Goal: Task Accomplishment & Management: Use online tool/utility

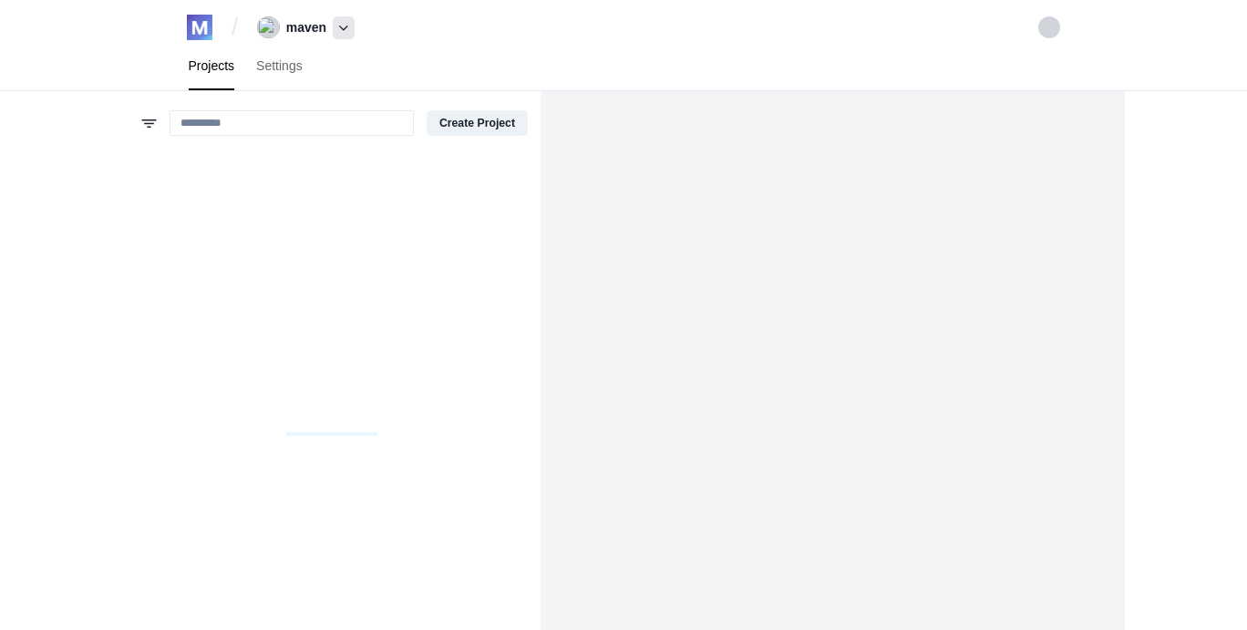
click at [338, 26] on span at bounding box center [344, 27] width 22 height 23
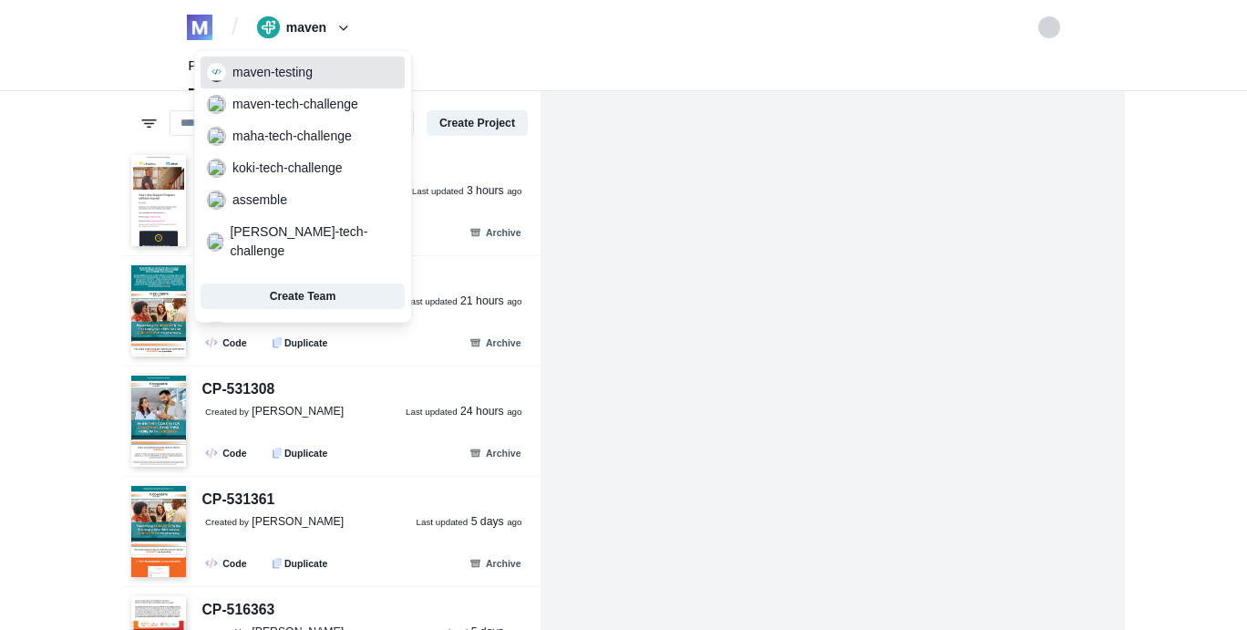
click at [315, 69] on span "maven-testing" at bounding box center [302, 73] width 204 height 26
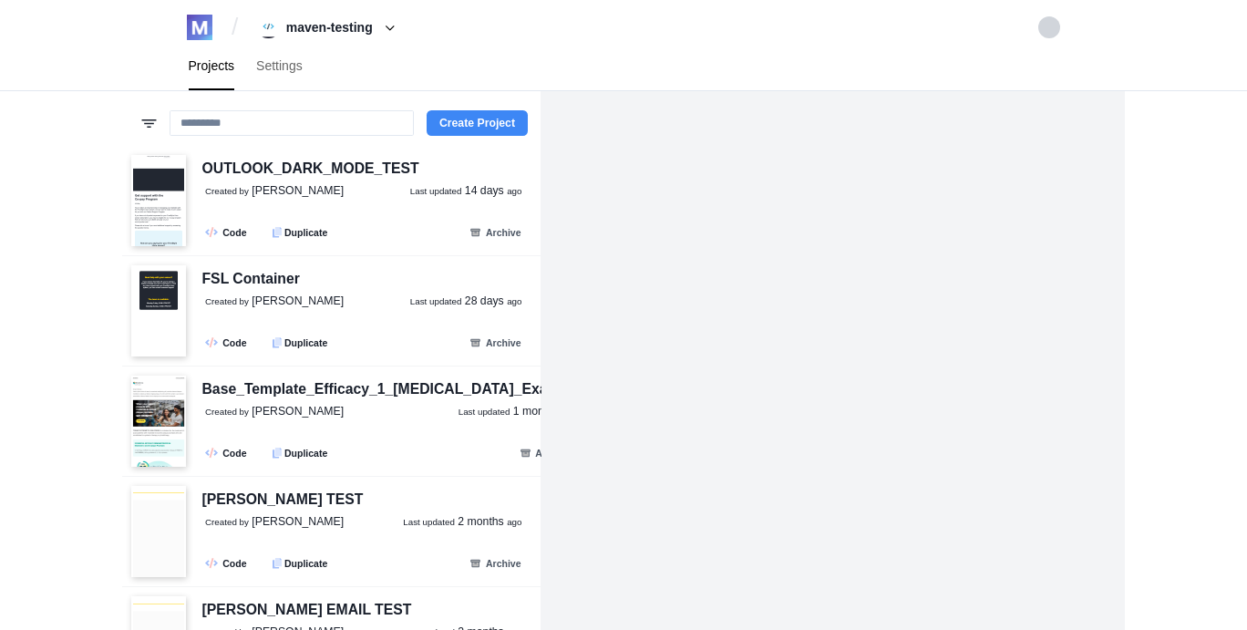
click at [442, 125] on button "Create Project" at bounding box center [476, 123] width 101 height 26
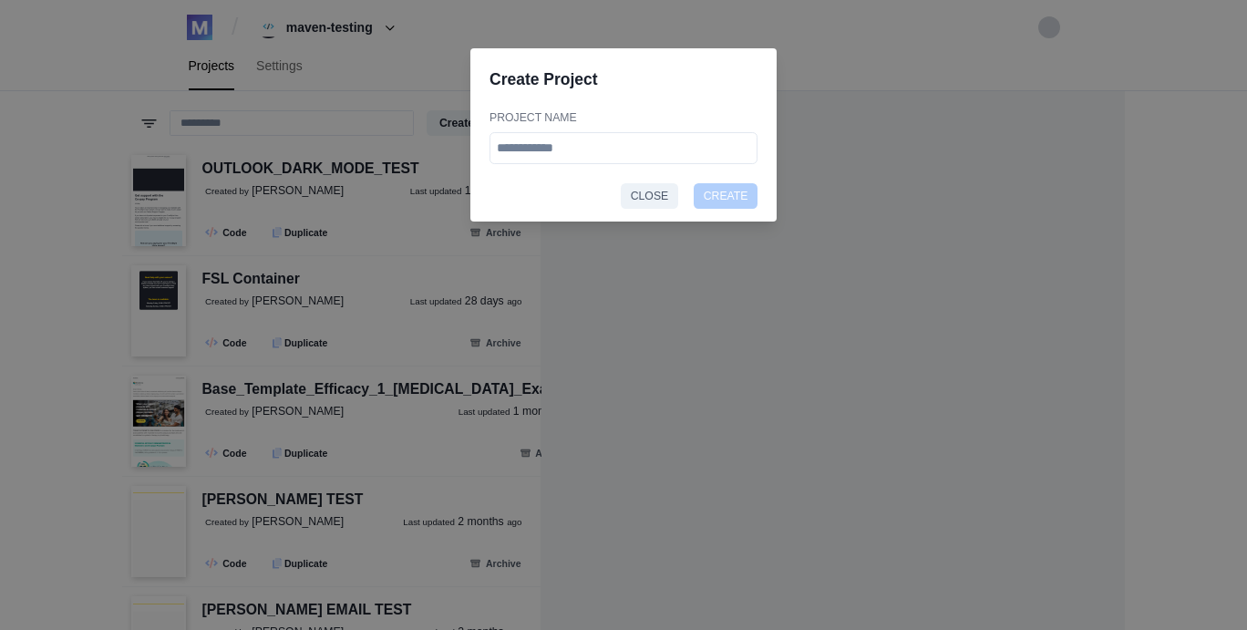
click at [665, 203] on button "Close" at bounding box center [649, 196] width 57 height 26
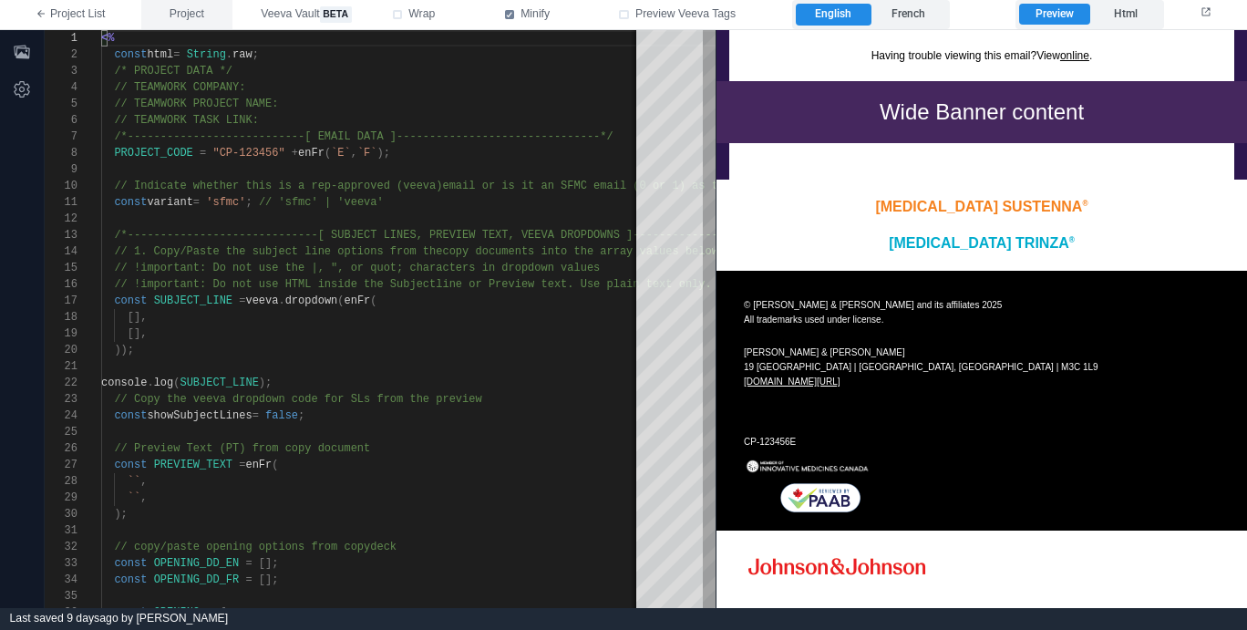
click at [190, 14] on span "Project" at bounding box center [186, 14] width 35 height 16
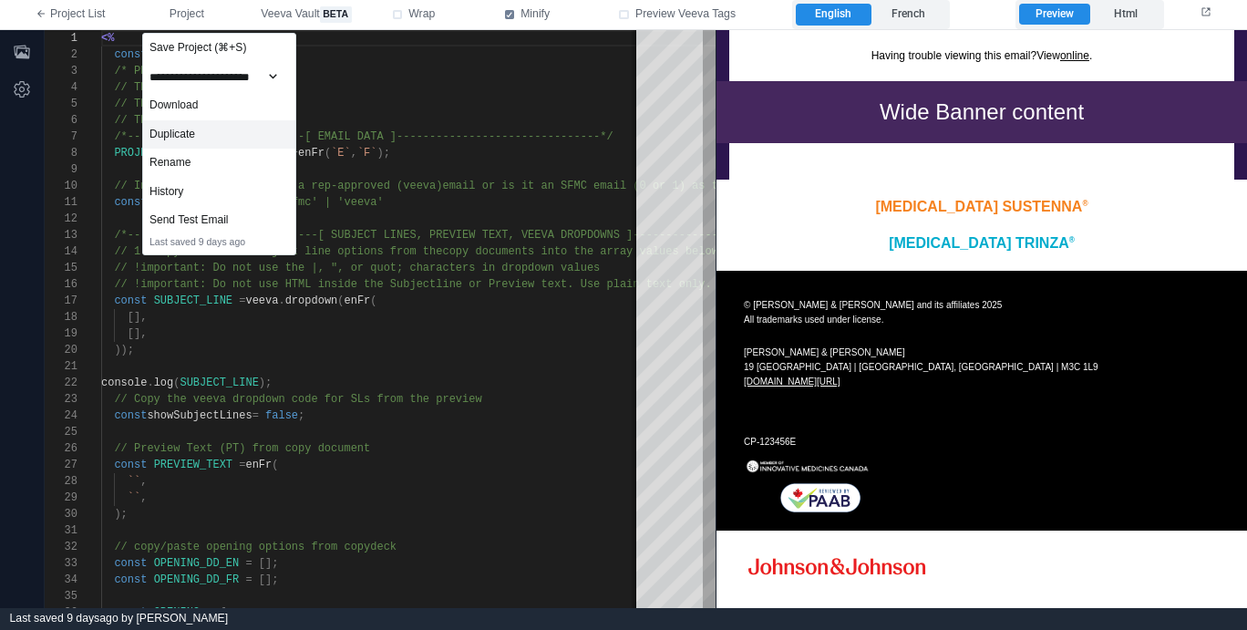
click at [198, 134] on div "Duplicate" at bounding box center [219, 134] width 152 height 29
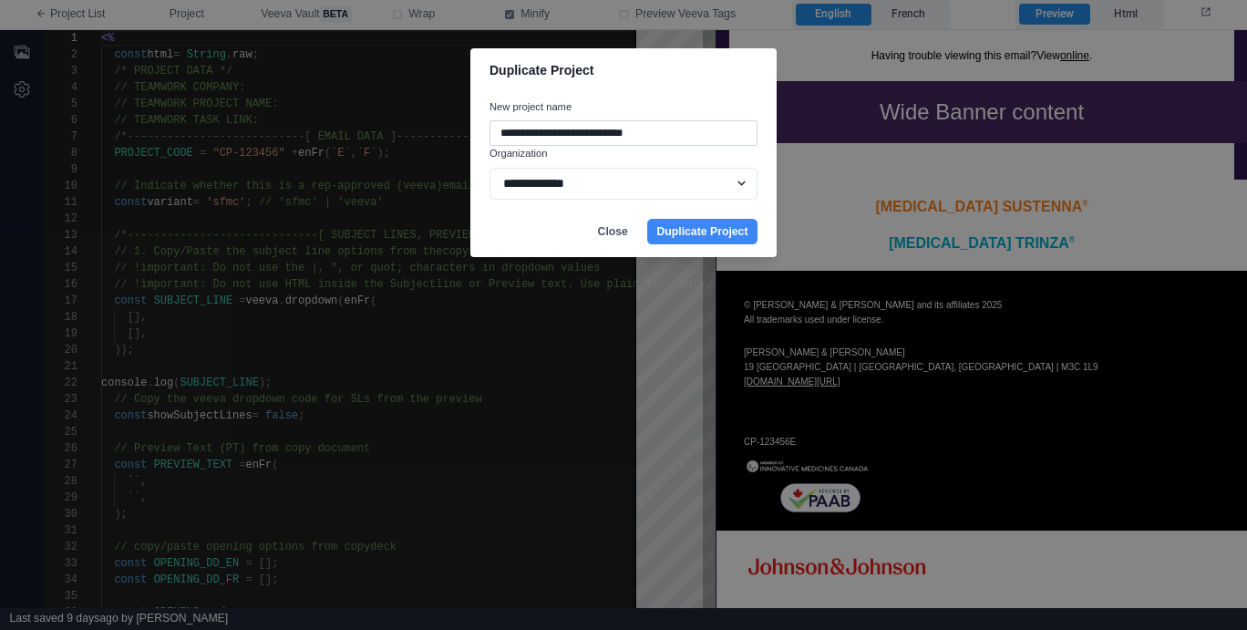
click at [609, 135] on input "**********" at bounding box center [623, 133] width 268 height 26
click at [610, 135] on input "**********" at bounding box center [623, 133] width 268 height 26
type input "**********"
click at [702, 230] on button "Duplicate Project" at bounding box center [702, 232] width 110 height 26
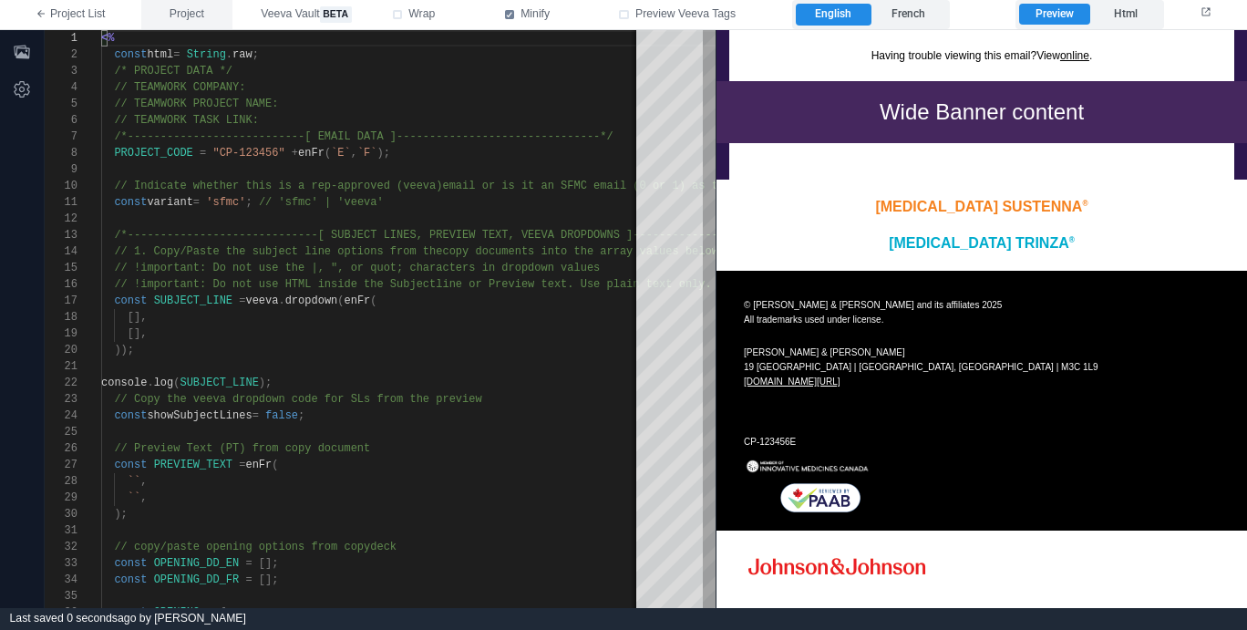
click at [188, 16] on span "Project" at bounding box center [186, 14] width 35 height 16
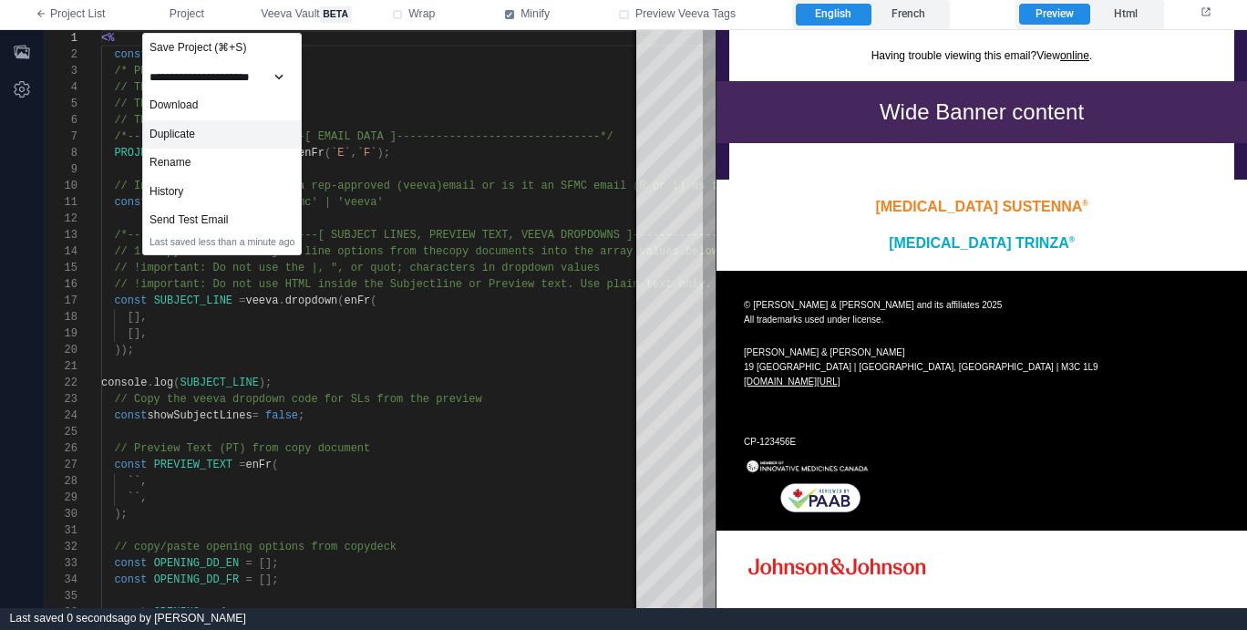
click at [222, 133] on div "Duplicate" at bounding box center [222, 134] width 158 height 29
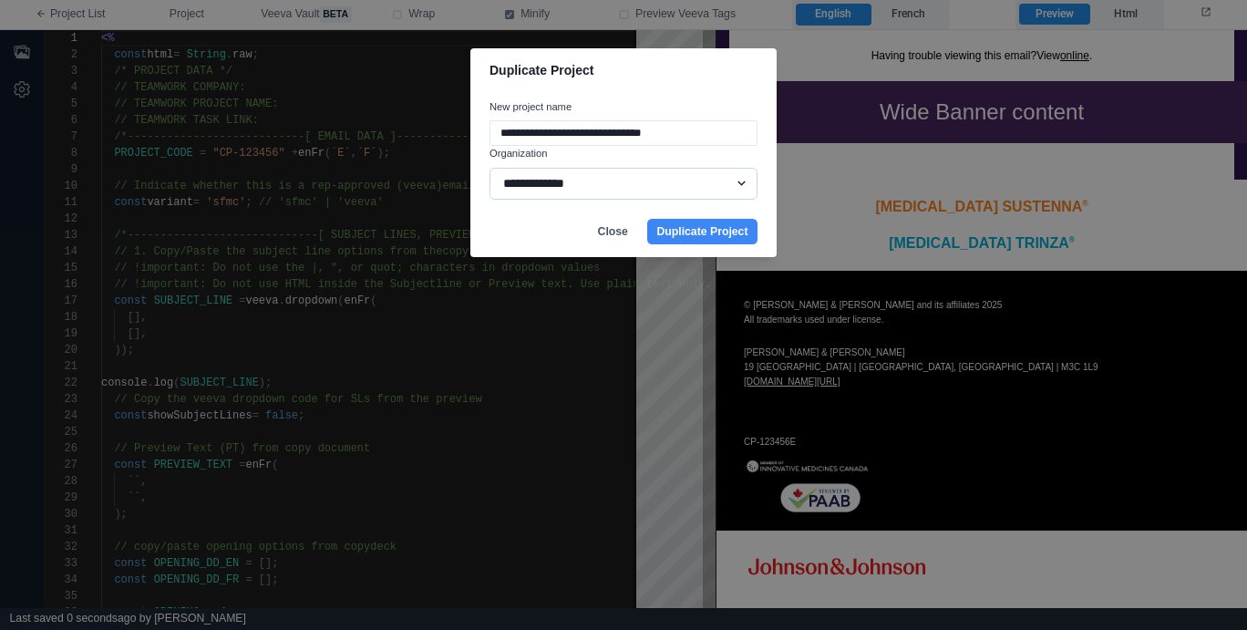
click at [644, 196] on select "**********" at bounding box center [623, 184] width 268 height 32
select select "**********"
click at [546, 132] on input "**********" at bounding box center [623, 133] width 268 height 26
type input "**********"
click at [709, 231] on button "Duplicate Project" at bounding box center [702, 232] width 110 height 26
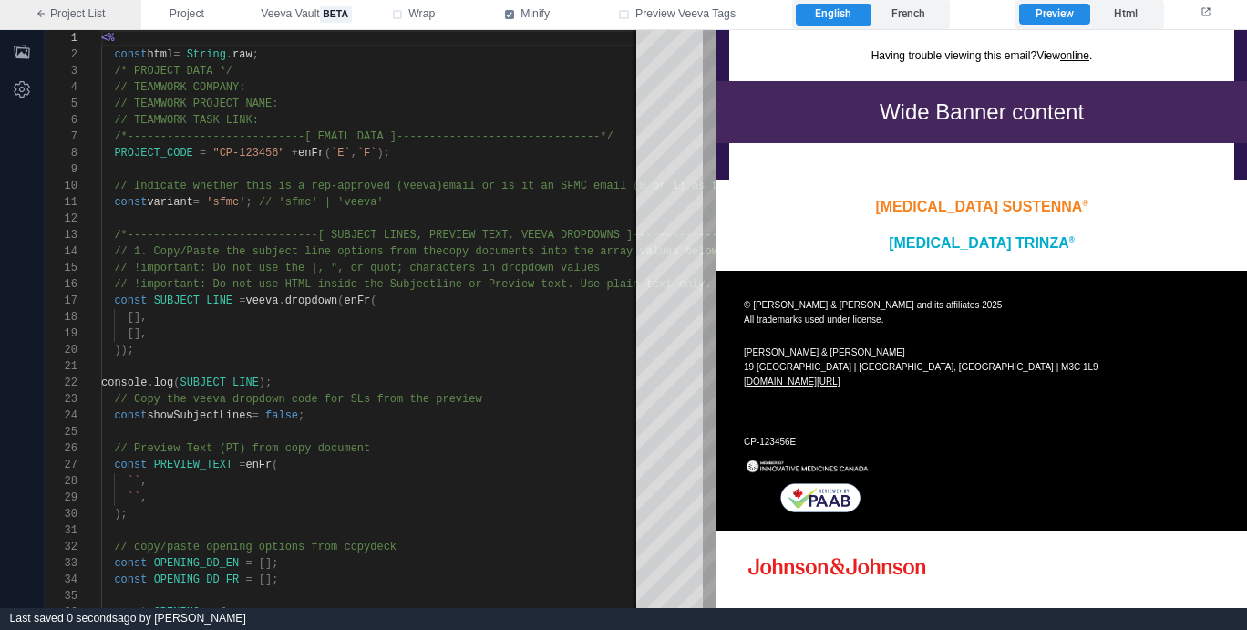
click at [80, 27] on link "Project List" at bounding box center [70, 14] width 141 height 29
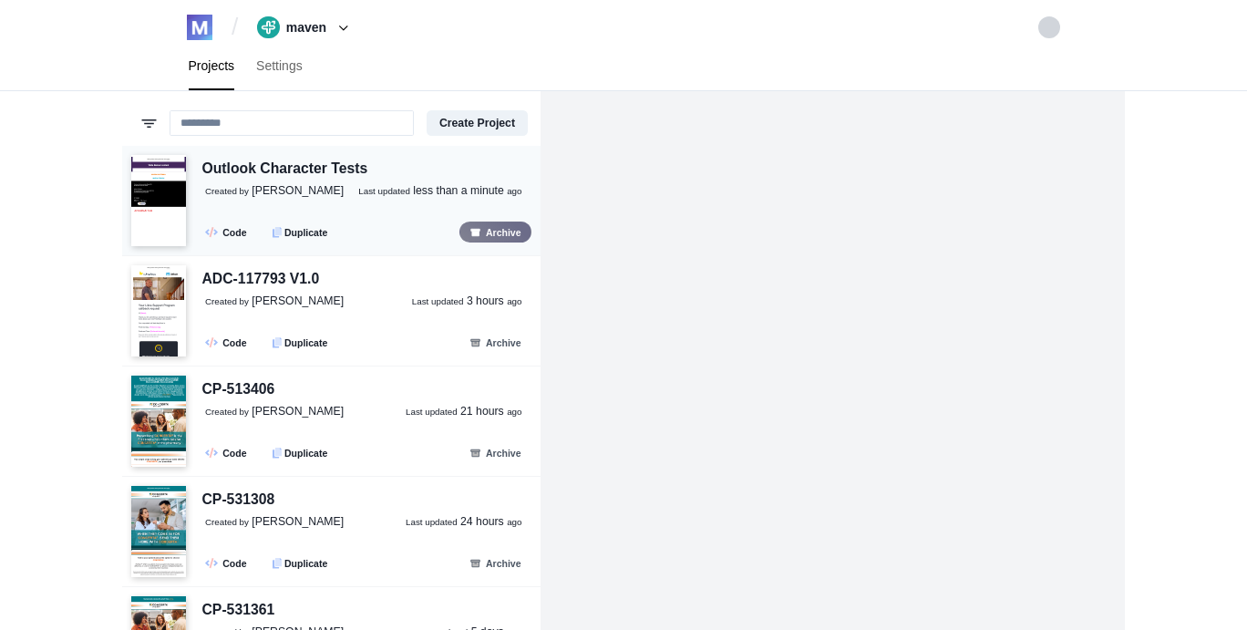
click at [492, 231] on button "Archive" at bounding box center [495, 231] width 72 height 21
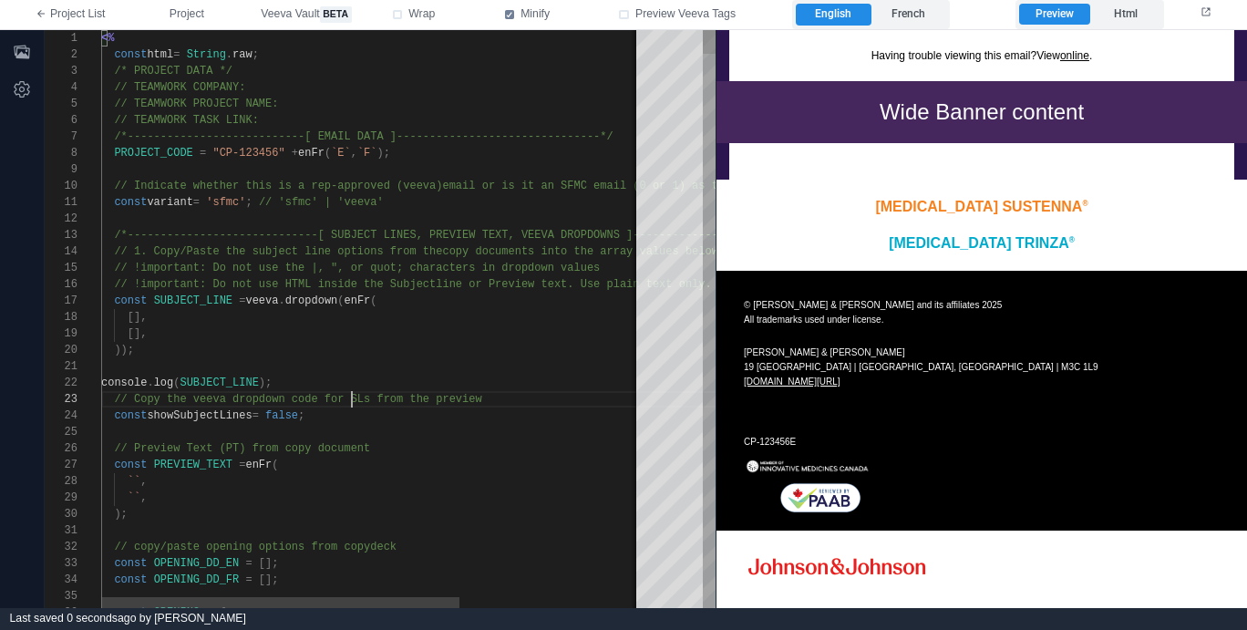
scroll to position [33, 251]
click at [352, 400] on div "1 2 3 4 5 6 7 8 9 10 11 12 13 14 15 16 17 18 19 20 21 22 23 24 25 26 27 28 29 3…" at bounding box center [380, 319] width 671 height 578
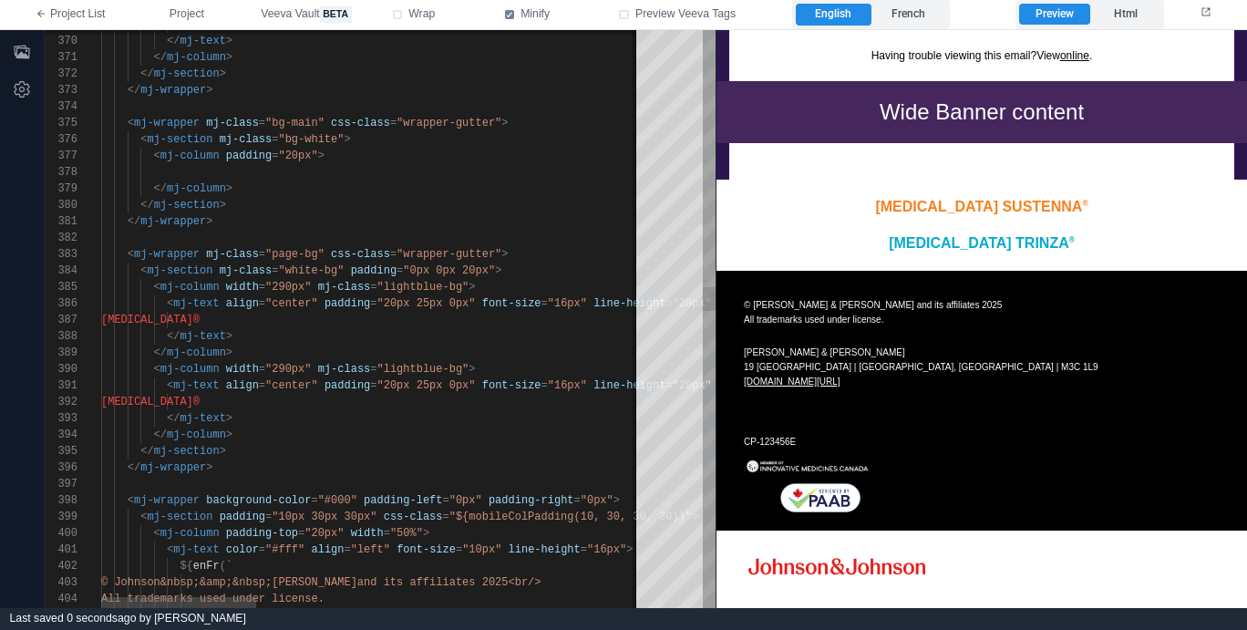
click at [371, 319] on div "[MEDICAL_DATA]®" at bounding box center [1046, 320] width 1890 height 16
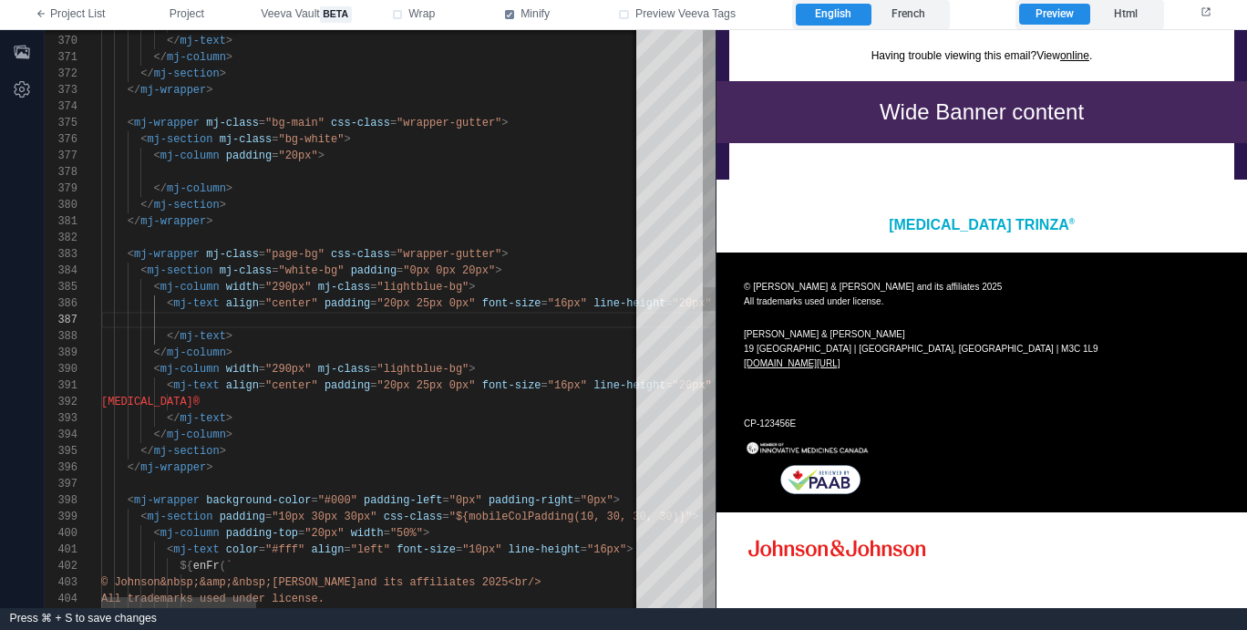
paste textarea "**********"
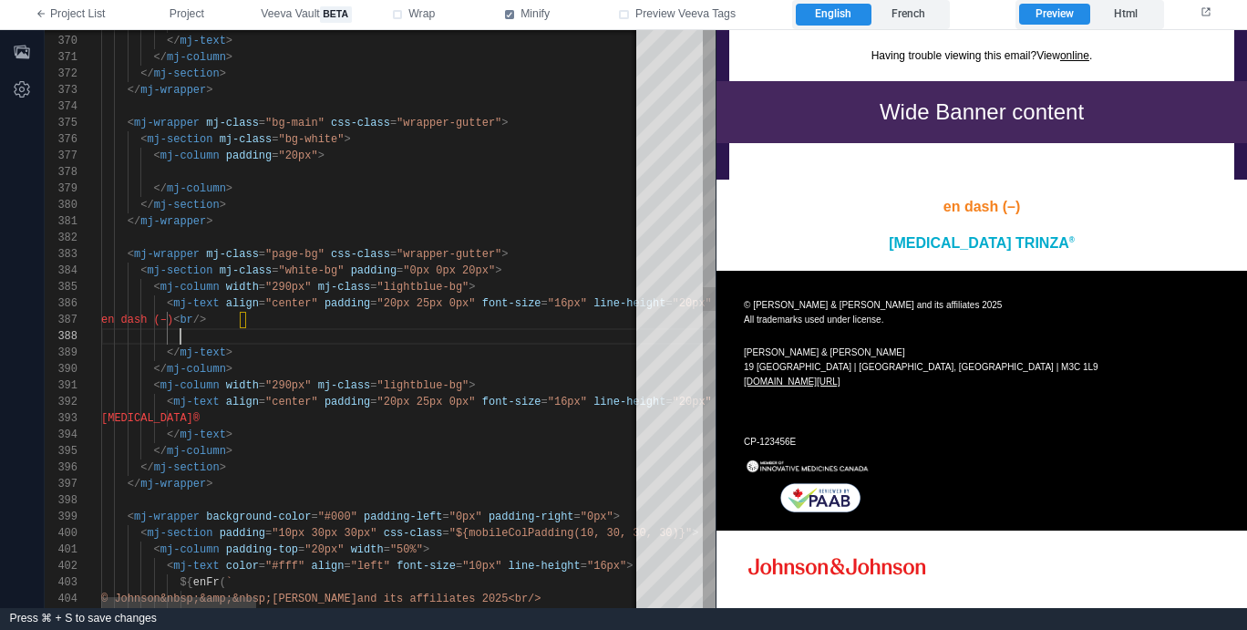
scroll to position [115, 79]
paste textarea "**********"
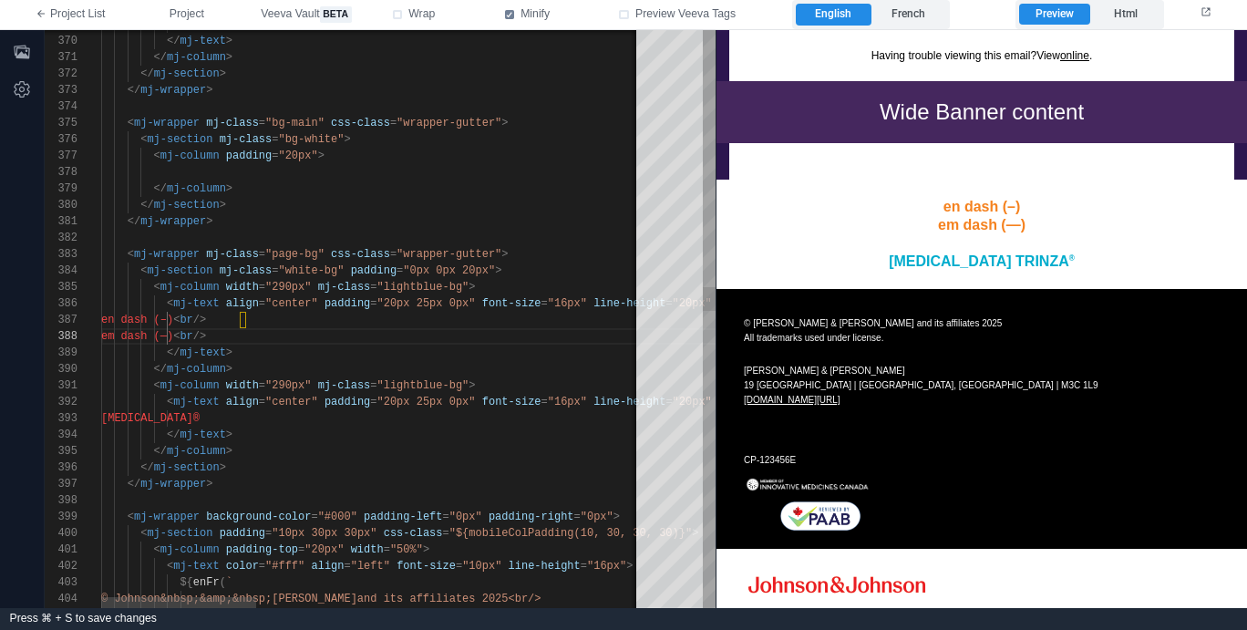
scroll to position [131, 79]
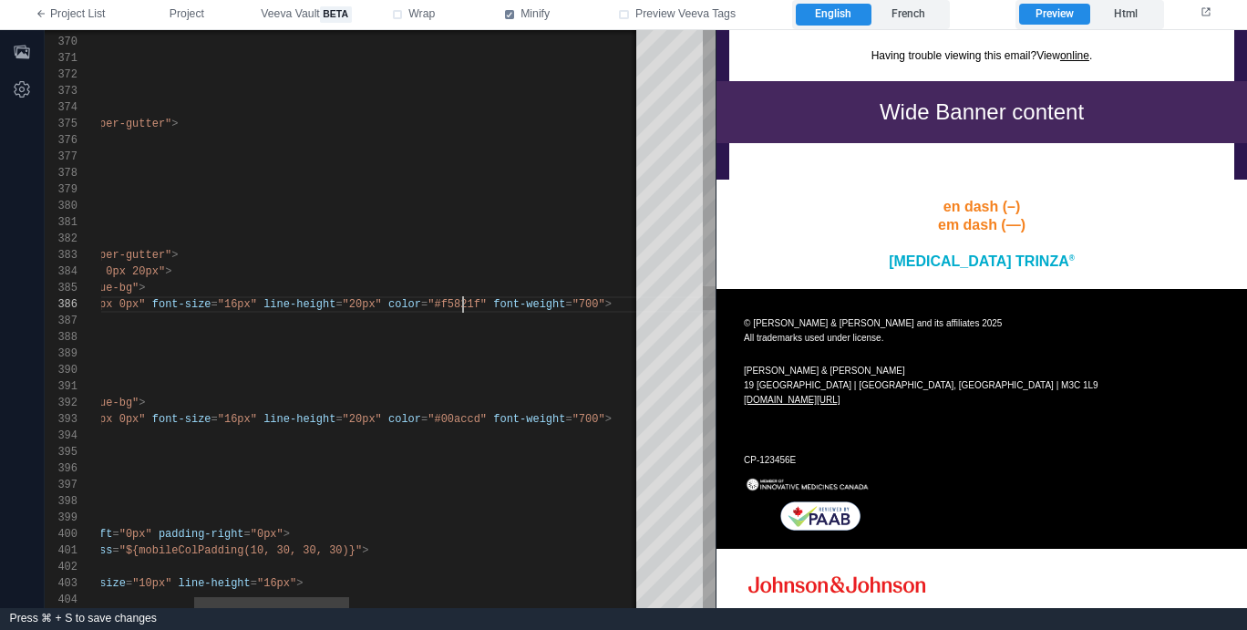
click at [463, 303] on div "402 403 404 399 400 401 396 397 398 394 395 392 393 390 391 386 387 384 385 382…" at bounding box center [380, 319] width 671 height 578
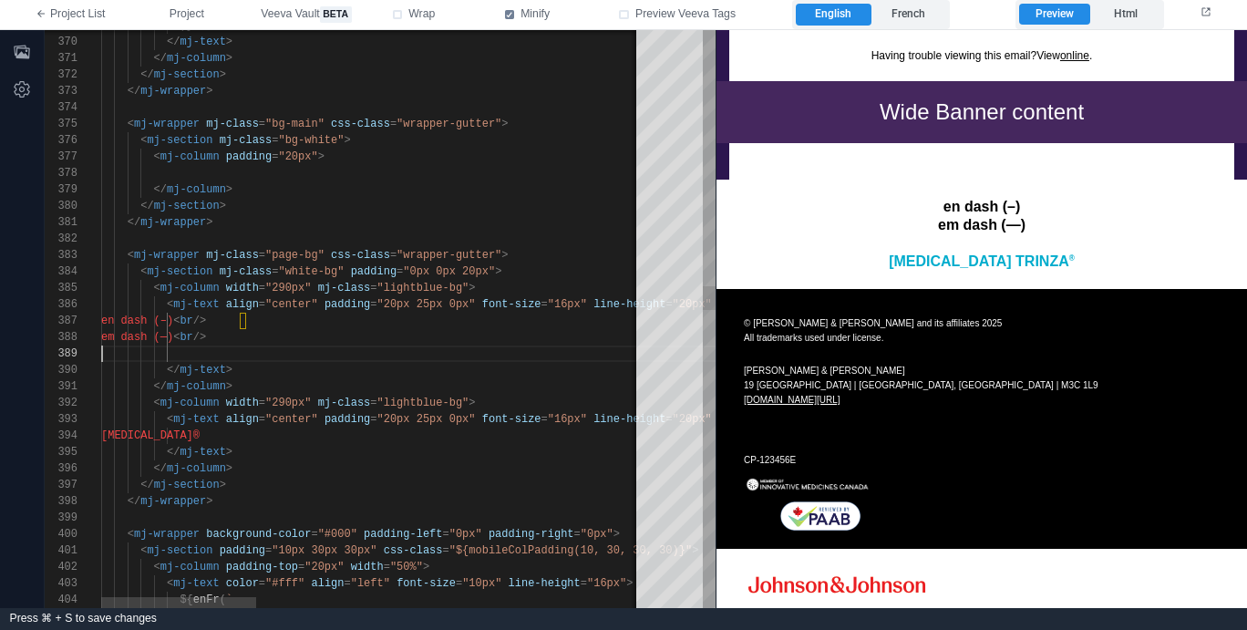
click at [400, 358] on div at bounding box center [1046, 353] width 1890 height 16
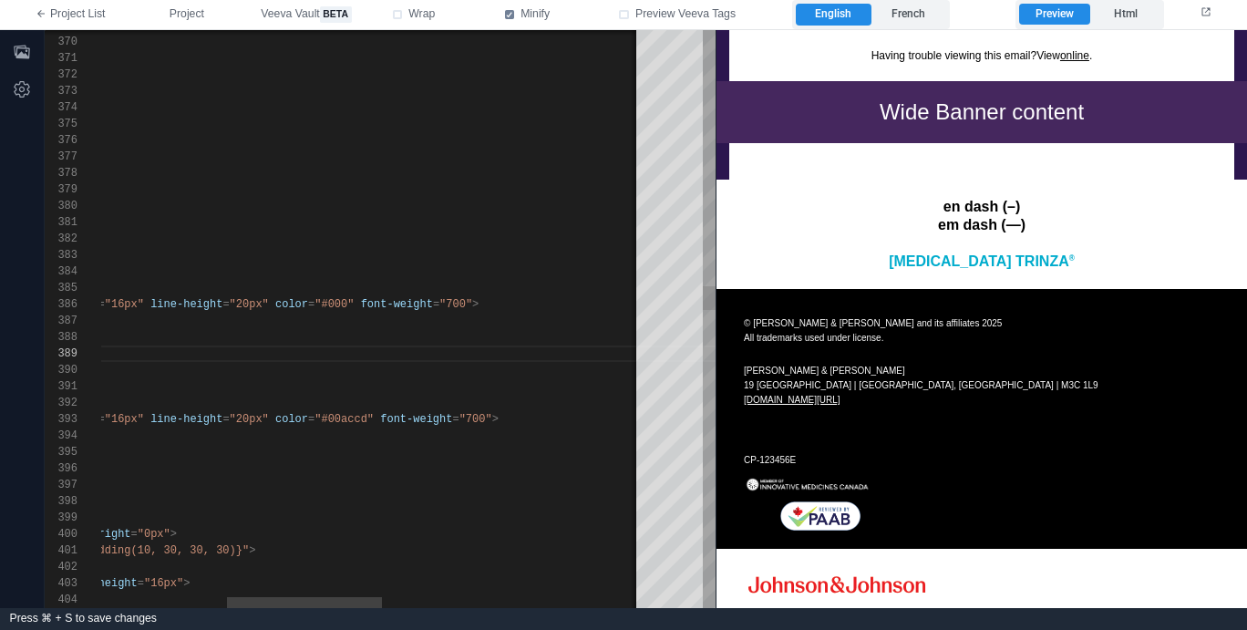
click at [360, 303] on span at bounding box center [357, 304] width 6 height 13
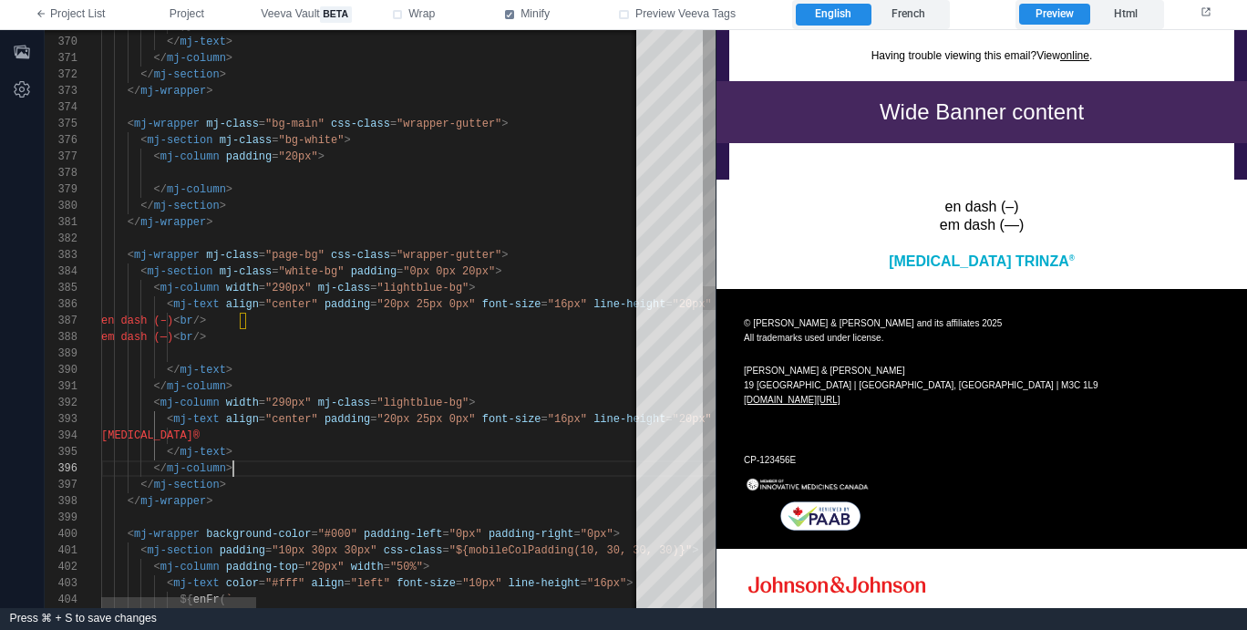
click at [334, 473] on div "</ mj-column >" at bounding box center [1046, 468] width 1890 height 16
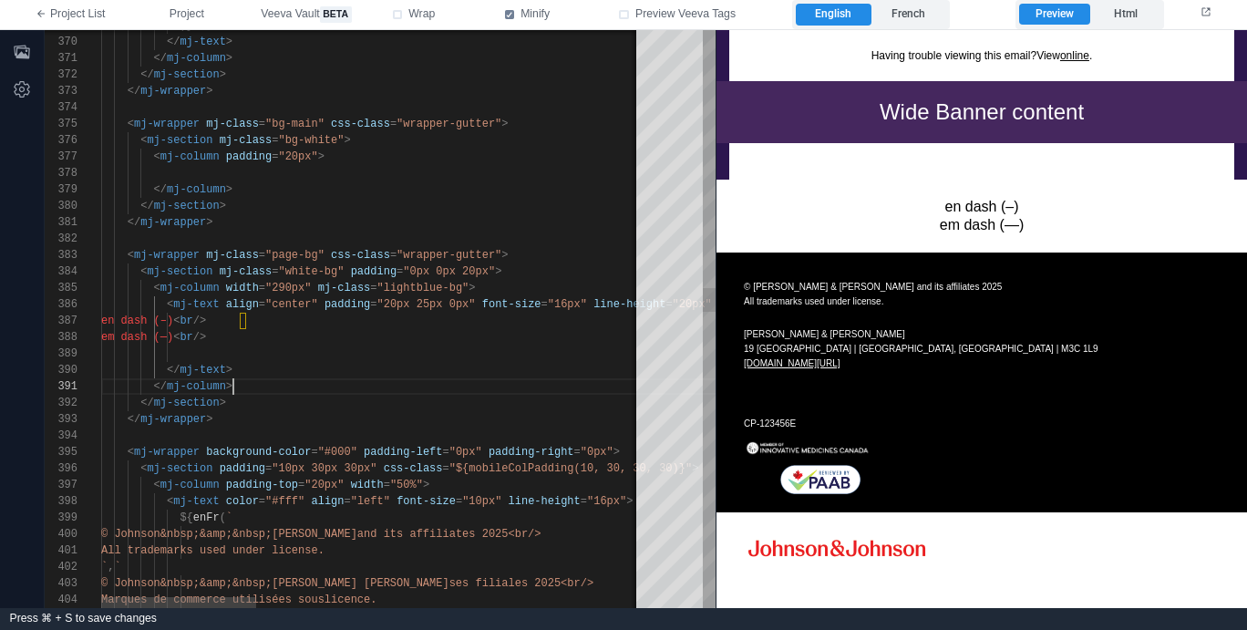
scroll to position [0, 132]
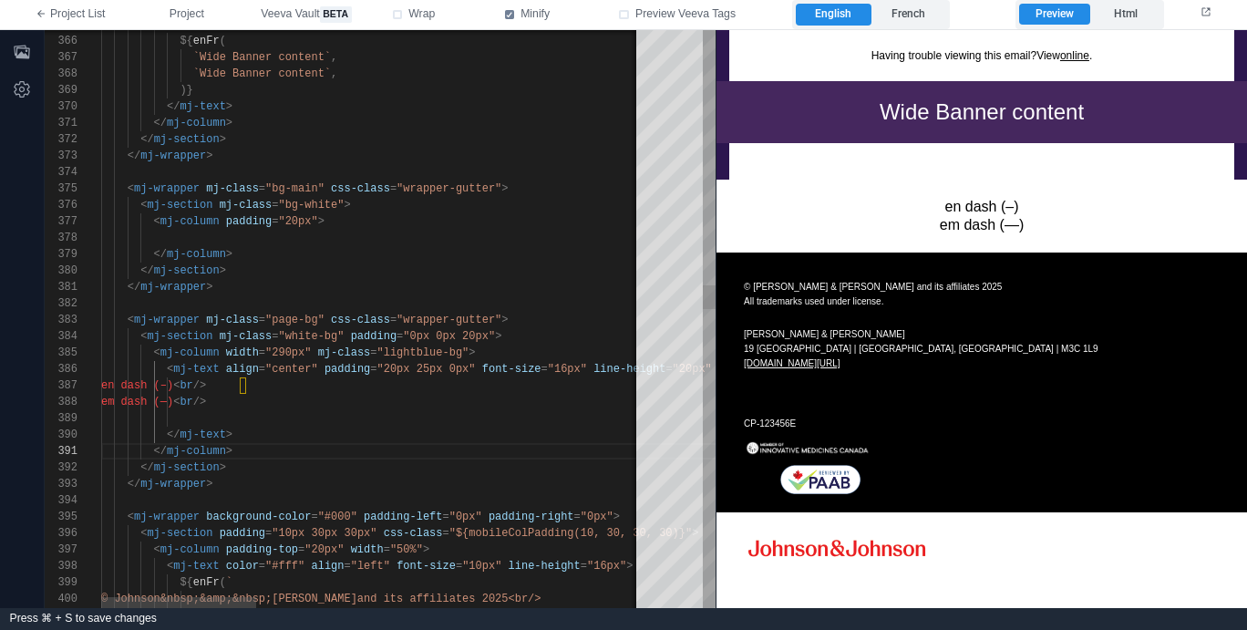
click at [369, 406] on div "em dash (—) < br />" at bounding box center [1046, 402] width 1890 height 16
click at [369, 416] on div at bounding box center [1046, 418] width 1890 height 16
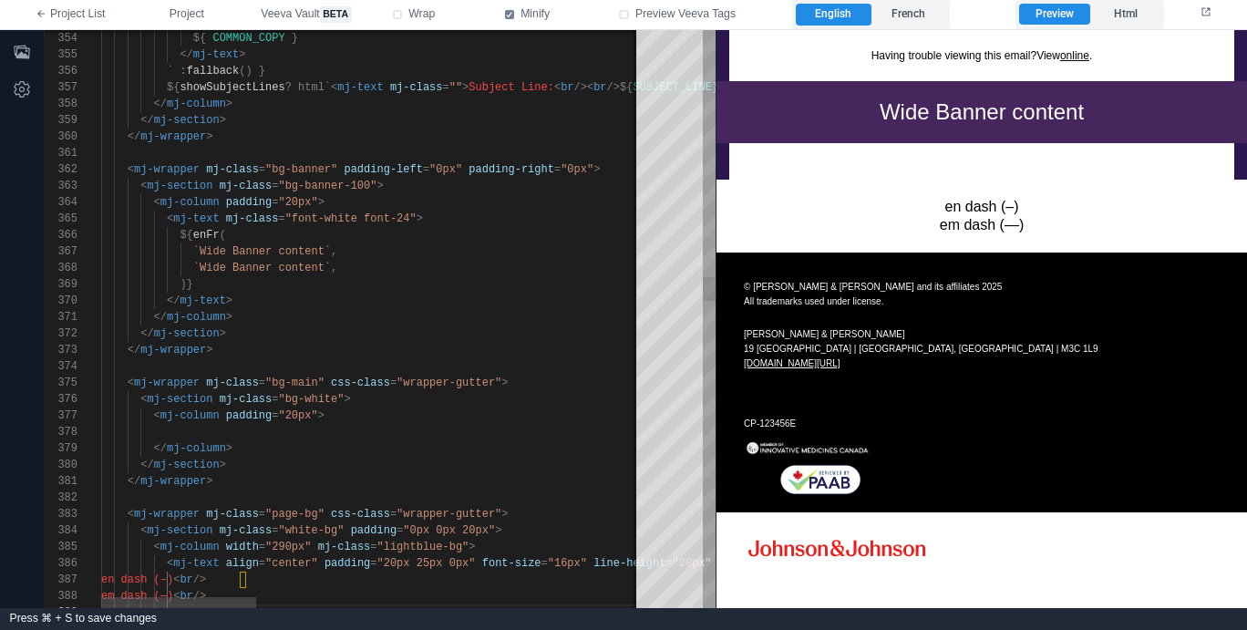
click at [352, 350] on div "</ mj-wrapper >" at bounding box center [1046, 350] width 1890 height 16
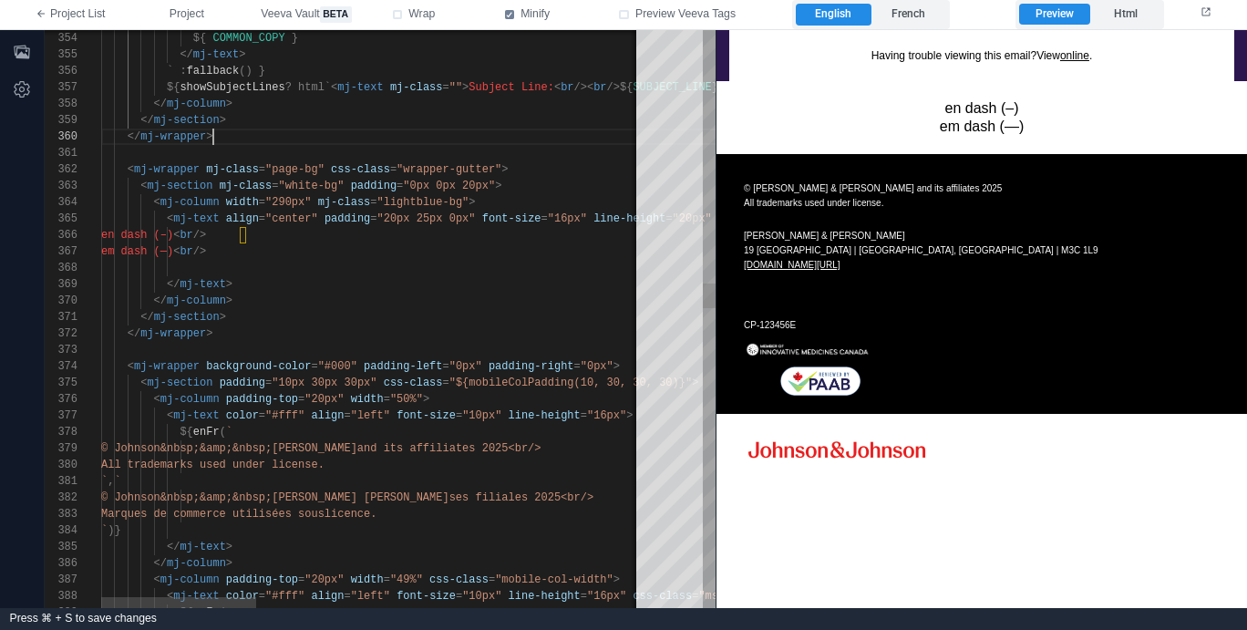
scroll to position [98, 184]
click at [384, 255] on div "em dash (—) < br />" at bounding box center [1046, 251] width 1890 height 16
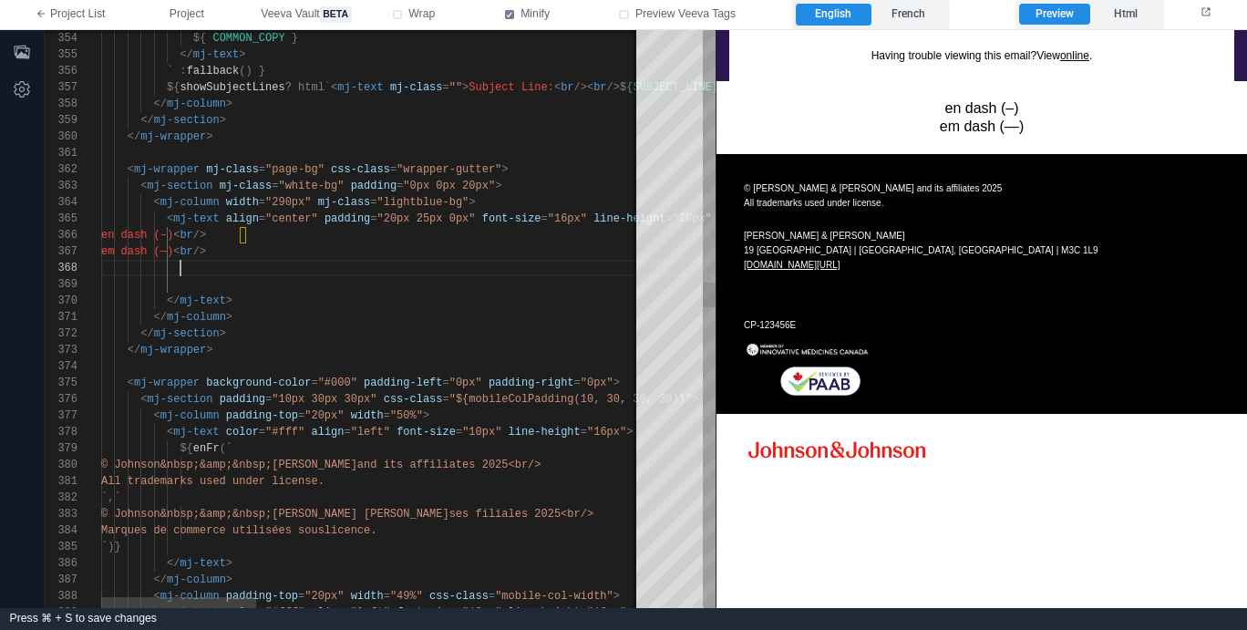
paste textarea "**********"
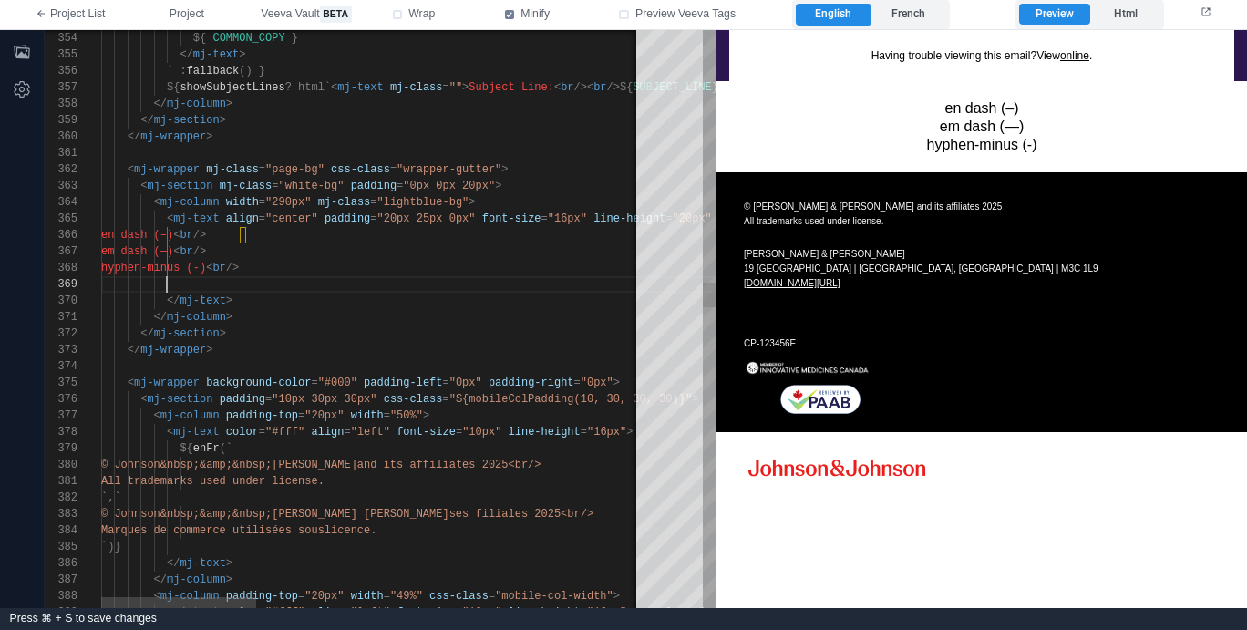
scroll to position [131, 79]
paste textarea "**********"
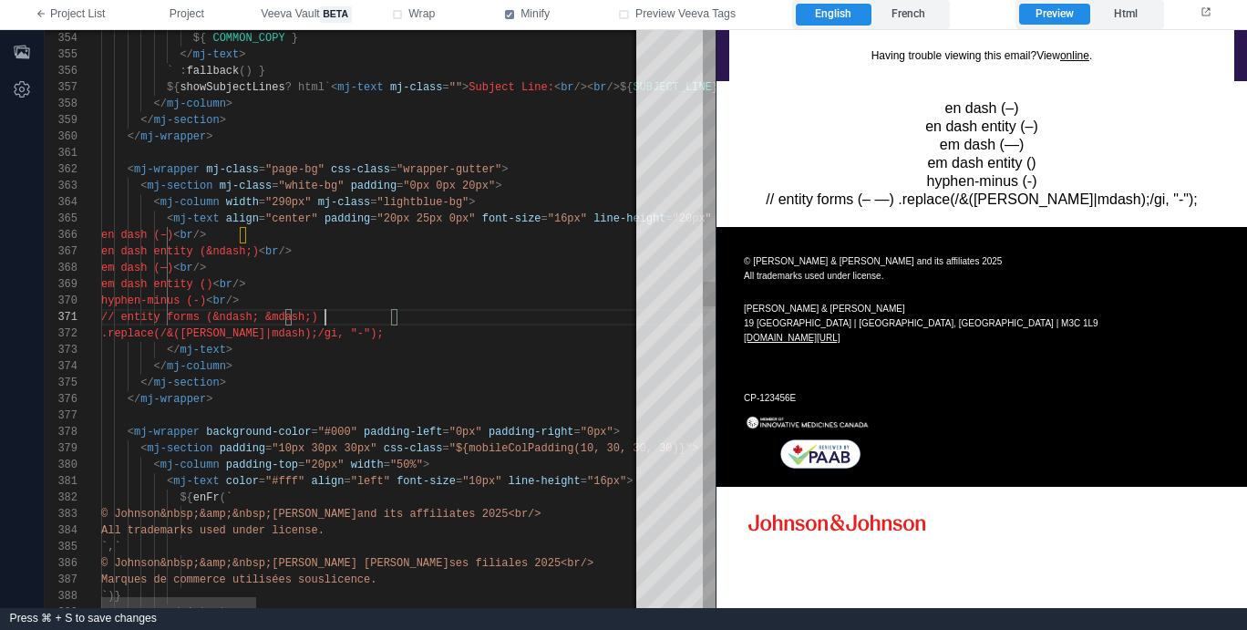
scroll to position [0, 224]
click at [212, 282] on span "em dash entity ()" at bounding box center [156, 284] width 111 height 13
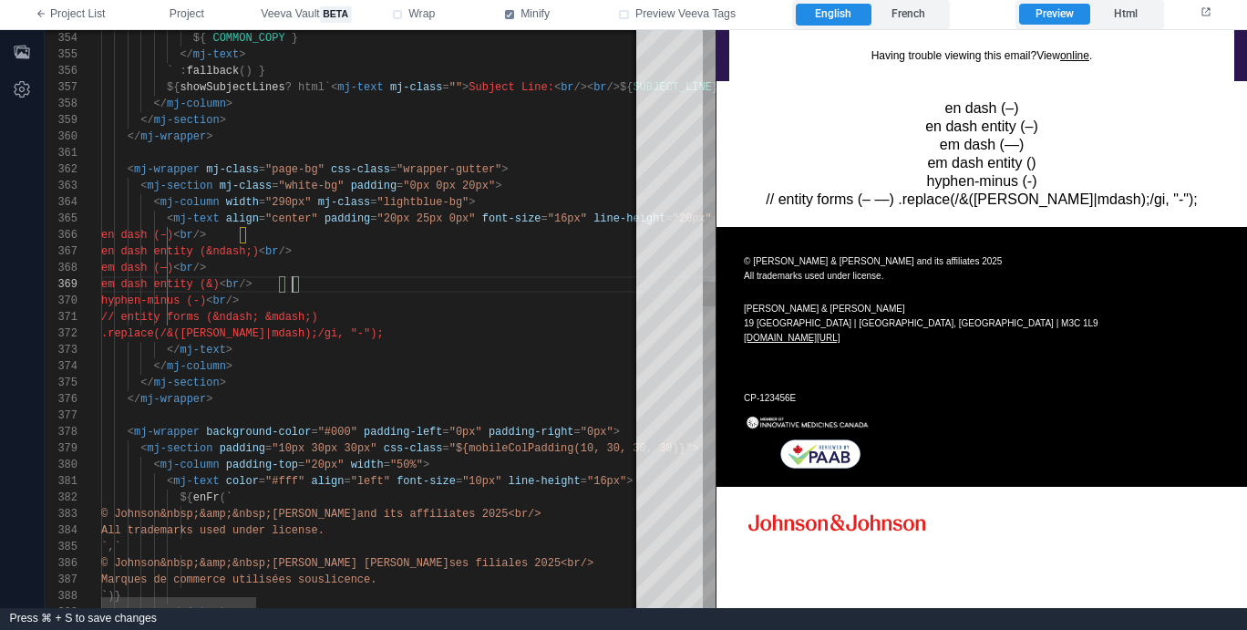
paste textarea "*****"
click at [419, 335] on div ".replace(/&([PERSON_NAME]|mdash);/gi, "-");" at bounding box center [1046, 333] width 1890 height 16
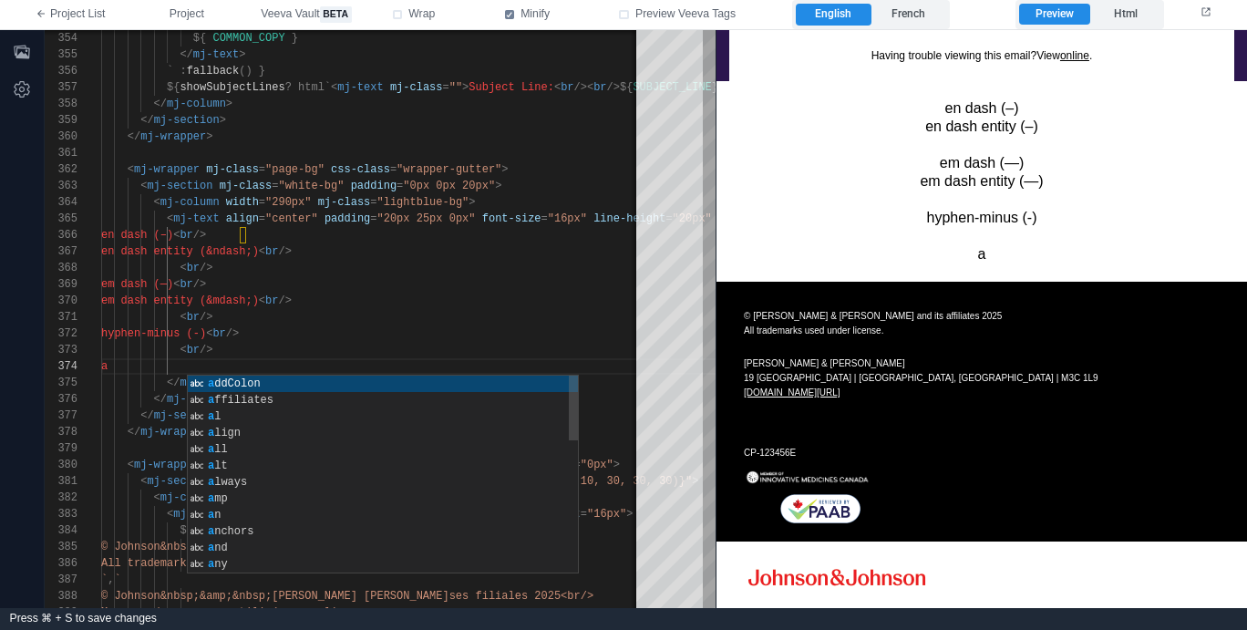
scroll to position [49, 86]
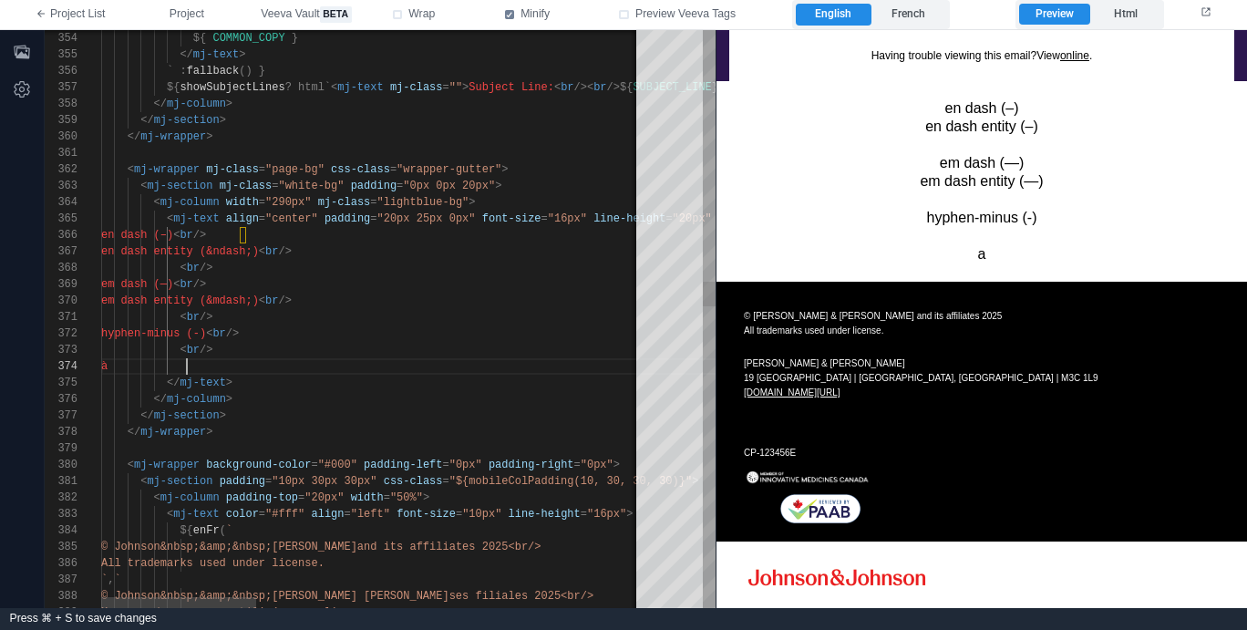
click at [241, 369] on div "à" at bounding box center [1046, 366] width 1890 height 16
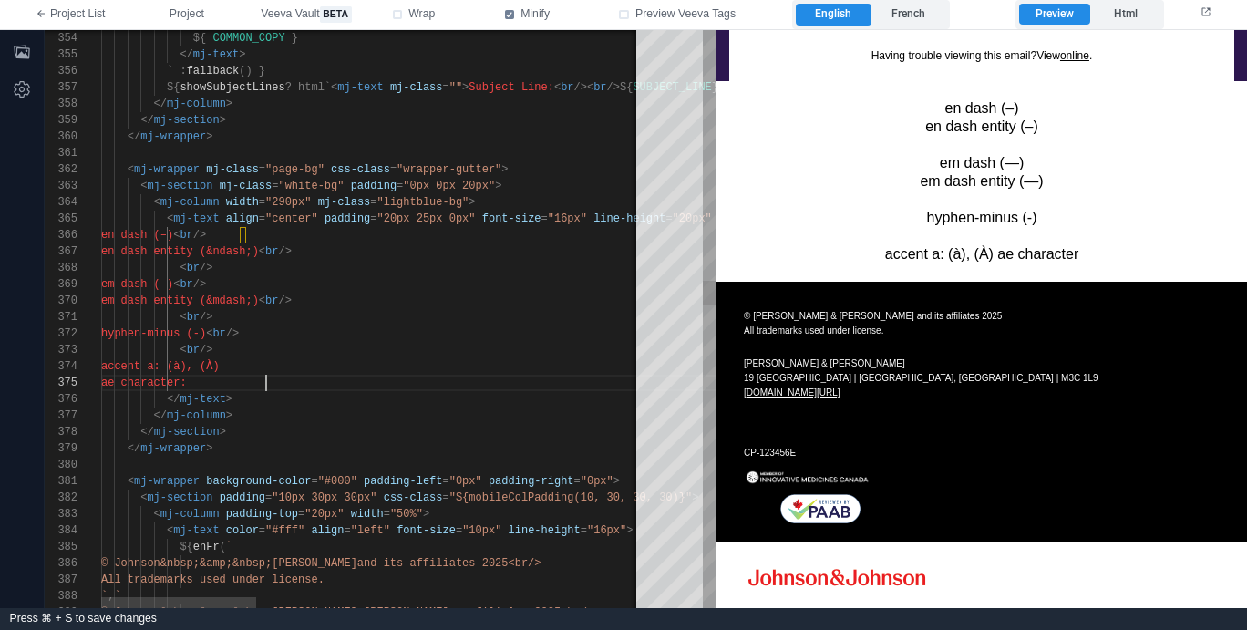
scroll to position [66, 171]
paste textarea "Editor content;Press Alt+F1 for Accessibility Options."
click at [292, 383] on div "AE ligature:" at bounding box center [1046, 383] width 1890 height 16
paste textarea "**********"
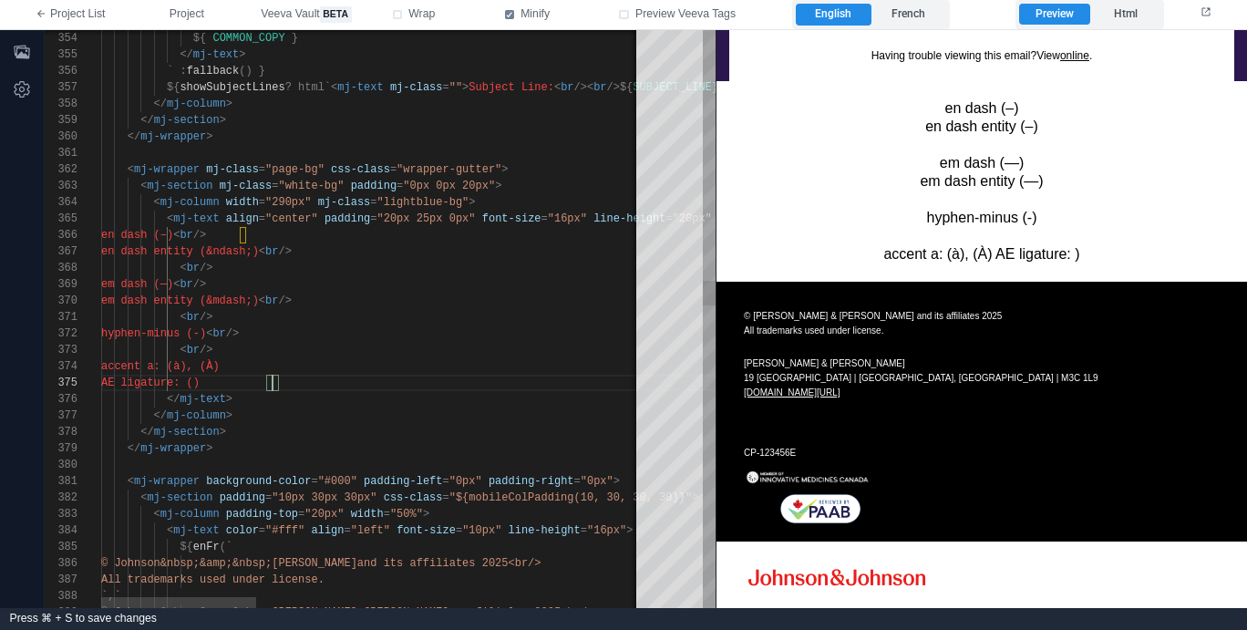
paste textarea "*"
click at [373, 368] on div "accent a: (à), (À)" at bounding box center [1046, 366] width 1890 height 16
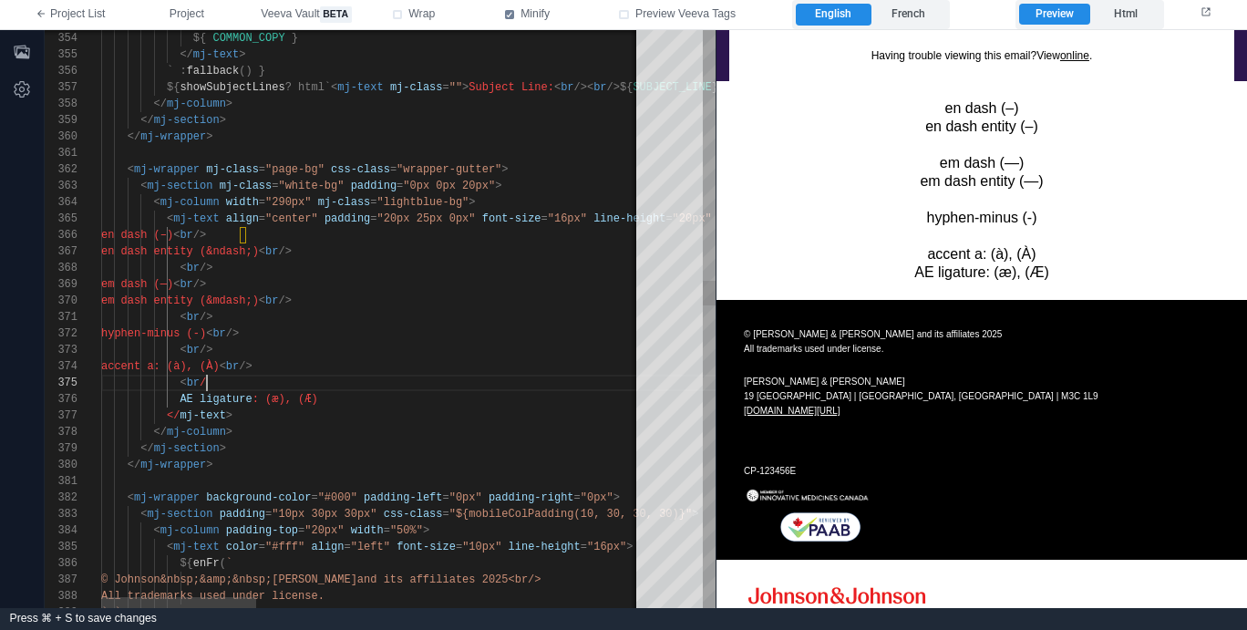
scroll to position [66, 112]
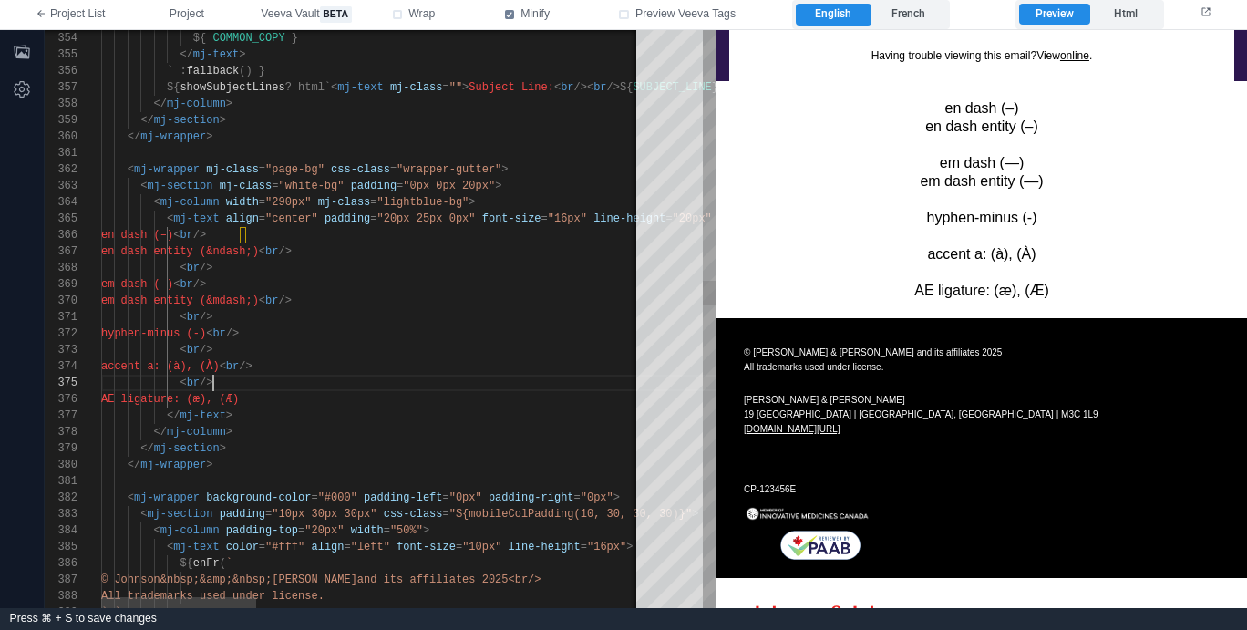
click at [381, 398] on div "AE ligature: (æ), (Æ)" at bounding box center [1046, 399] width 1890 height 16
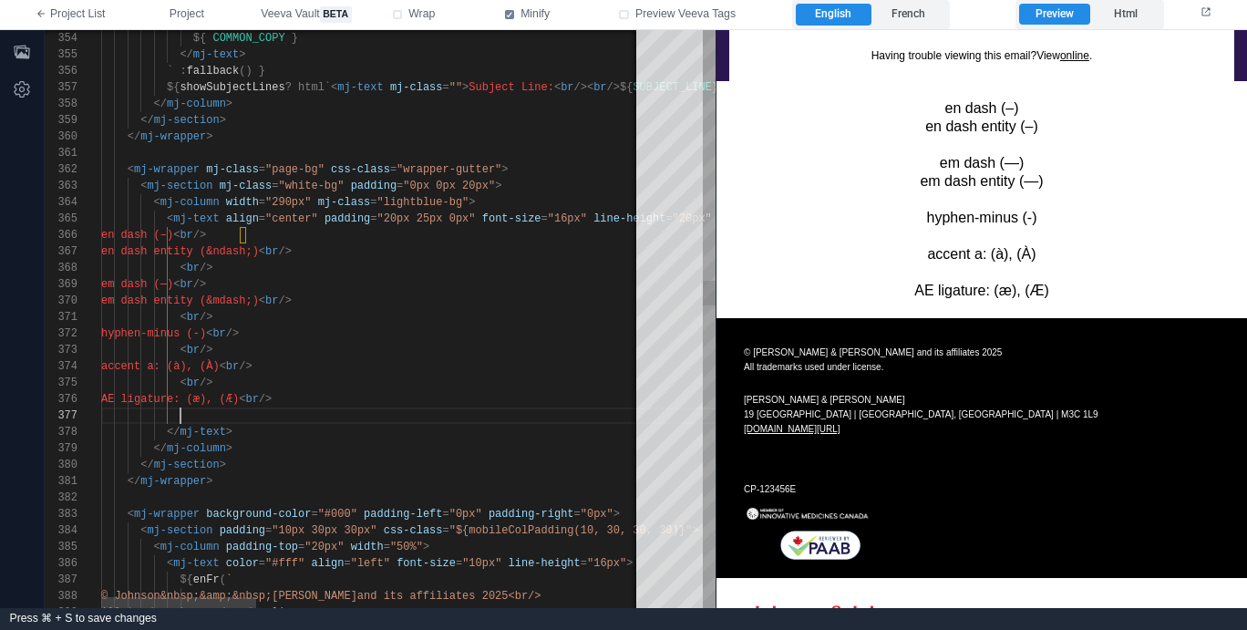
paste textarea "**********"
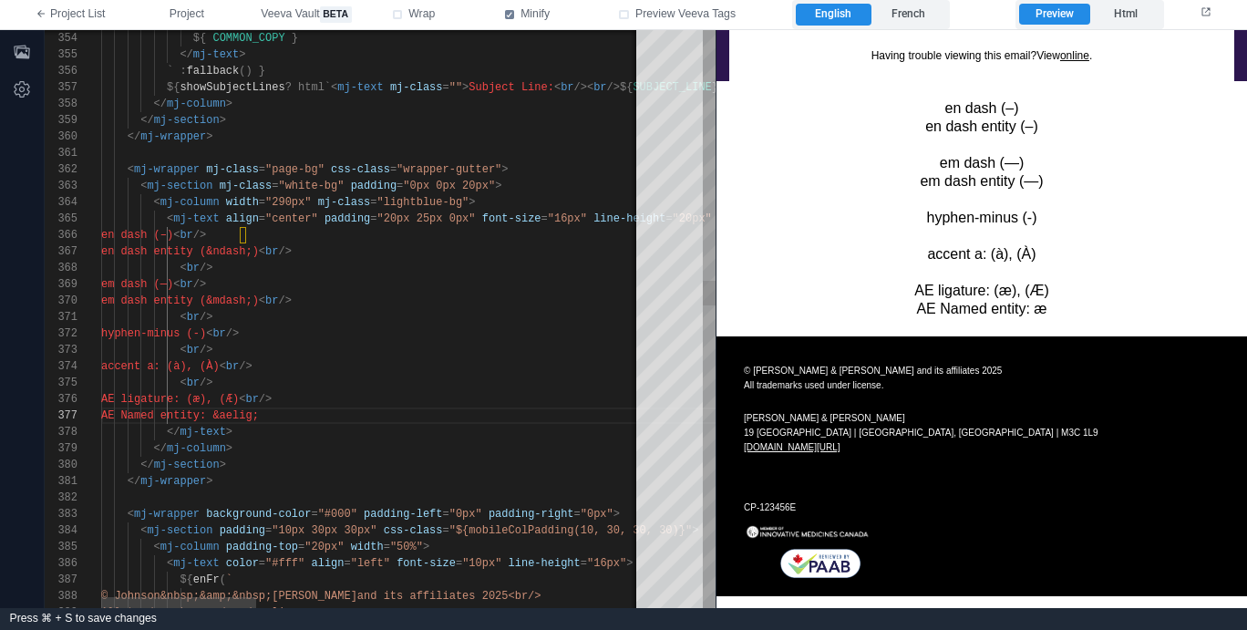
scroll to position [98, 237]
click at [259, 412] on span "AE Named entity: &aelig;" at bounding box center [180, 415] width 158 height 13
click at [346, 447] on div "</ mj-column >" at bounding box center [1046, 448] width 1890 height 16
click at [385, 443] on div "</ mj-column >" at bounding box center [1046, 448] width 1890 height 16
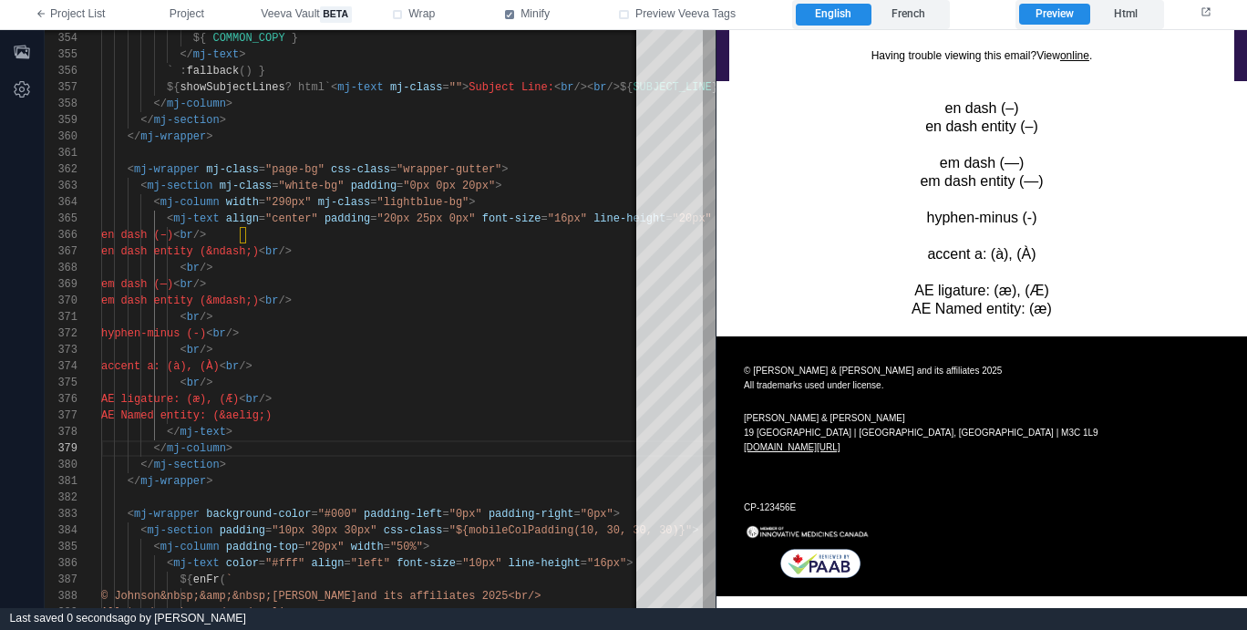
scroll to position [64, 0]
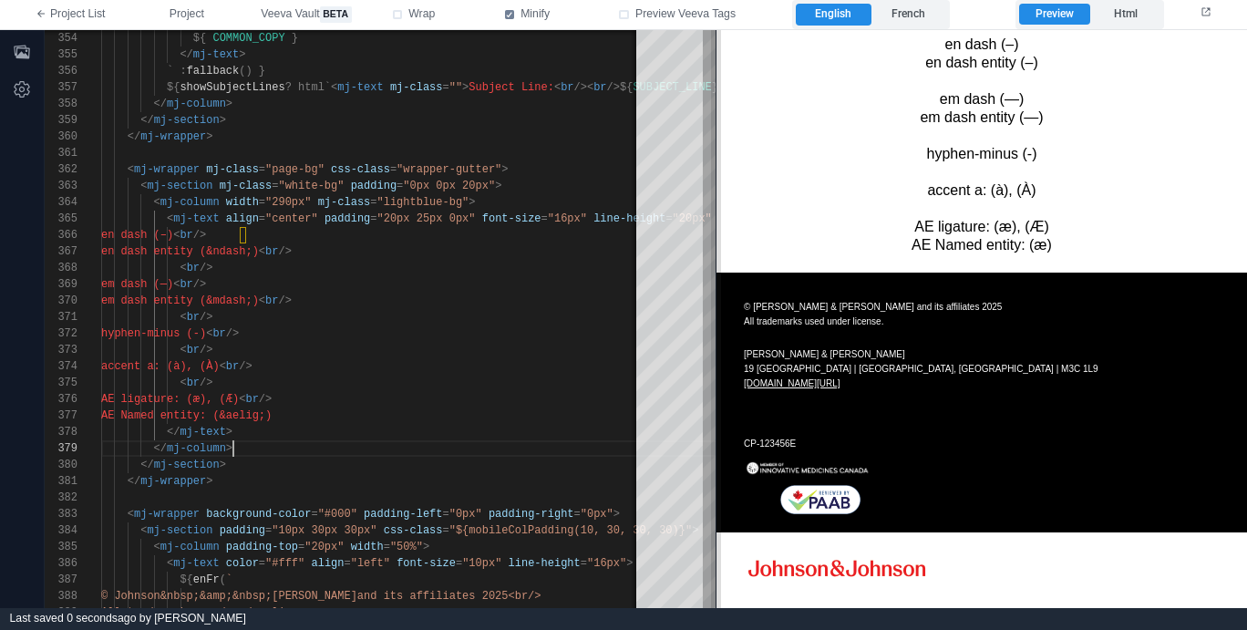
type textarea "**********"
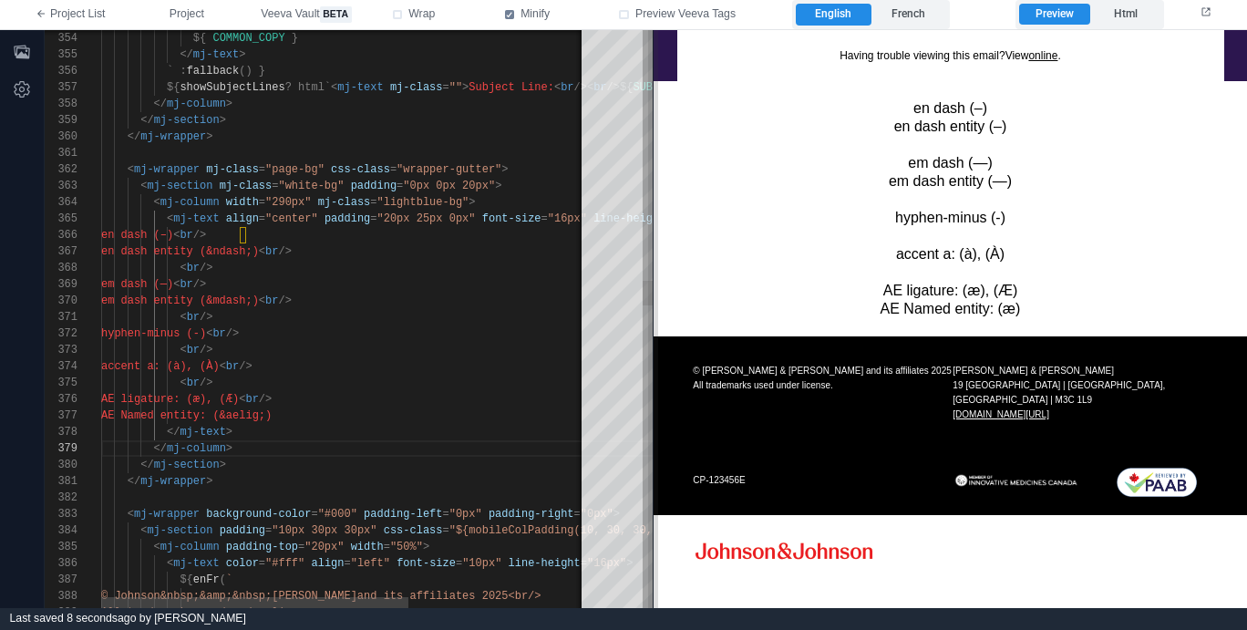
scroll to position [0, 0]
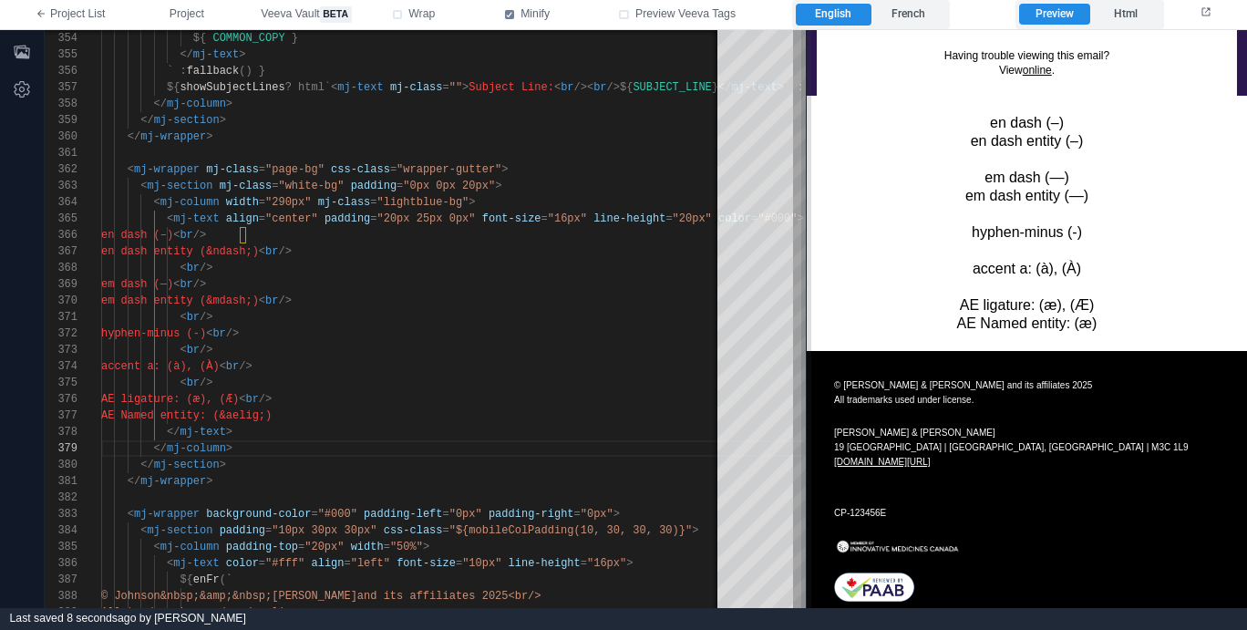
drag, startPoint x: 716, startPoint y: 463, endPoint x: 806, endPoint y: 450, distance: 91.1
click at [806, 450] on span at bounding box center [806, 319] width 10 height 578
click at [1033, 534] on td at bounding box center [1026, 546] width 385 height 34
drag, startPoint x: 884, startPoint y: 549, endPoint x: 952, endPoint y: 512, distance: 77.5
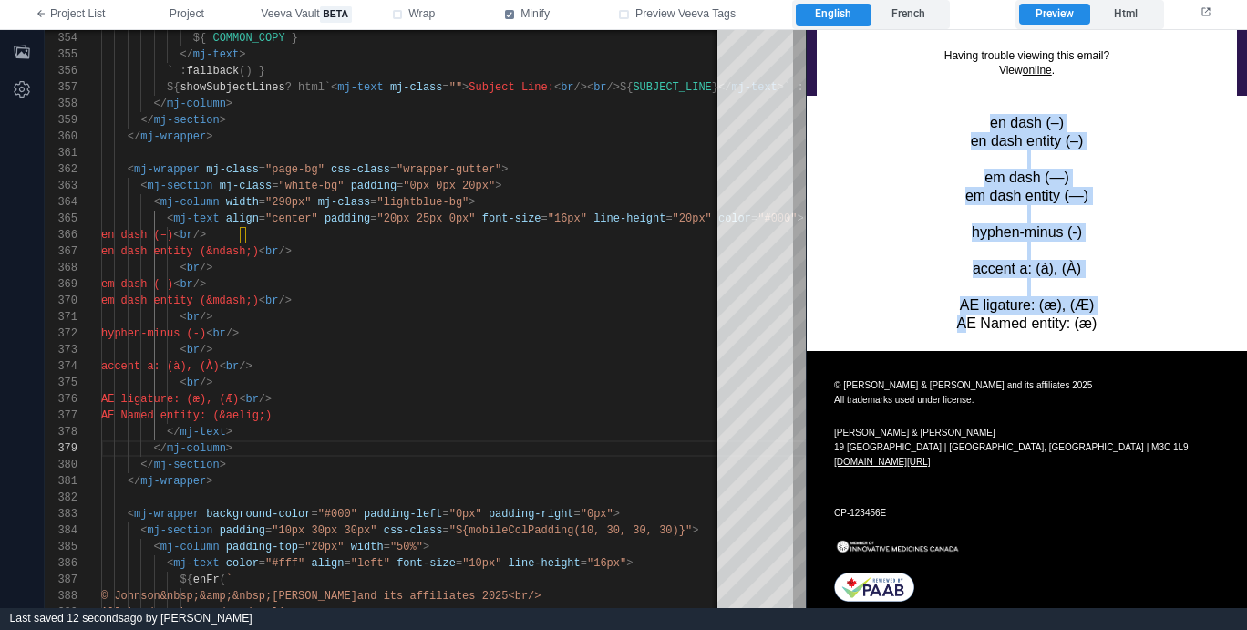
drag, startPoint x: 963, startPoint y: 322, endPoint x: 1042, endPoint y: 334, distance: 79.3
click at [1041, 334] on td "en dash (–) en dash entity (–) em dash (—) em dash entity (—) hyphen‑minus (‑) …" at bounding box center [1026, 222] width 419 height 255
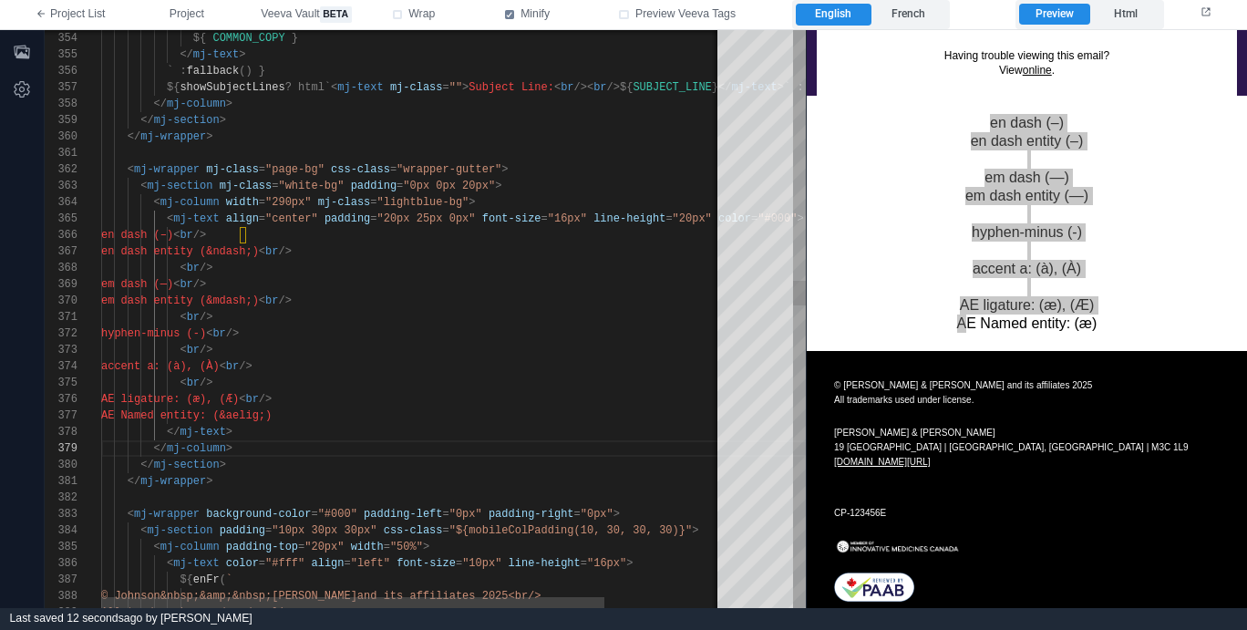
scroll to position [115, 132]
click at [493, 436] on div "</ mj-text >" at bounding box center [486, 432] width 770 height 16
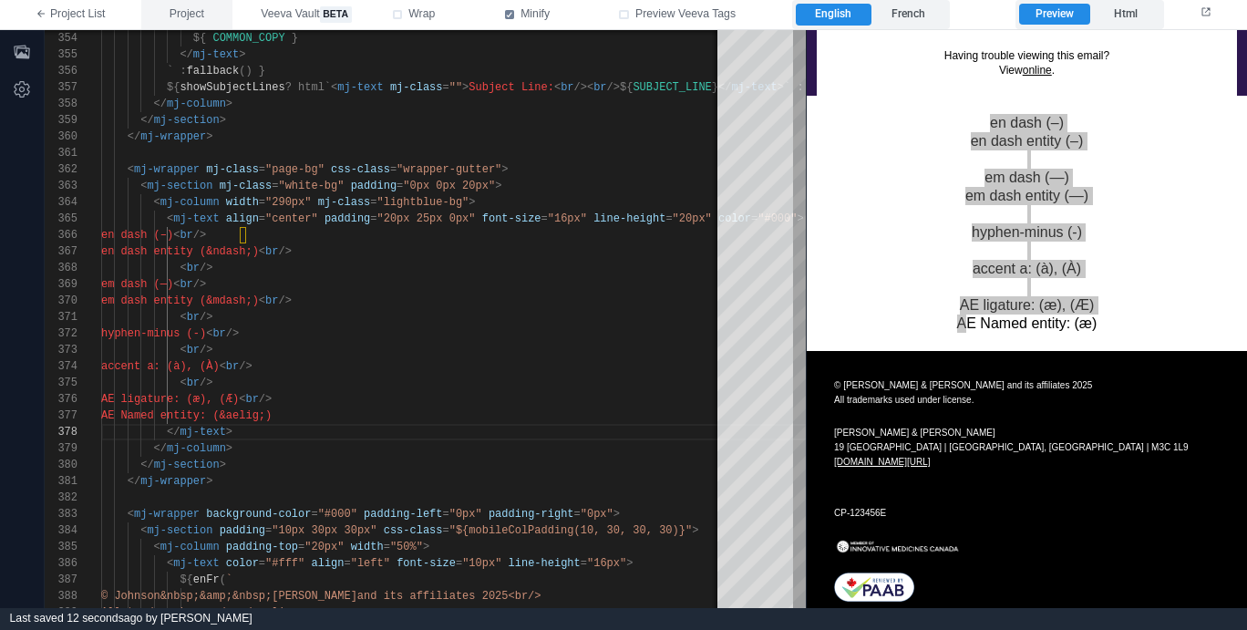
click at [181, 15] on span "Project" at bounding box center [186, 14] width 35 height 16
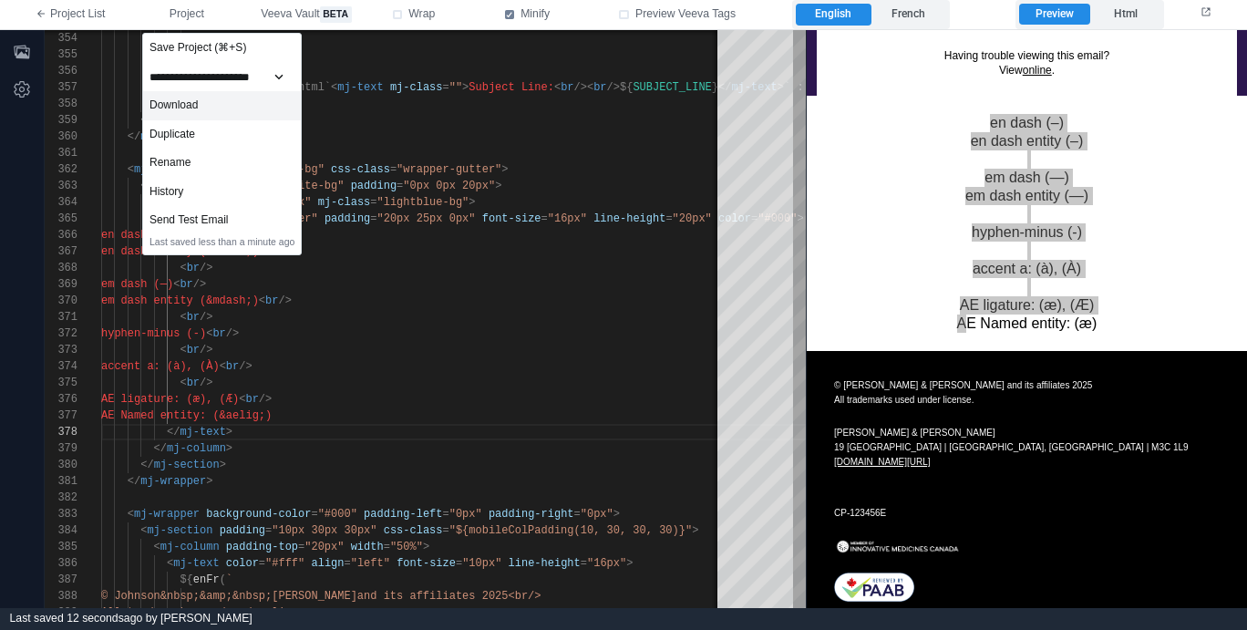
click at [203, 105] on div "Download" at bounding box center [222, 105] width 158 height 29
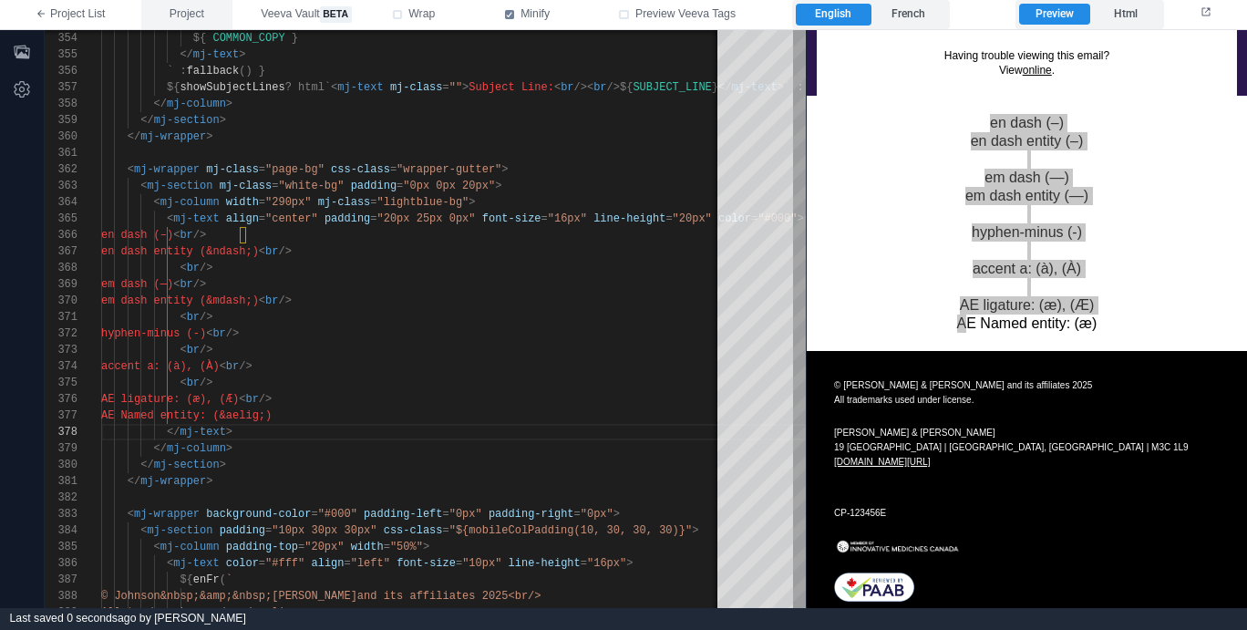
click at [180, 15] on span "Project" at bounding box center [186, 14] width 35 height 16
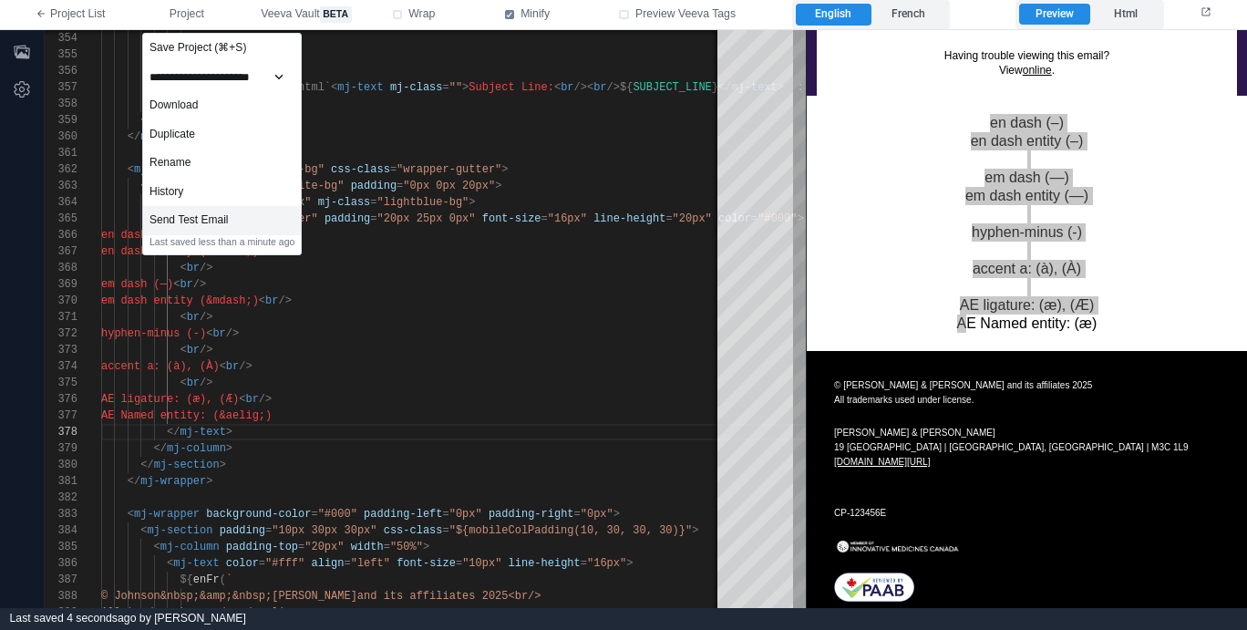
click at [268, 221] on div "Send Test Email" at bounding box center [222, 220] width 158 height 29
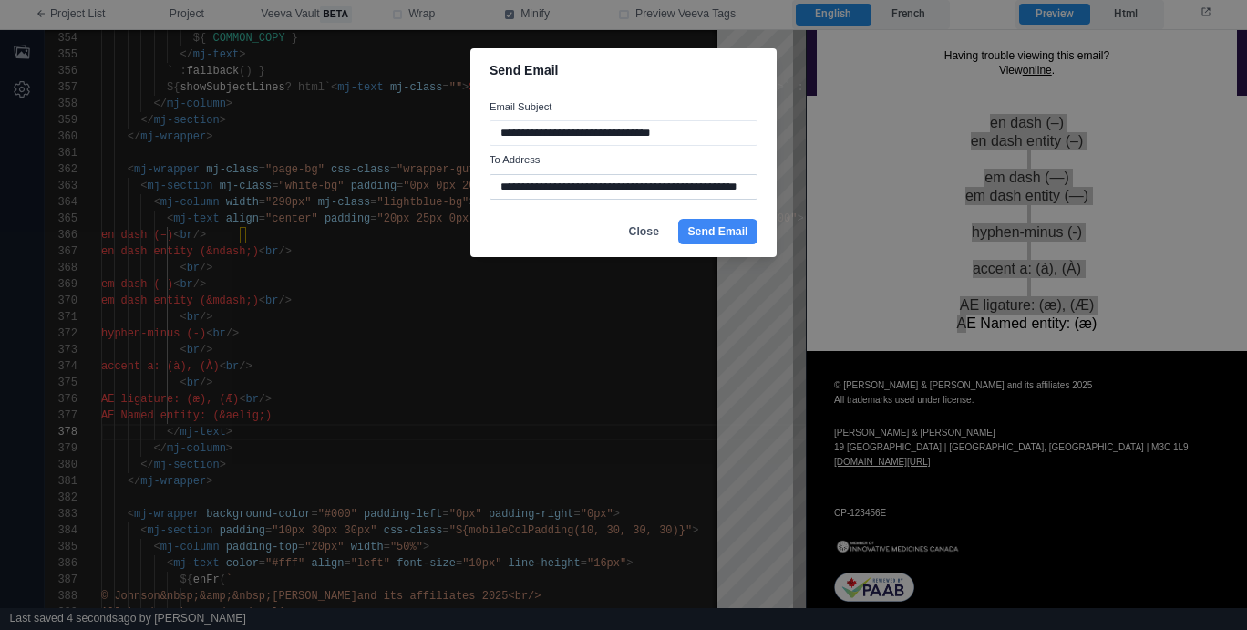
click at [547, 190] on input "**********" at bounding box center [623, 187] width 268 height 26
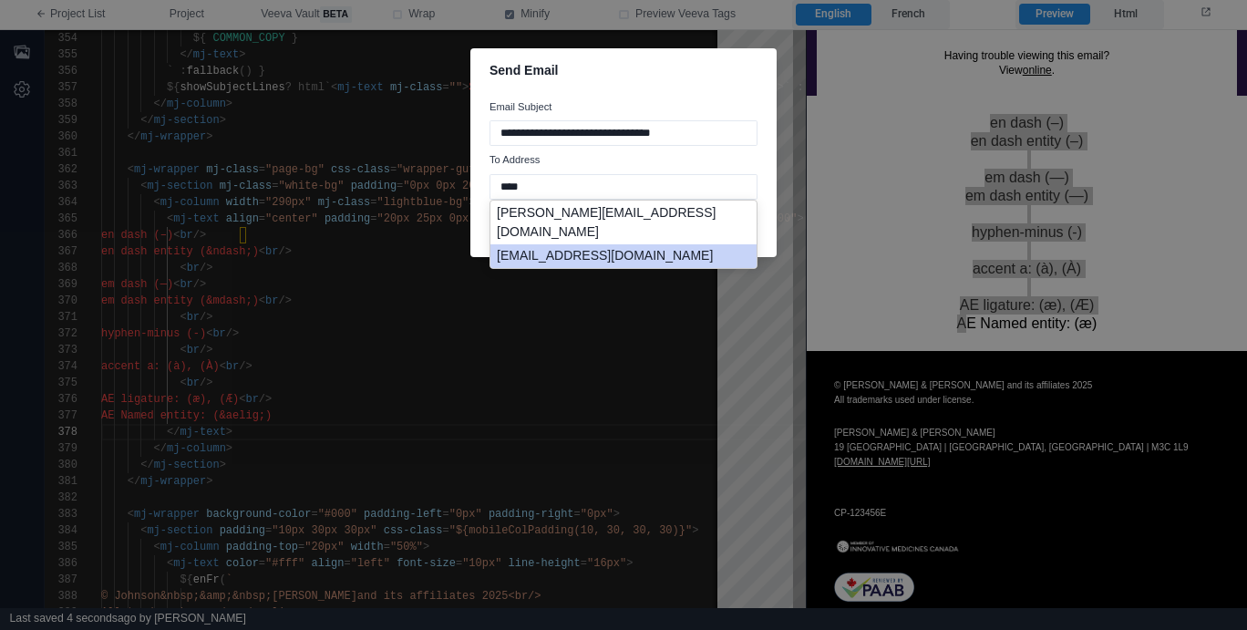
click at [605, 244] on li "[EMAIL_ADDRESS][DOMAIN_NAME]" at bounding box center [623, 256] width 266 height 25
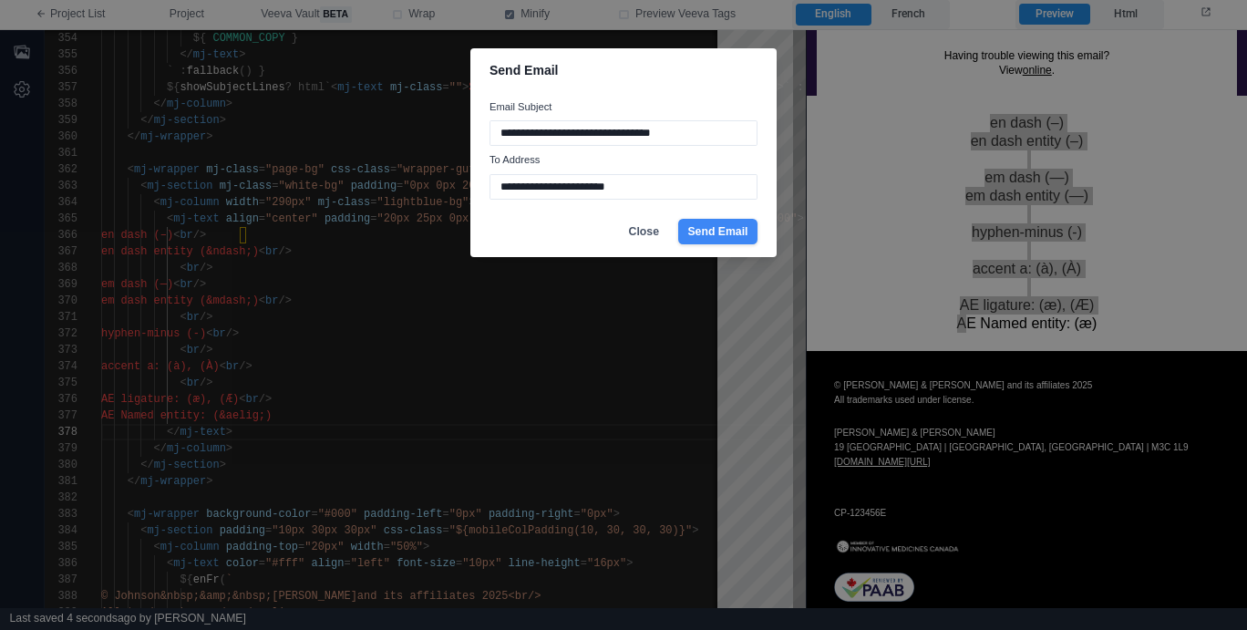
type input "**********"
click at [710, 234] on button "Send Email" at bounding box center [717, 232] width 79 height 26
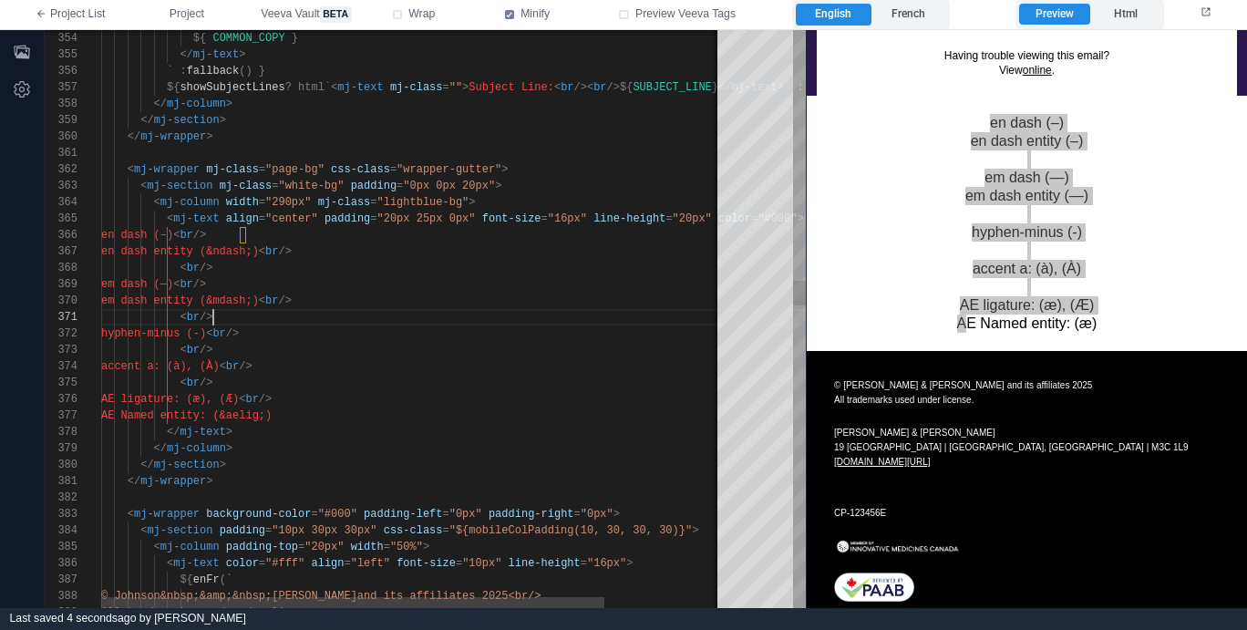
scroll to position [0, 112]
click at [506, 316] on div "< br />" at bounding box center [486, 317] width 770 height 16
click at [467, 356] on div "< br />" at bounding box center [486, 350] width 770 height 16
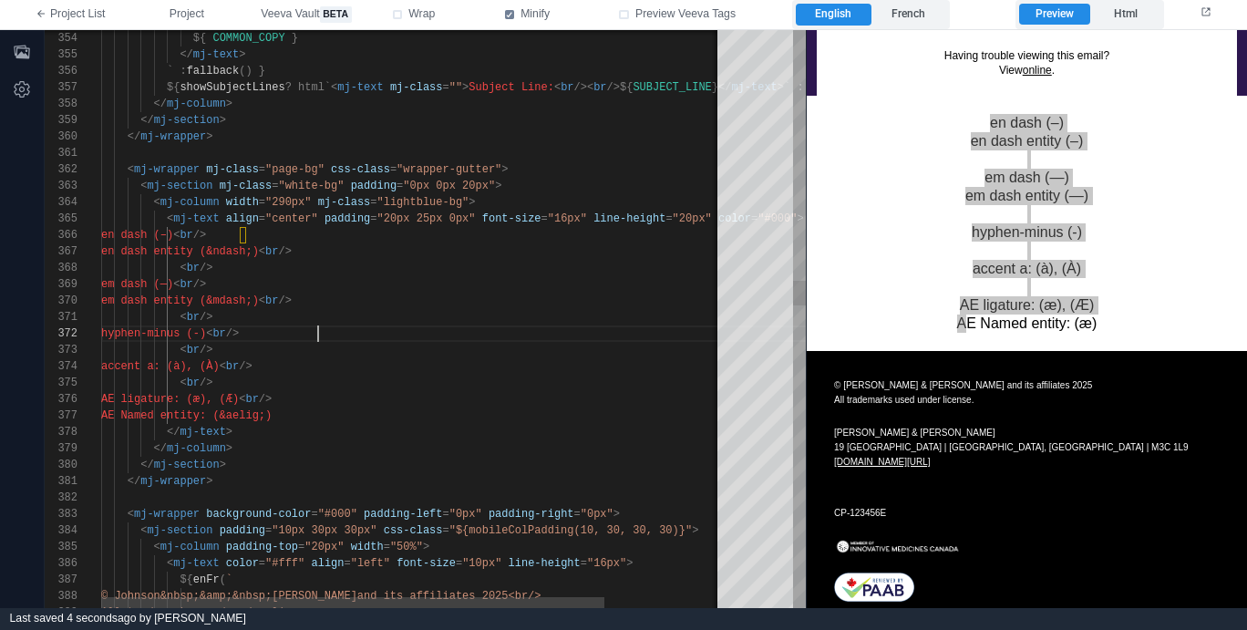
click at [434, 329] on div "hyphen-minus (-) < br />" at bounding box center [486, 333] width 770 height 16
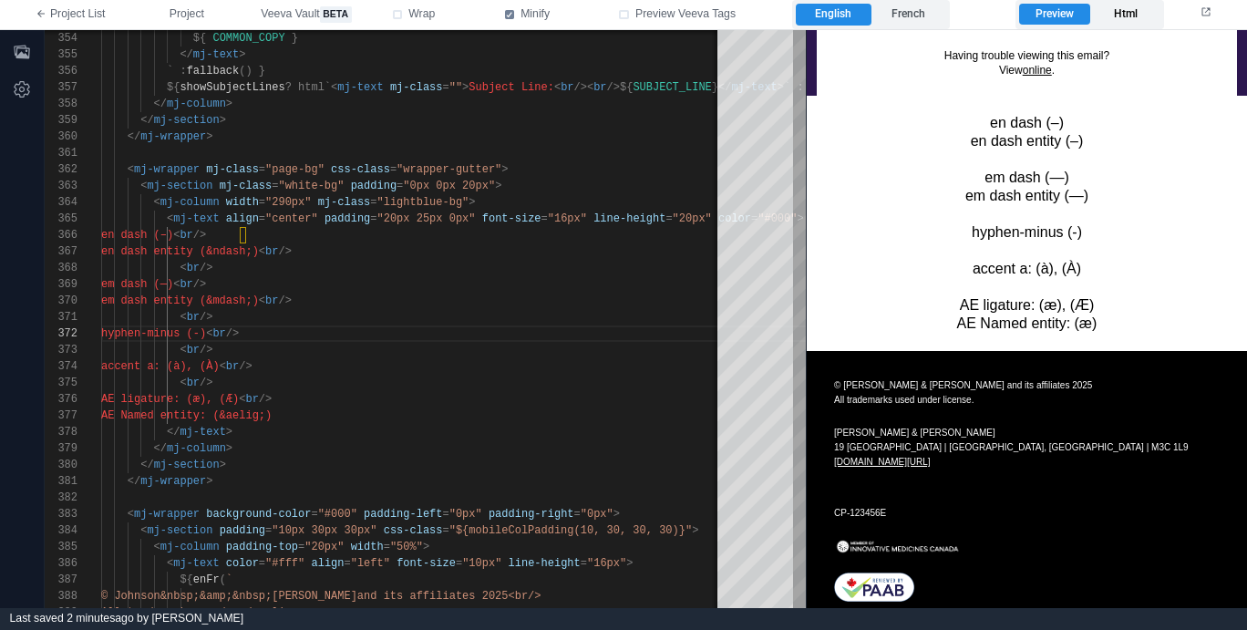
click at [1126, 16] on label "Html" at bounding box center [1125, 15] width 70 height 22
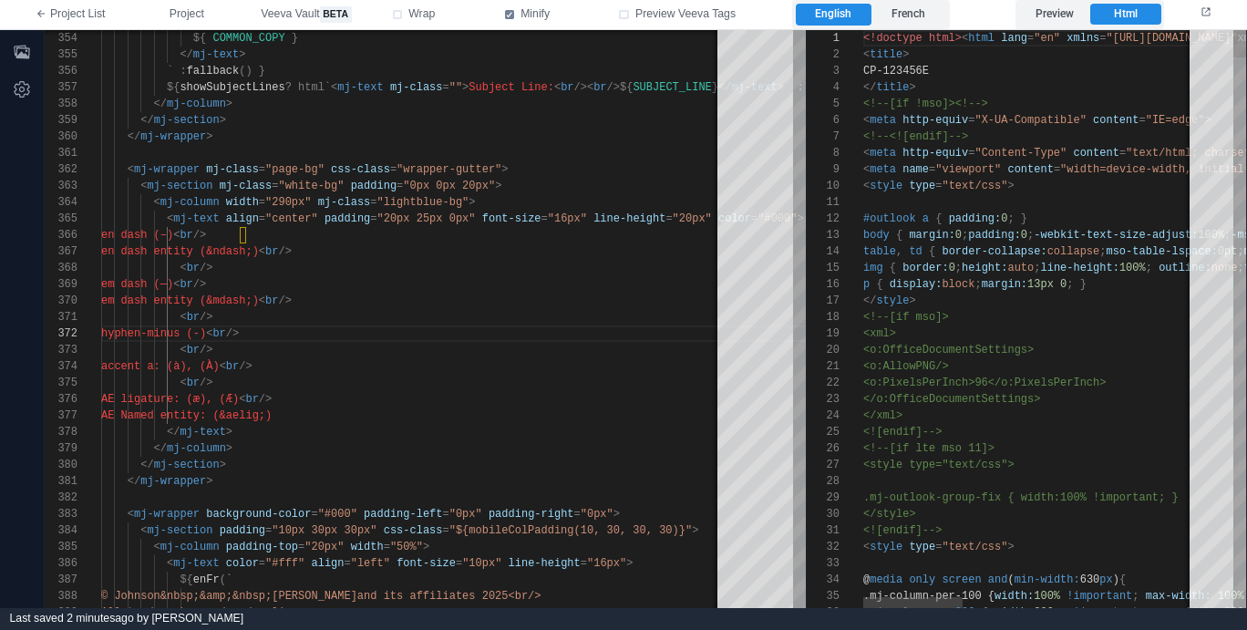
scroll to position [0, 0]
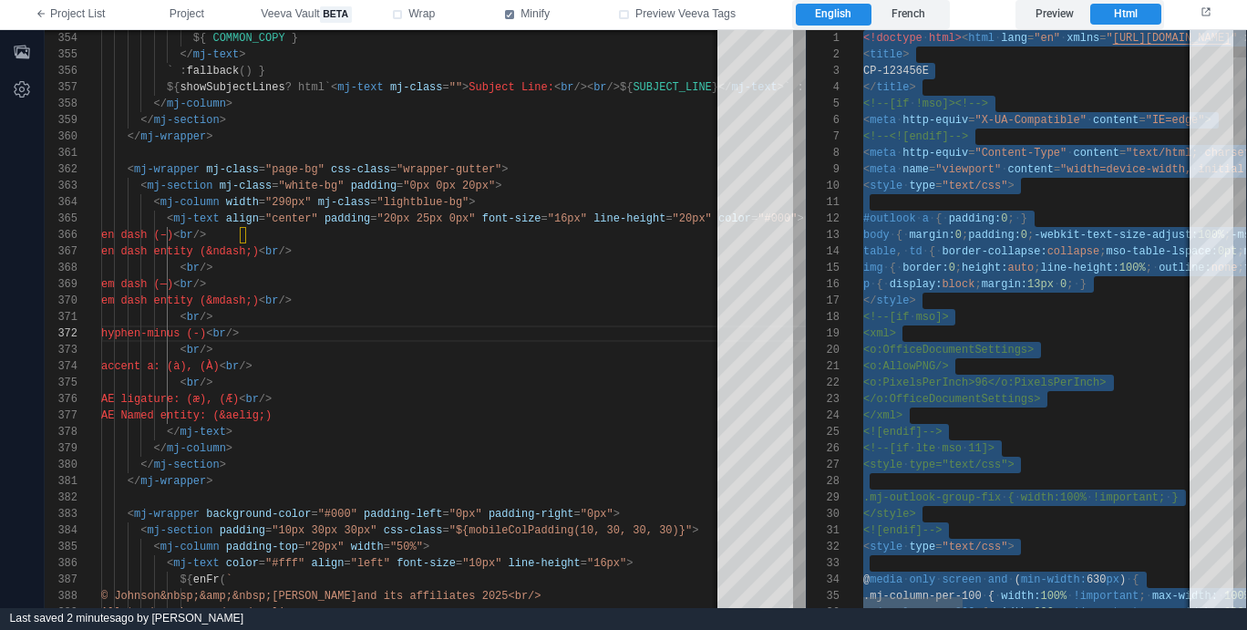
type textarea "**********"
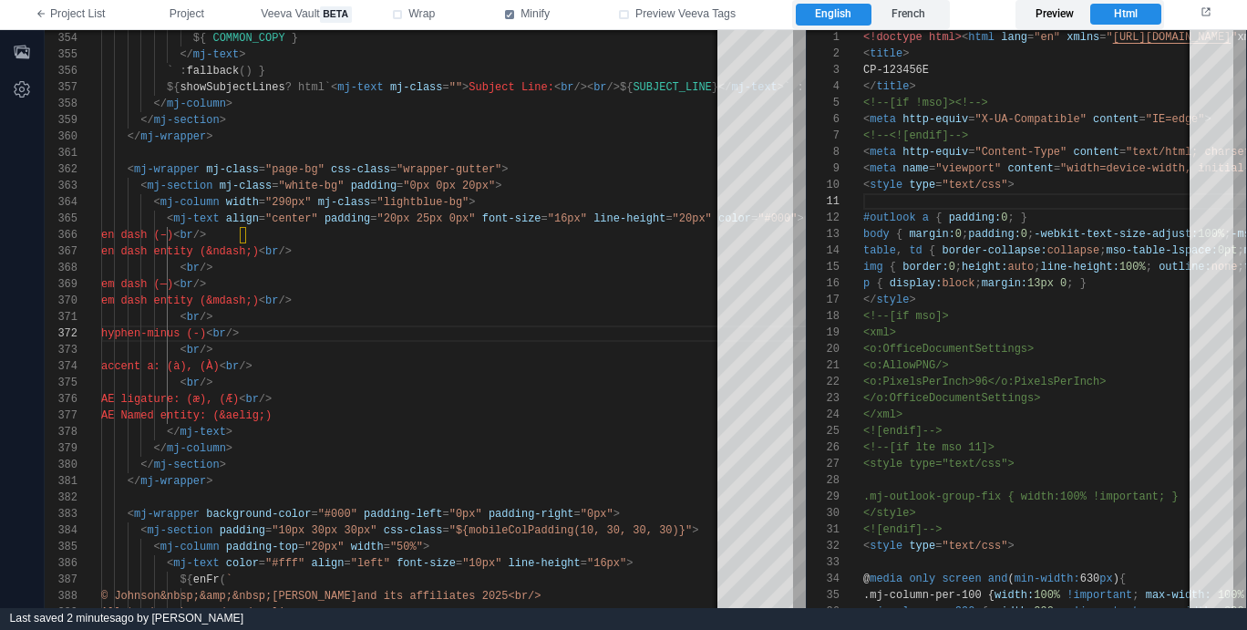
drag, startPoint x: 1071, startPoint y: 15, endPoint x: 296, endPoint y: 22, distance: 774.6
click at [1070, 15] on label "Preview" at bounding box center [1054, 15] width 70 height 22
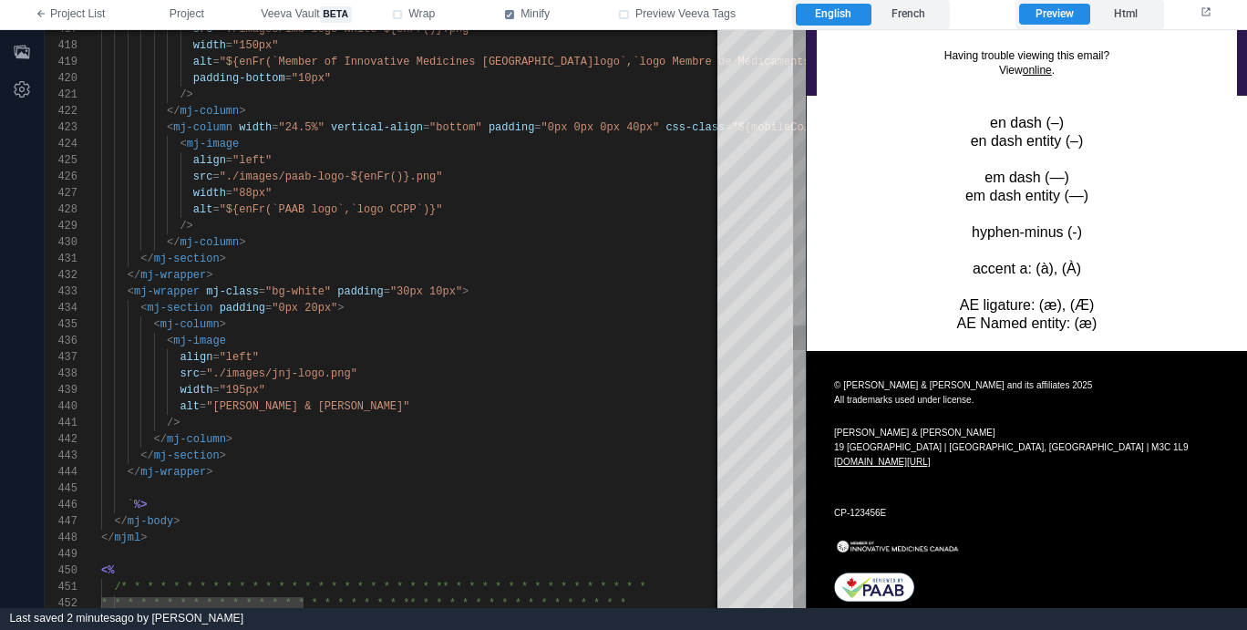
click at [554, 439] on div "</ mj-column >" at bounding box center [1056, 439] width 1910 height 16
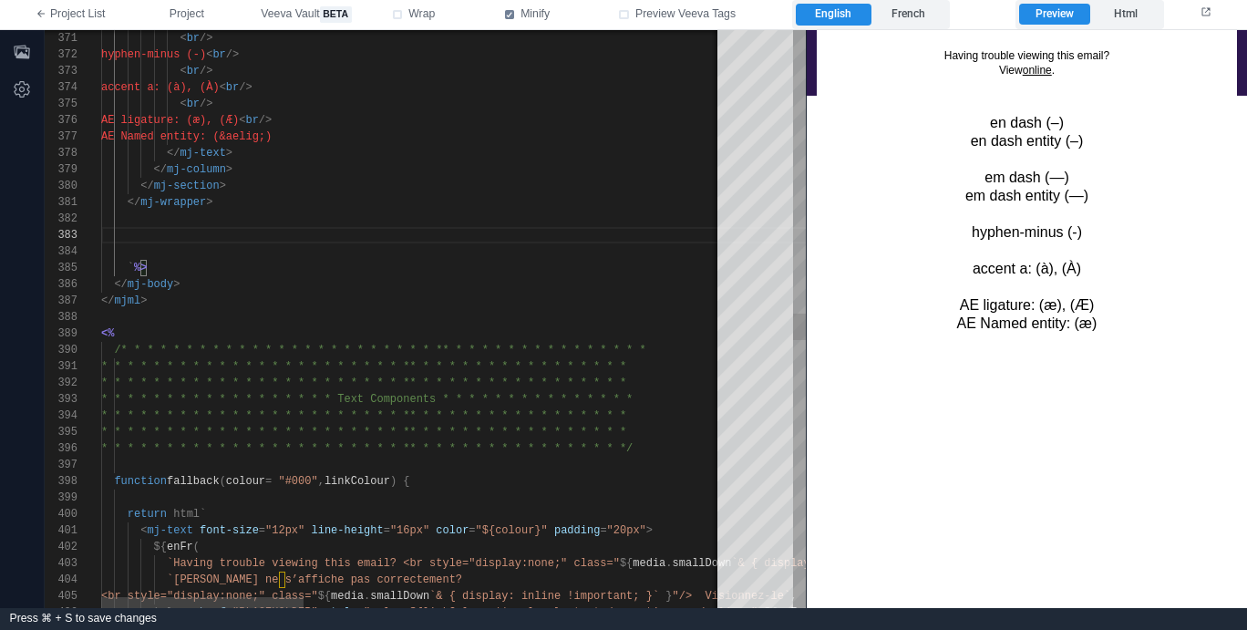
scroll to position [16, 0]
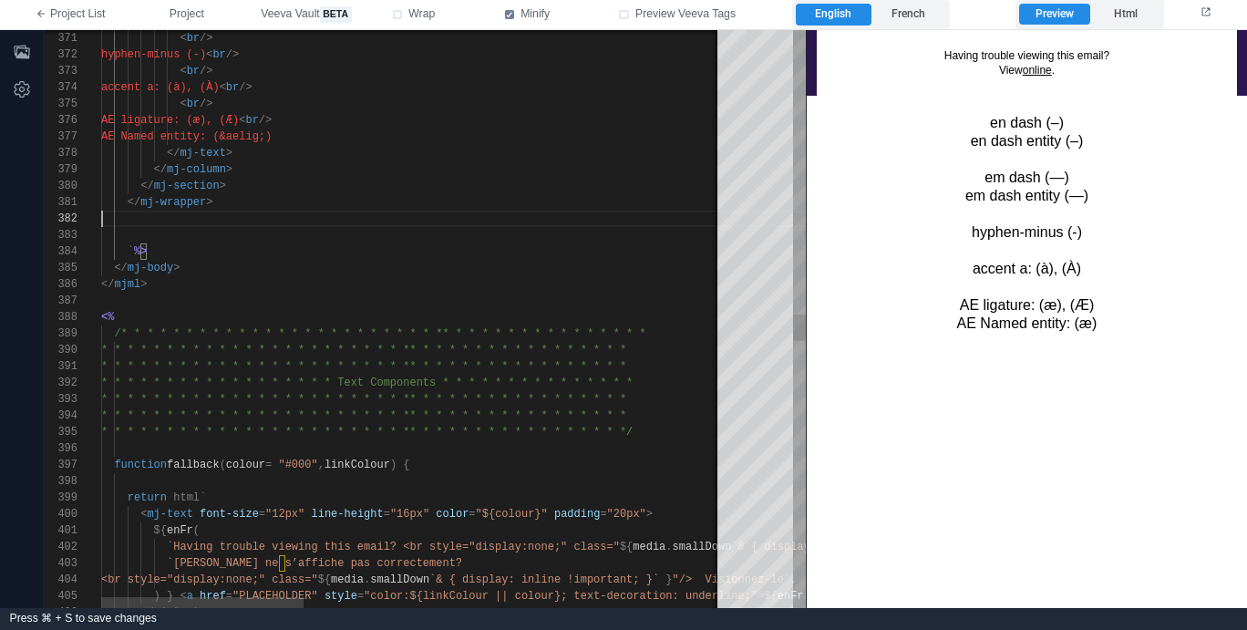
type textarea "**********"
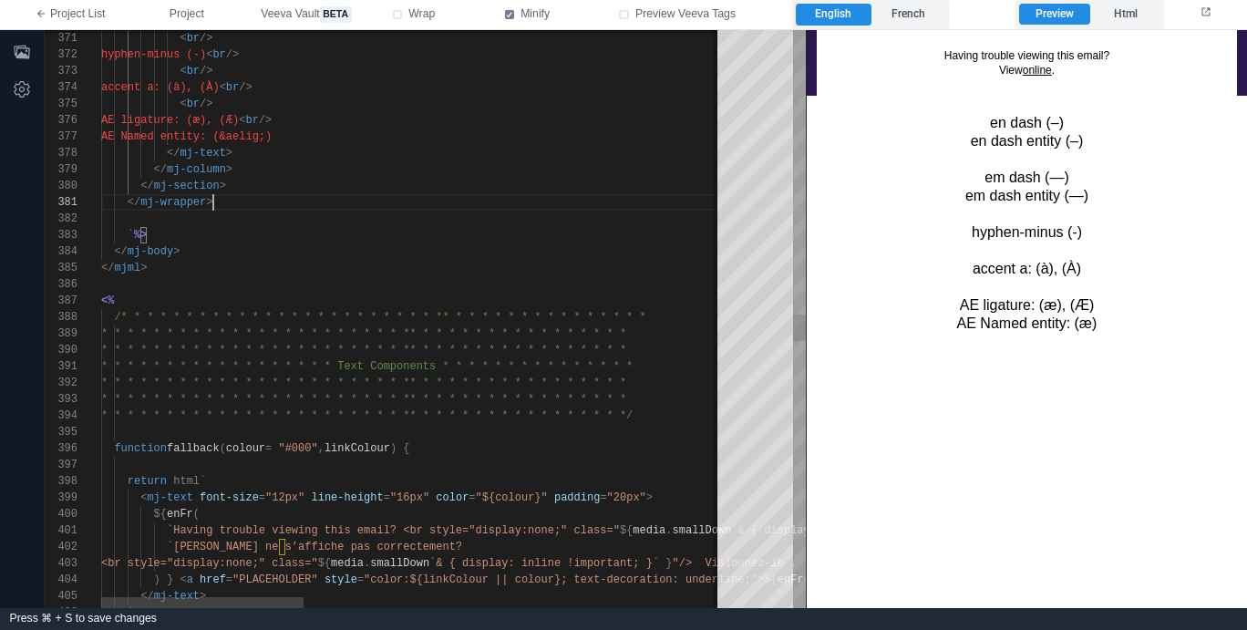
scroll to position [16, 26]
click at [1105, 19] on label "Html" at bounding box center [1125, 15] width 70 height 22
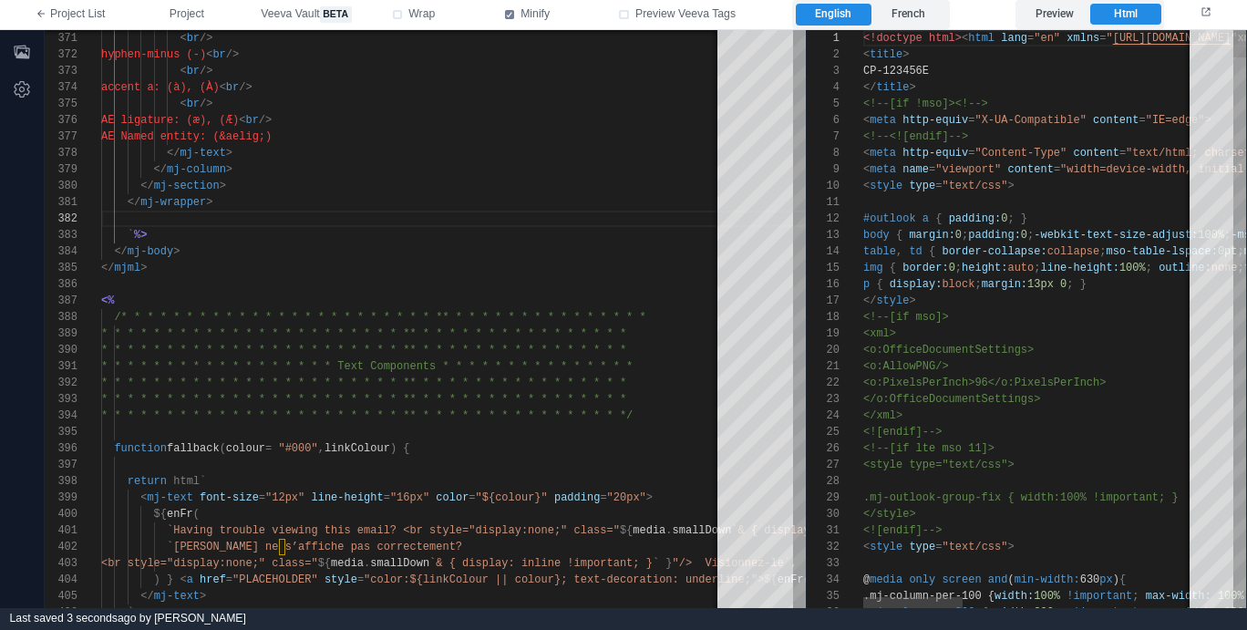
scroll to position [164, 0]
click at [1090, 237] on span "-webkit-text-size-adjust:" at bounding box center [1115, 235] width 164 height 13
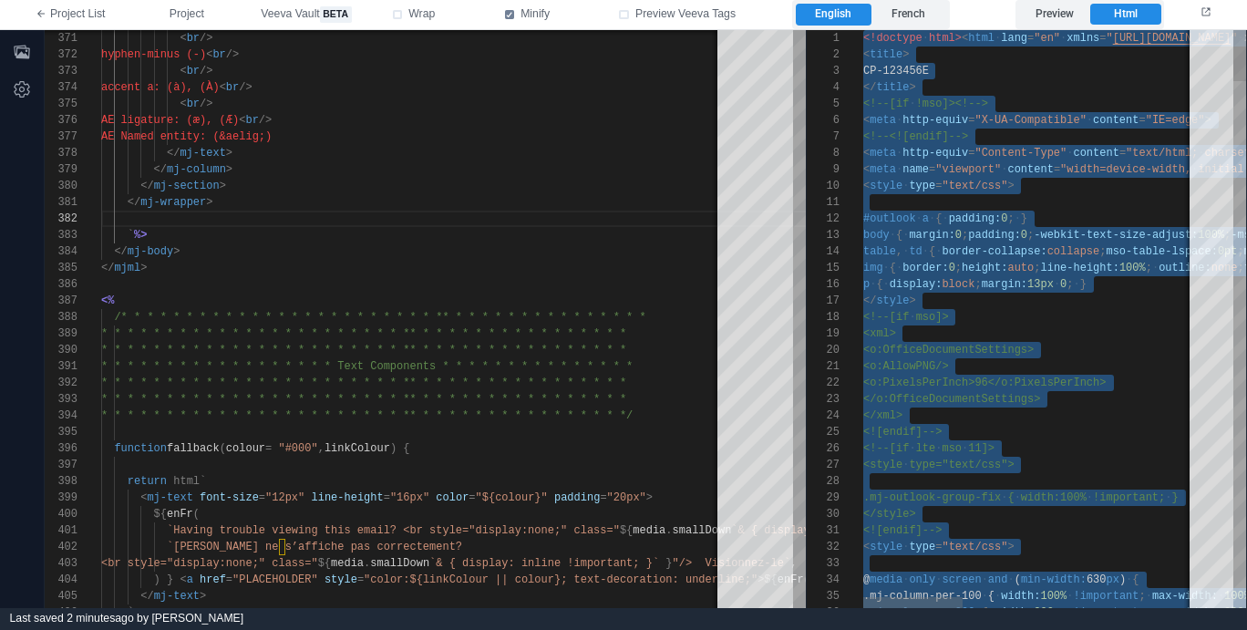
scroll to position [98, 106]
type textarea "**********"
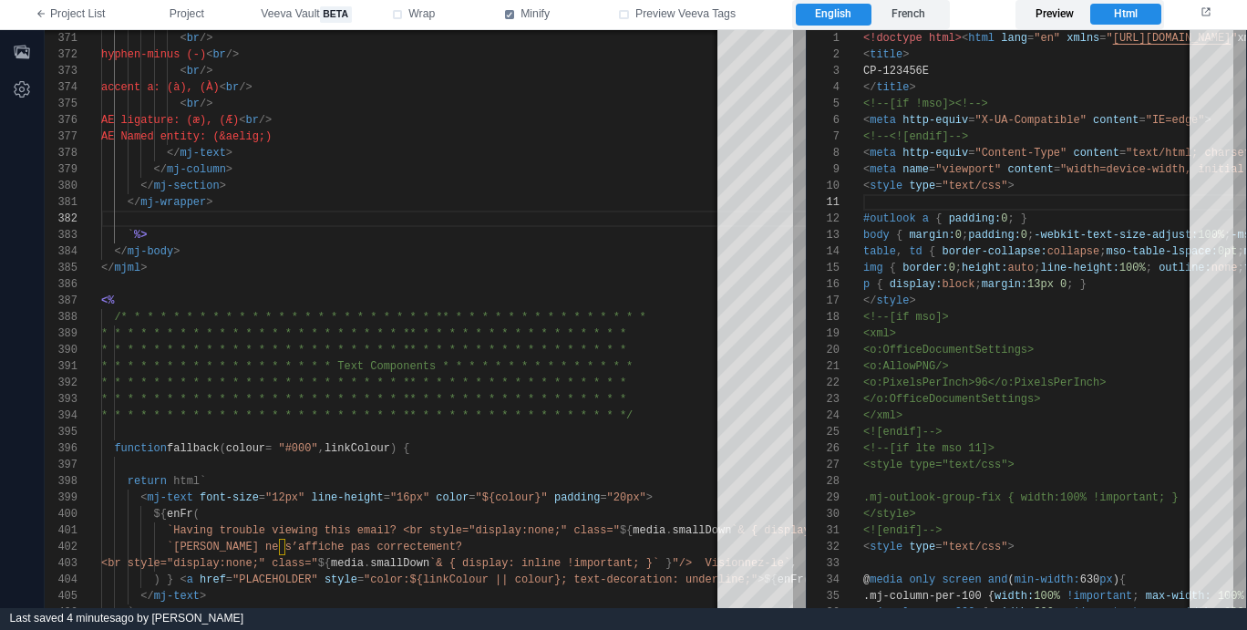
click at [1054, 15] on label "Preview" at bounding box center [1054, 15] width 70 height 22
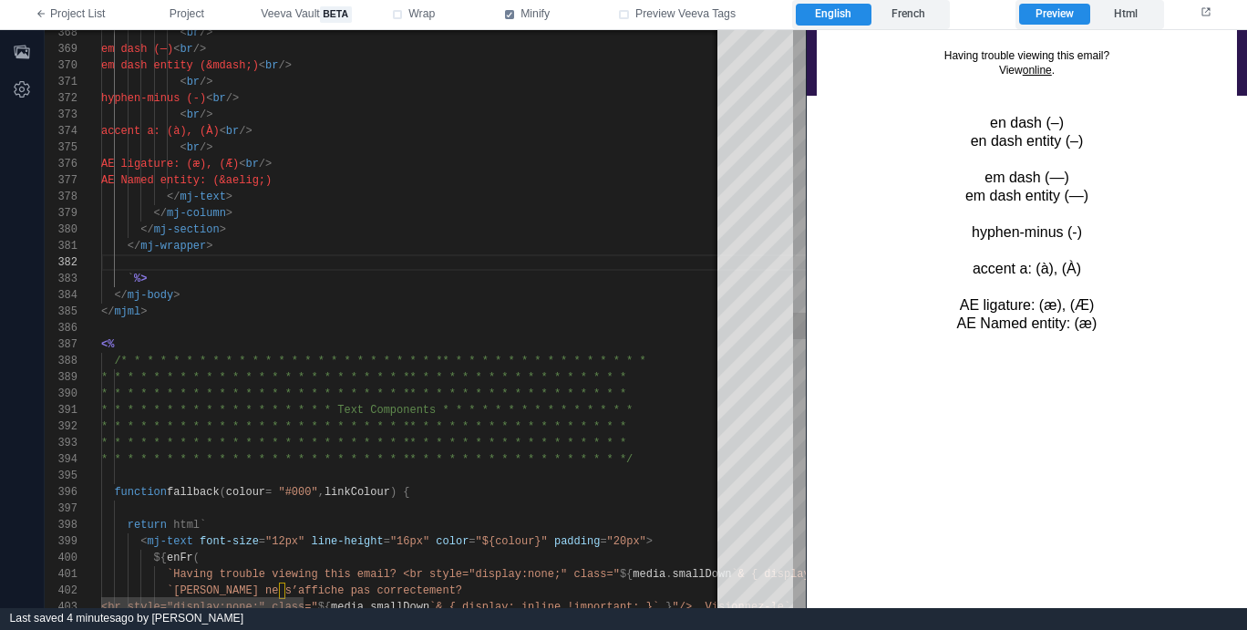
click at [367, 334] on div "<br style="display:none;" class=" ${ media . smallDown `& { display: inline !im…" at bounding box center [1056, 178] width 1910 height 12346
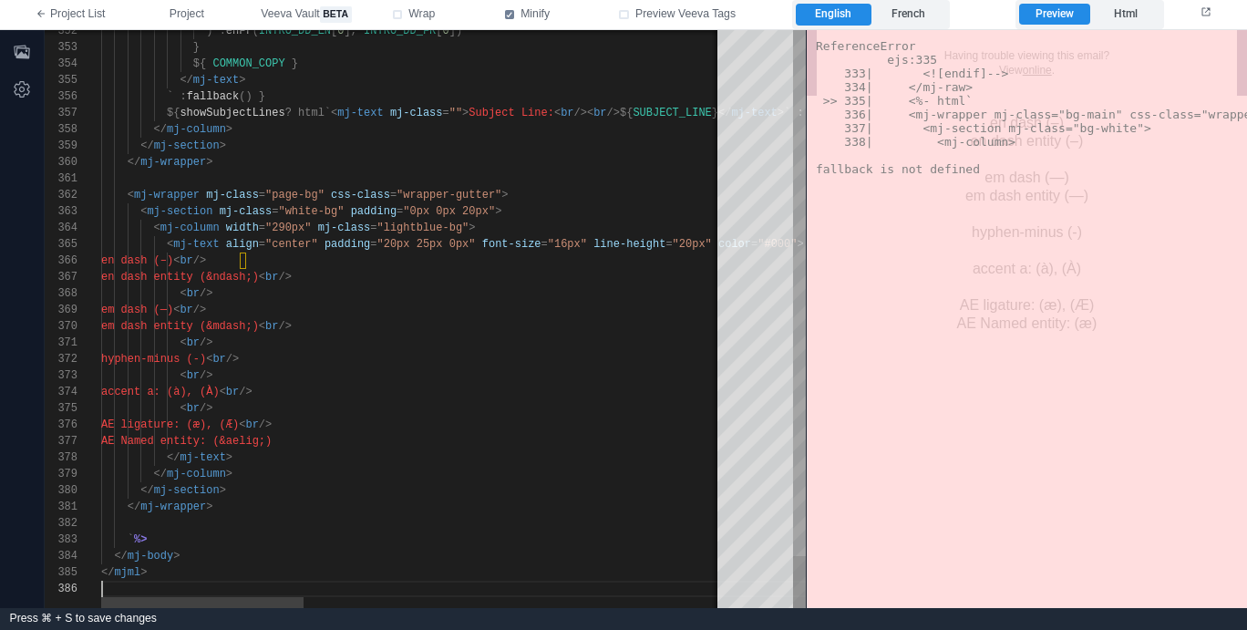
scroll to position [66, 46]
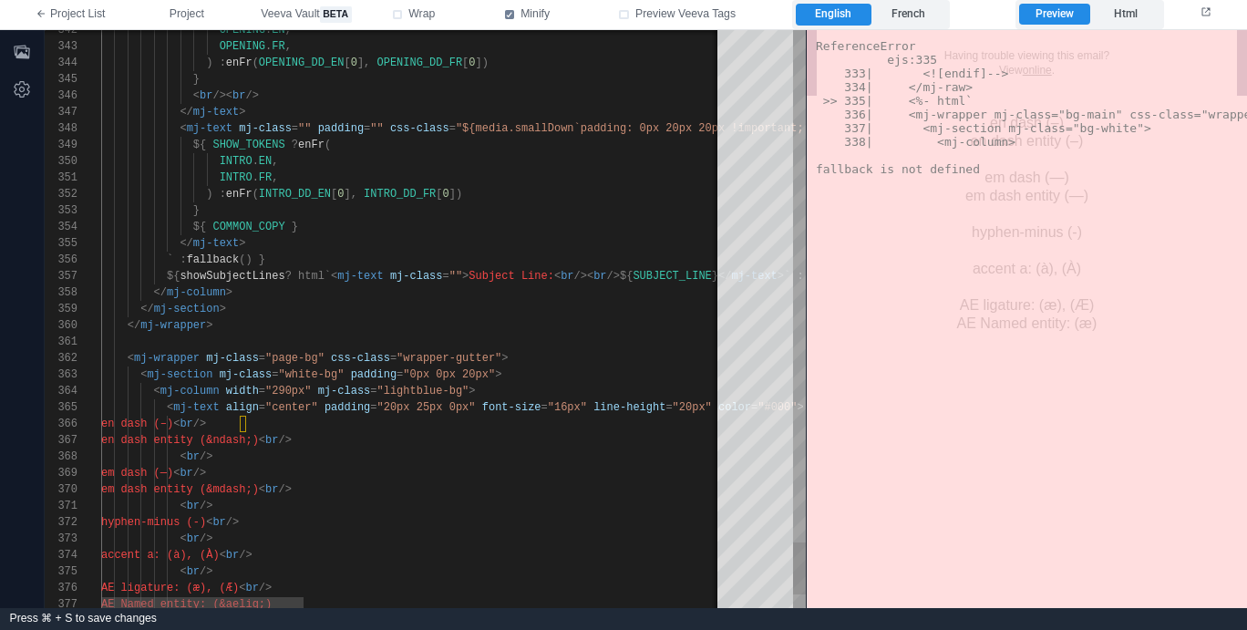
click at [344, 258] on div "` : fallback () }" at bounding box center [1056, 260] width 1910 height 16
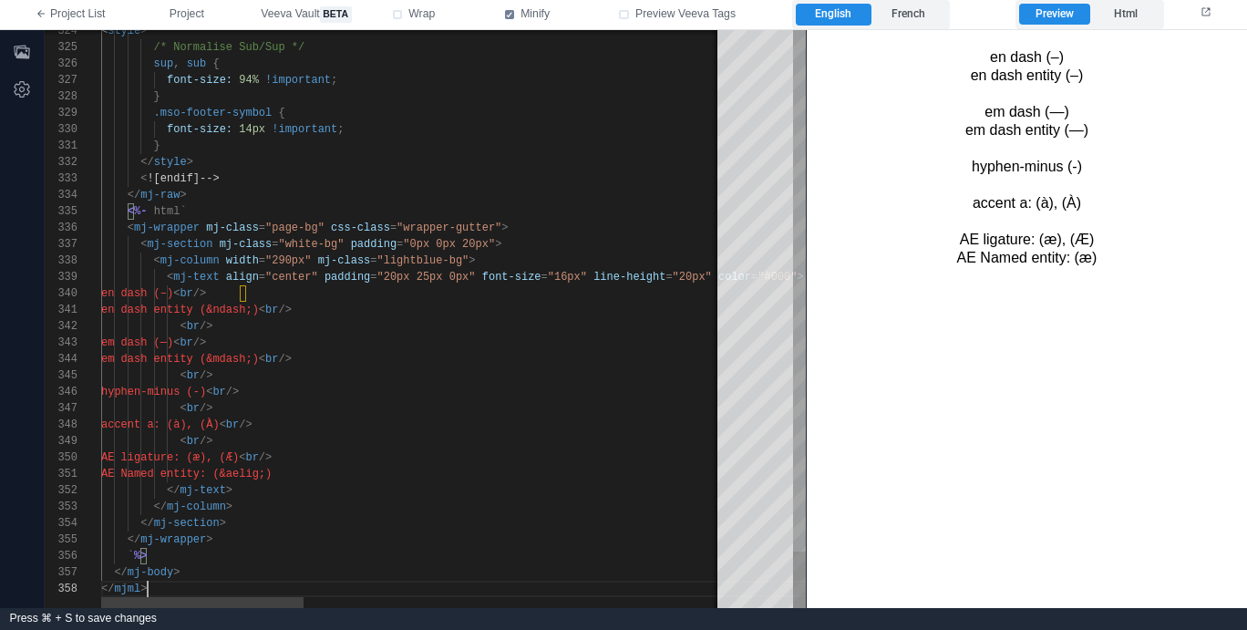
scroll to position [115, 46]
click at [372, 220] on div "< mj-wrapper mj-class = "page-bg" css-class = "wrapper-gutter" >" at bounding box center [1056, 228] width 1910 height 16
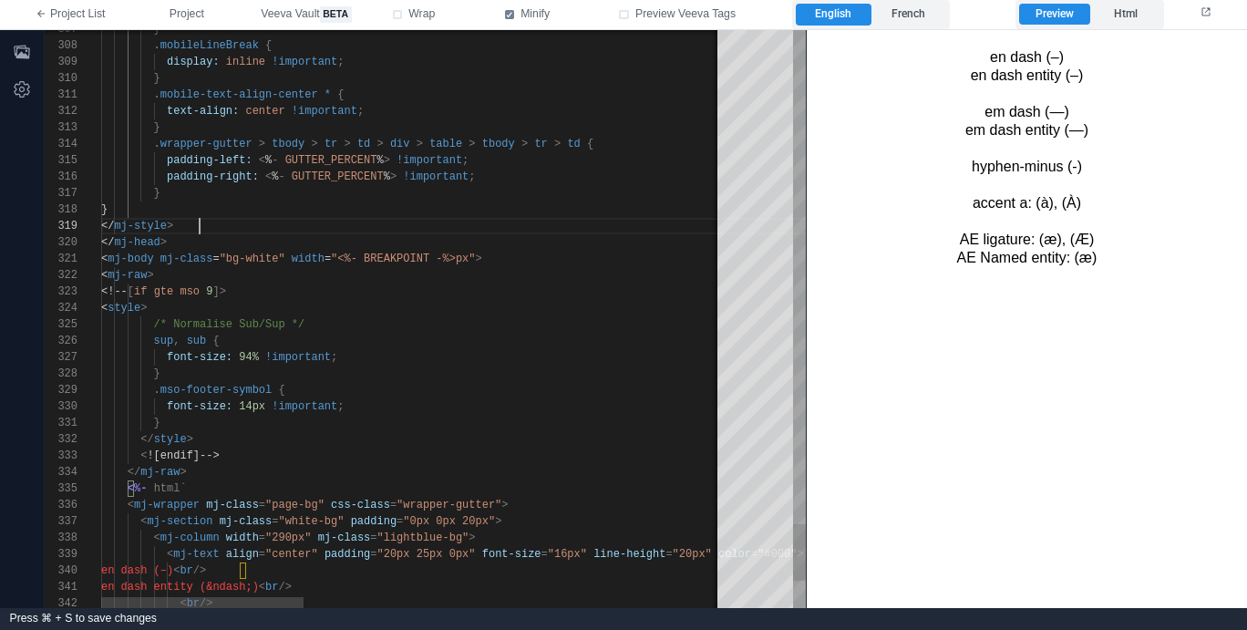
click at [374, 221] on div "</ mj-style >" at bounding box center [1056, 226] width 1910 height 16
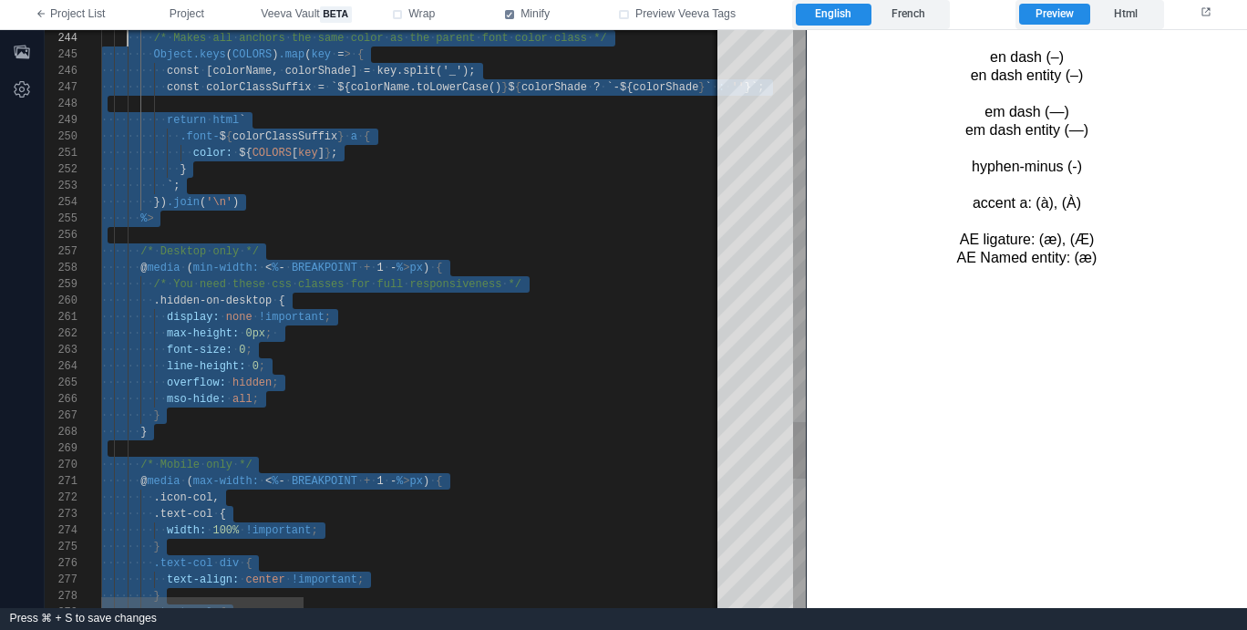
scroll to position [0, 0]
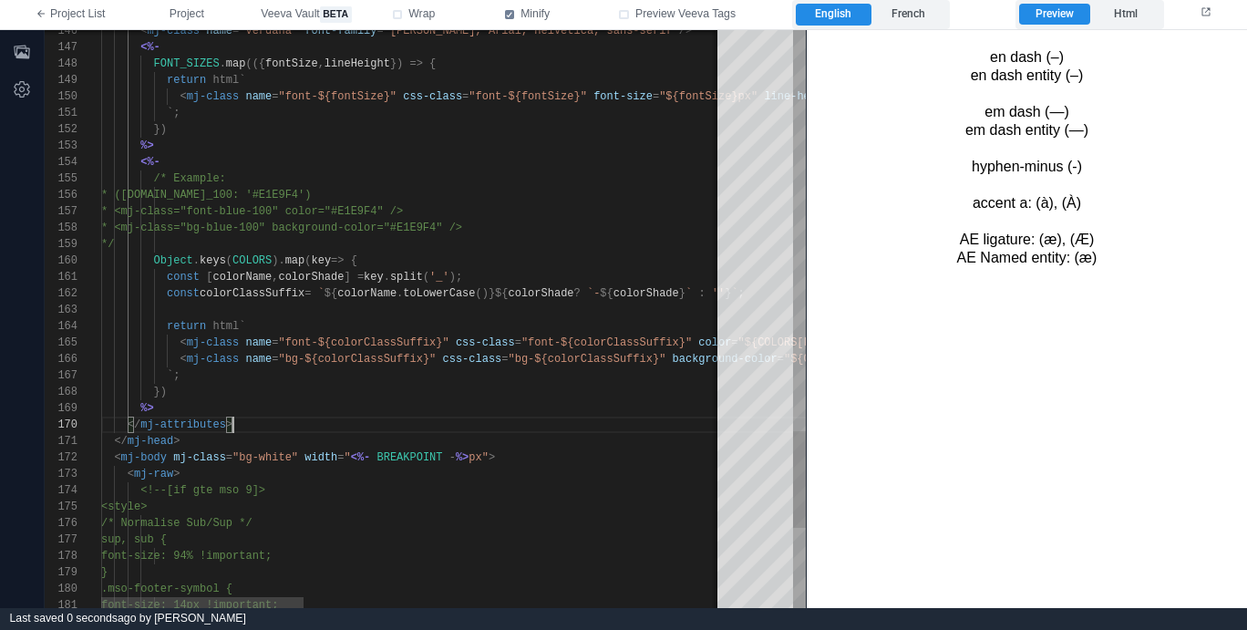
click at [377, 403] on div "%>" at bounding box center [1056, 408] width 1910 height 16
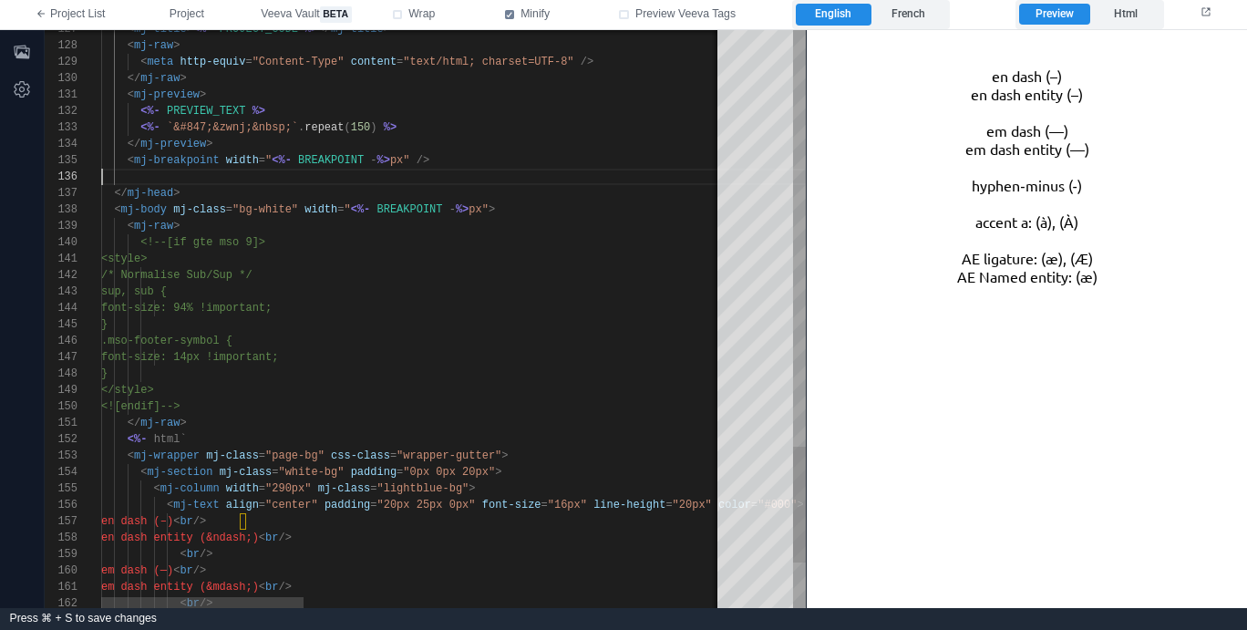
type textarea "**********"
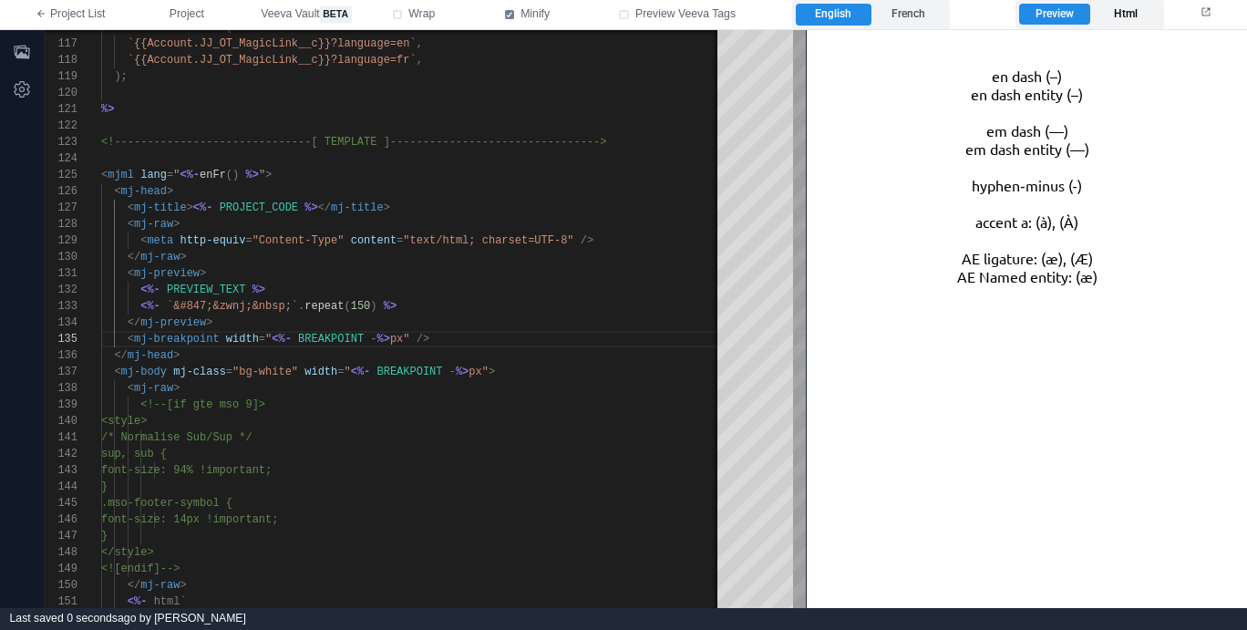
click at [1139, 10] on label "Html" at bounding box center [1125, 15] width 70 height 22
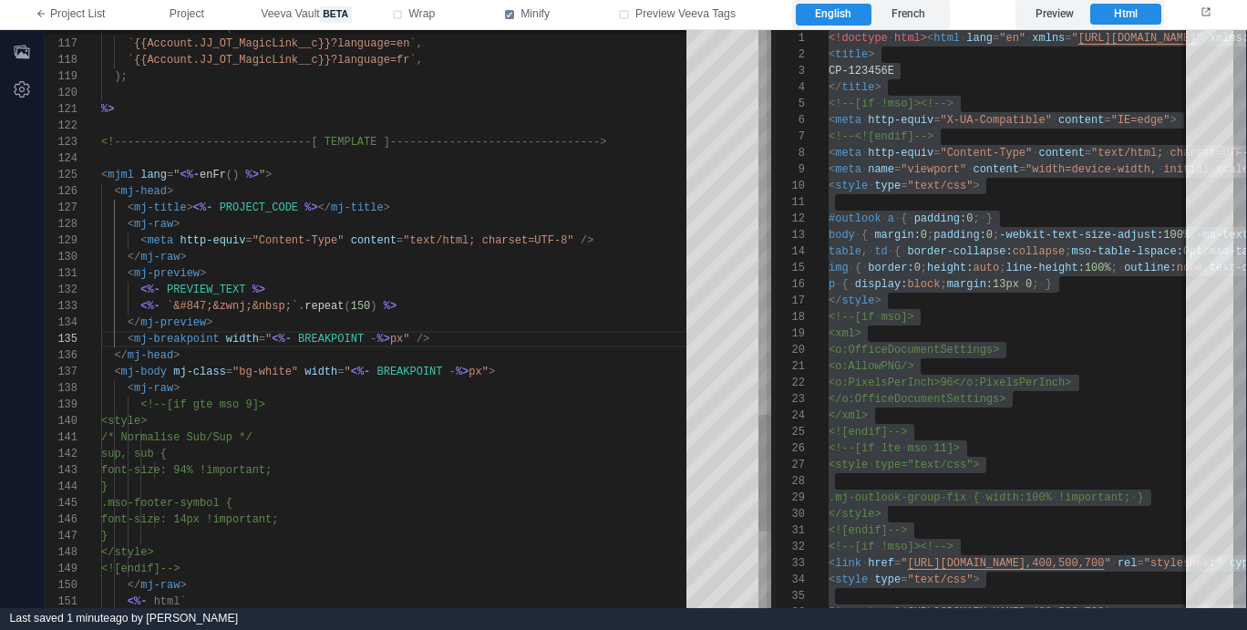
drag, startPoint x: 807, startPoint y: 367, endPoint x: 773, endPoint y: 370, distance: 34.7
click at [773, 370] on span at bounding box center [771, 319] width 10 height 578
type textarea "**********"
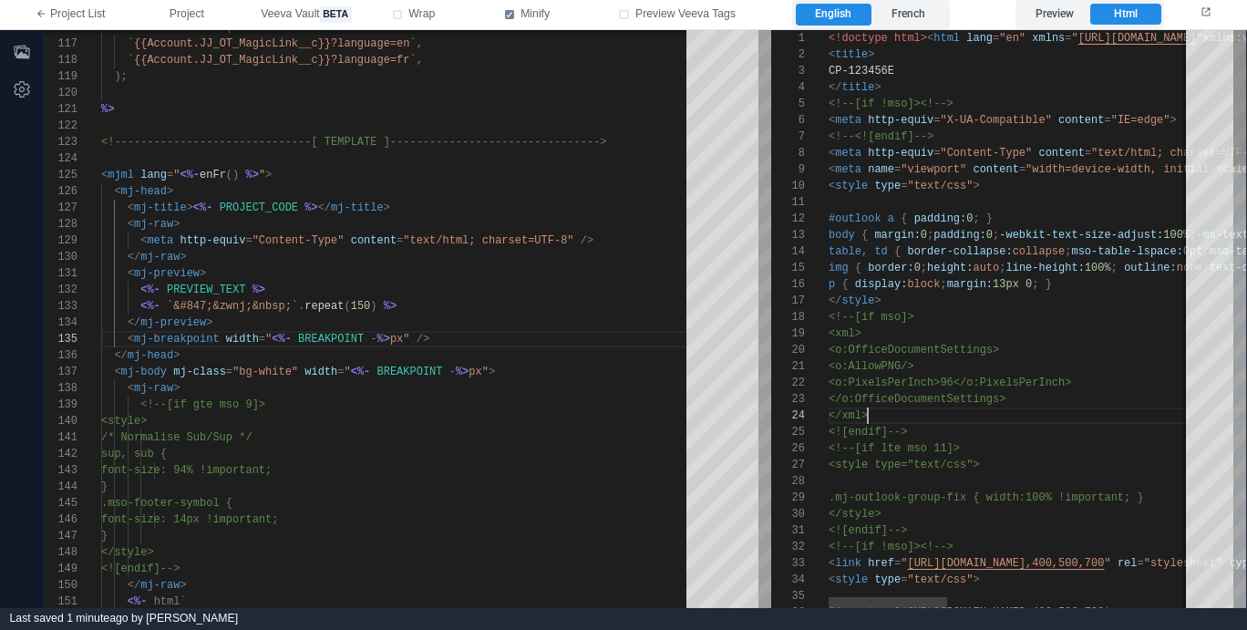
scroll to position [49, 39]
click at [1061, 15] on label "Preview" at bounding box center [1054, 15] width 70 height 22
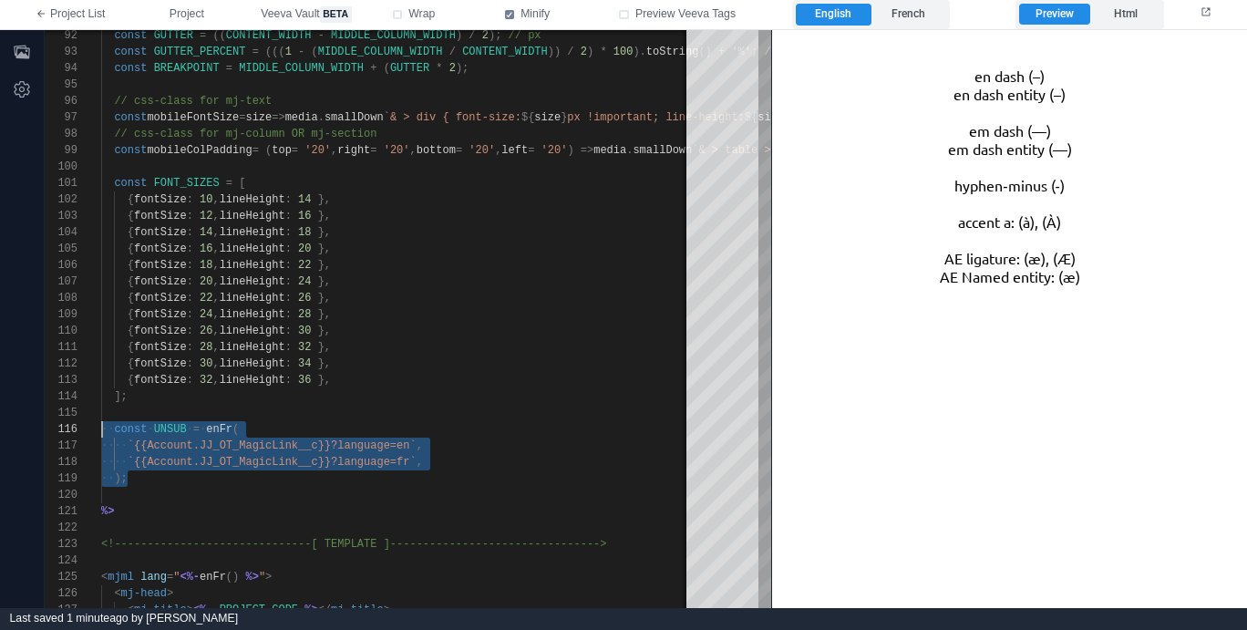
scroll to position [82, 0]
drag, startPoint x: 116, startPoint y: 469, endPoint x: 25, endPoint y: 431, distance: 98.8
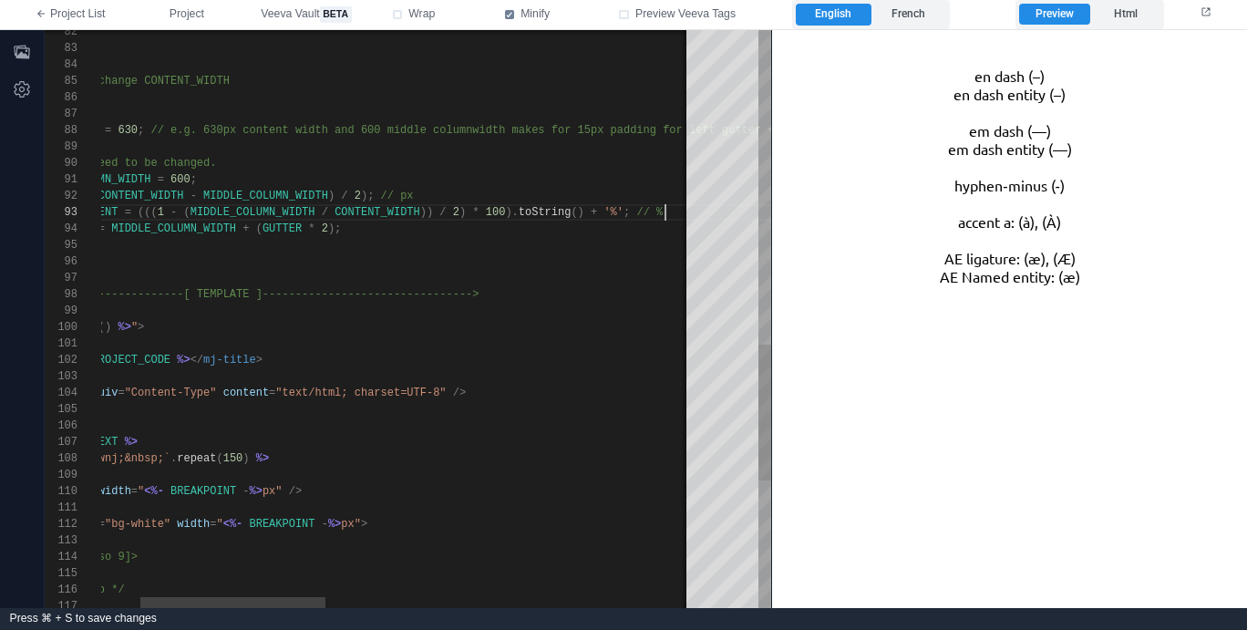
scroll to position [33, 13]
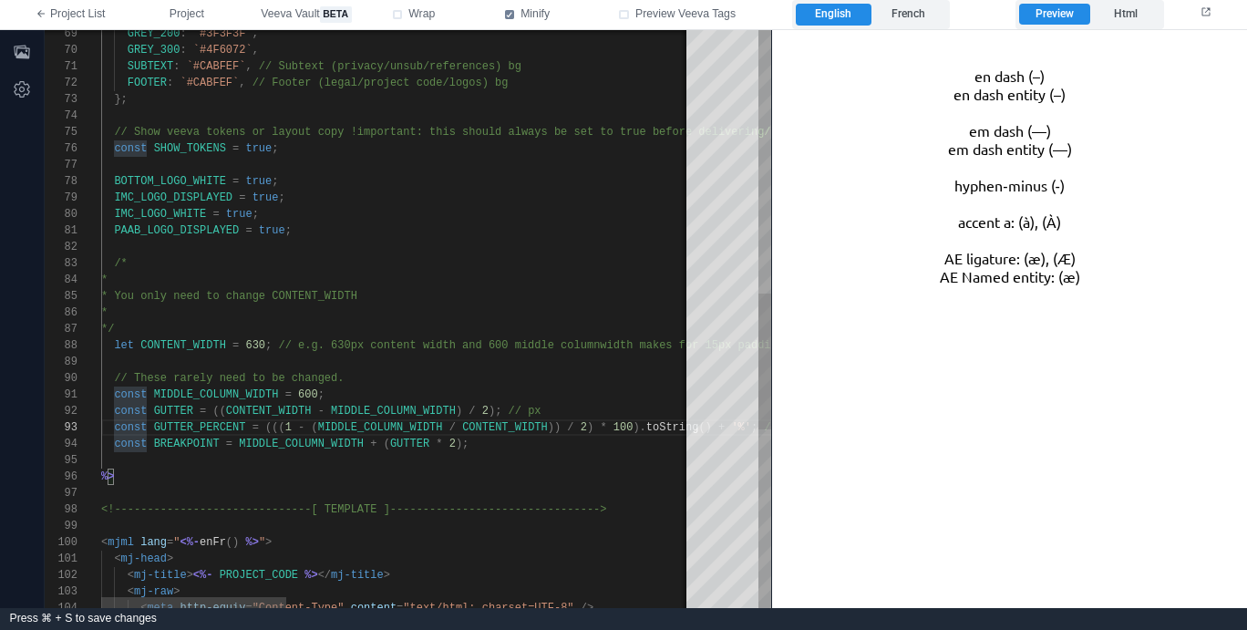
click at [468, 231] on div "PAAB_LOGO_DISPLAYED = true ;" at bounding box center [1046, 230] width 1890 height 16
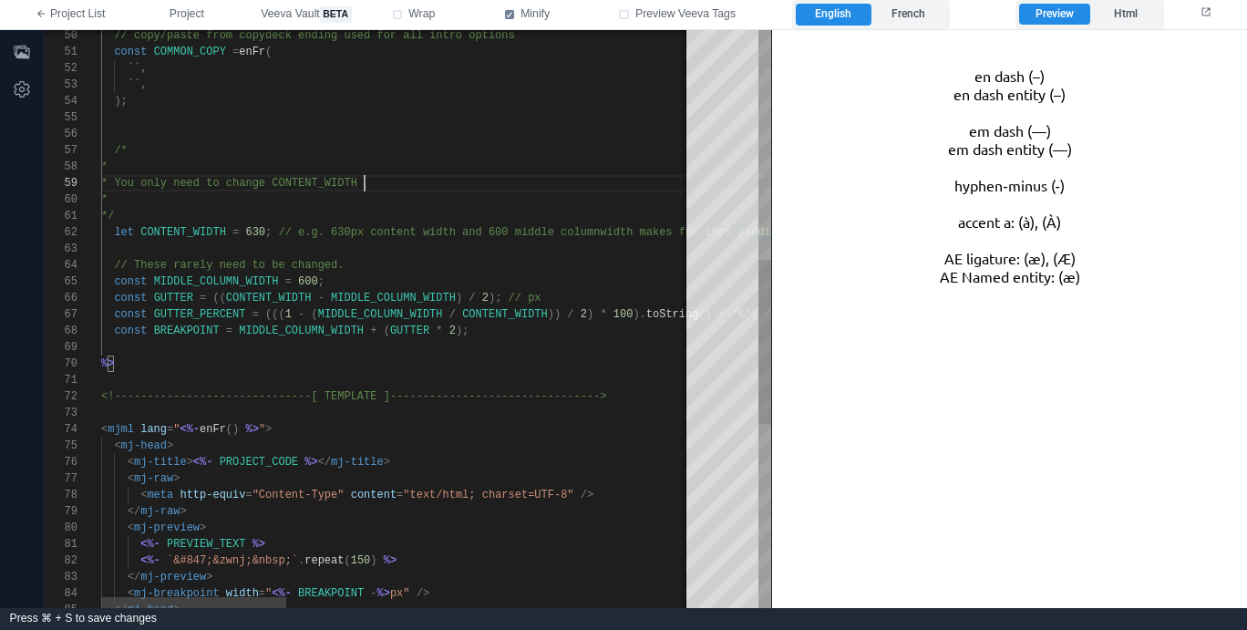
scroll to position [131, 263]
click at [357, 180] on span "* You only need to change CONTENT_WIDTH" at bounding box center [229, 183] width 256 height 13
click at [367, 141] on div at bounding box center [1046, 134] width 1890 height 16
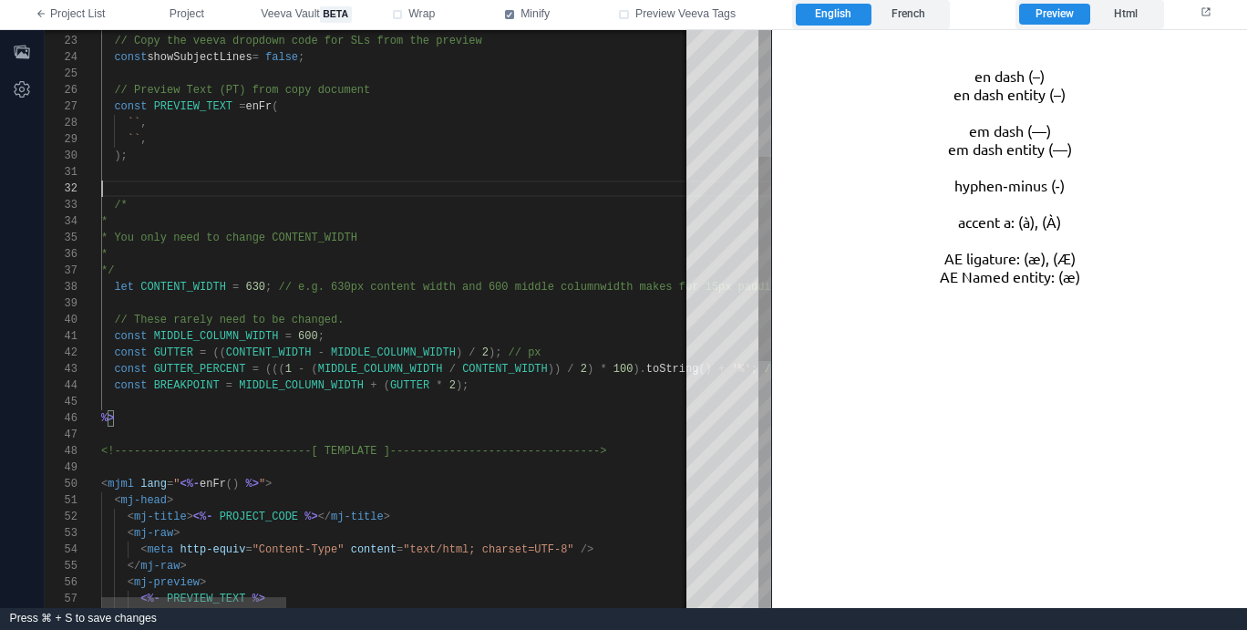
scroll to position [0, 0]
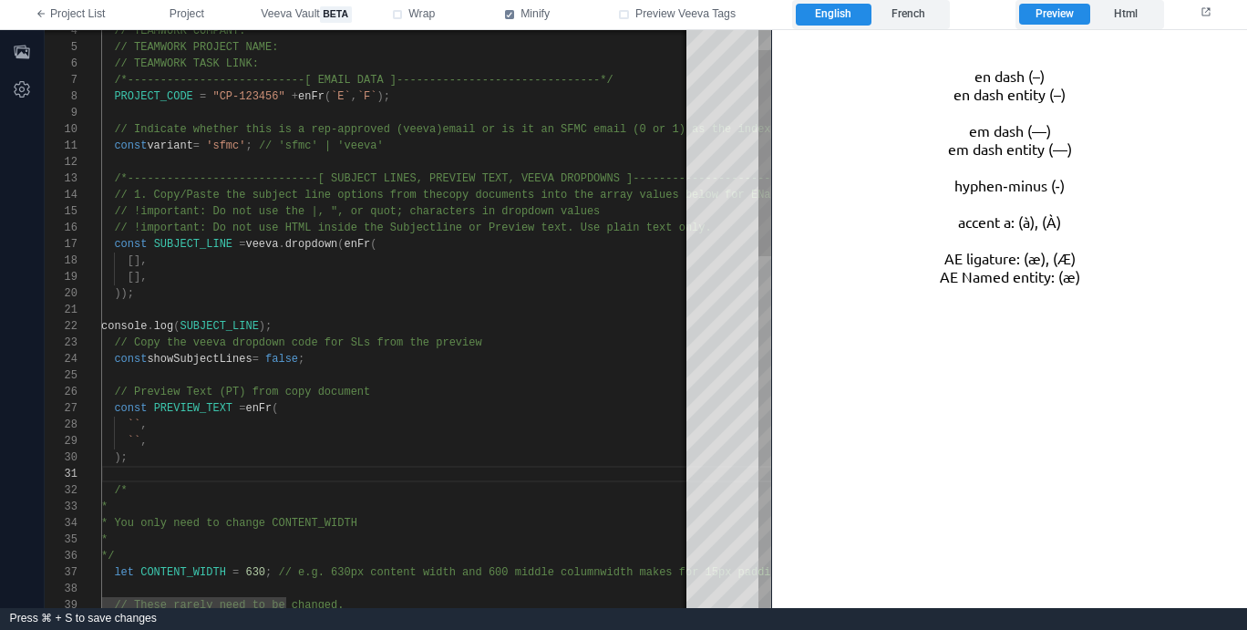
click at [441, 368] on div at bounding box center [1046, 375] width 1890 height 16
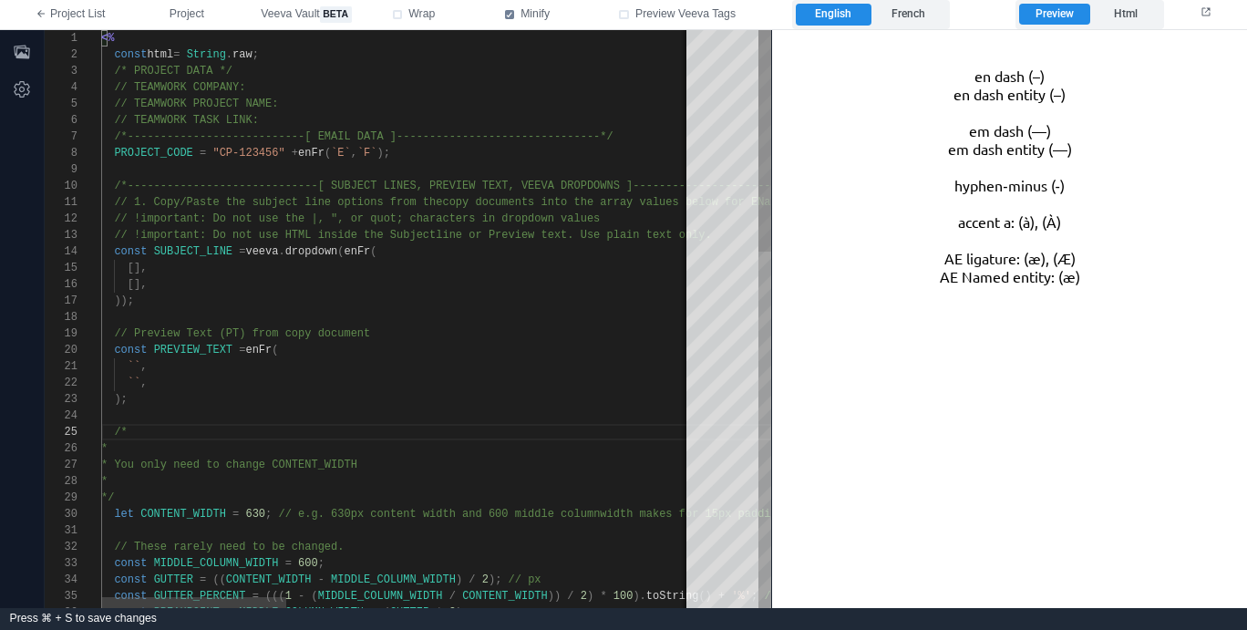
click at [475, 149] on div "PROJECT_CODE = "CP-123456" + enFr ( `E` , `F` );" at bounding box center [1046, 153] width 1890 height 16
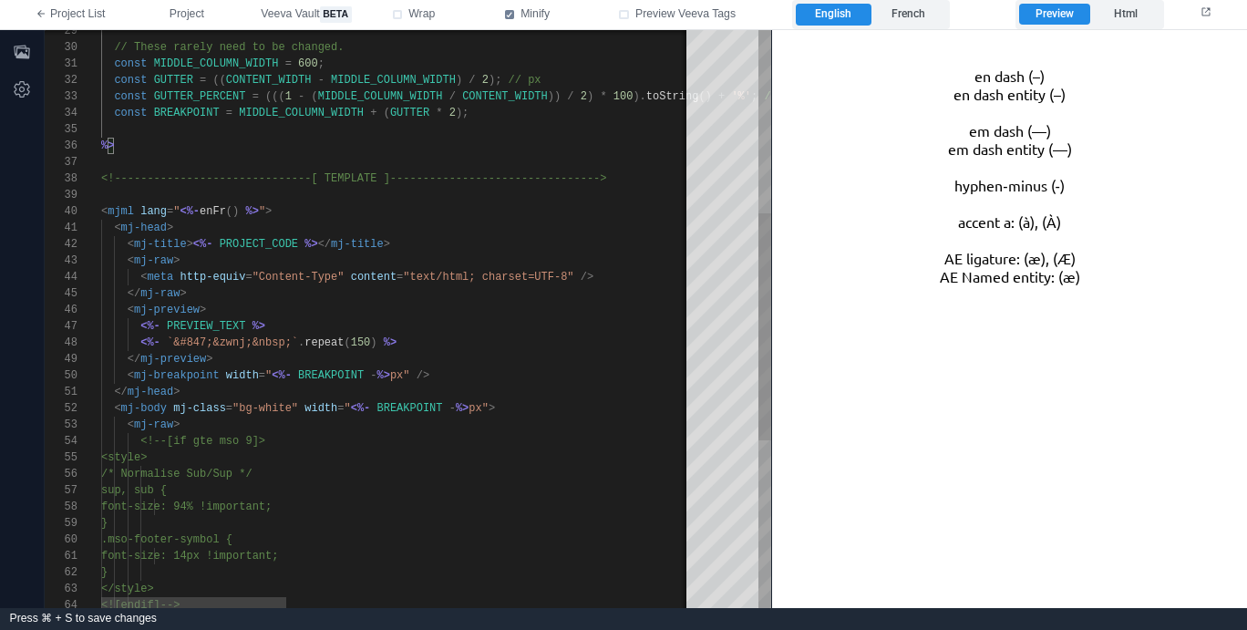
click at [269, 242] on span "PROJECT_CODE" at bounding box center [259, 244] width 78 height 13
drag, startPoint x: 193, startPoint y: 243, endPoint x: 320, endPoint y: 250, distance: 126.8
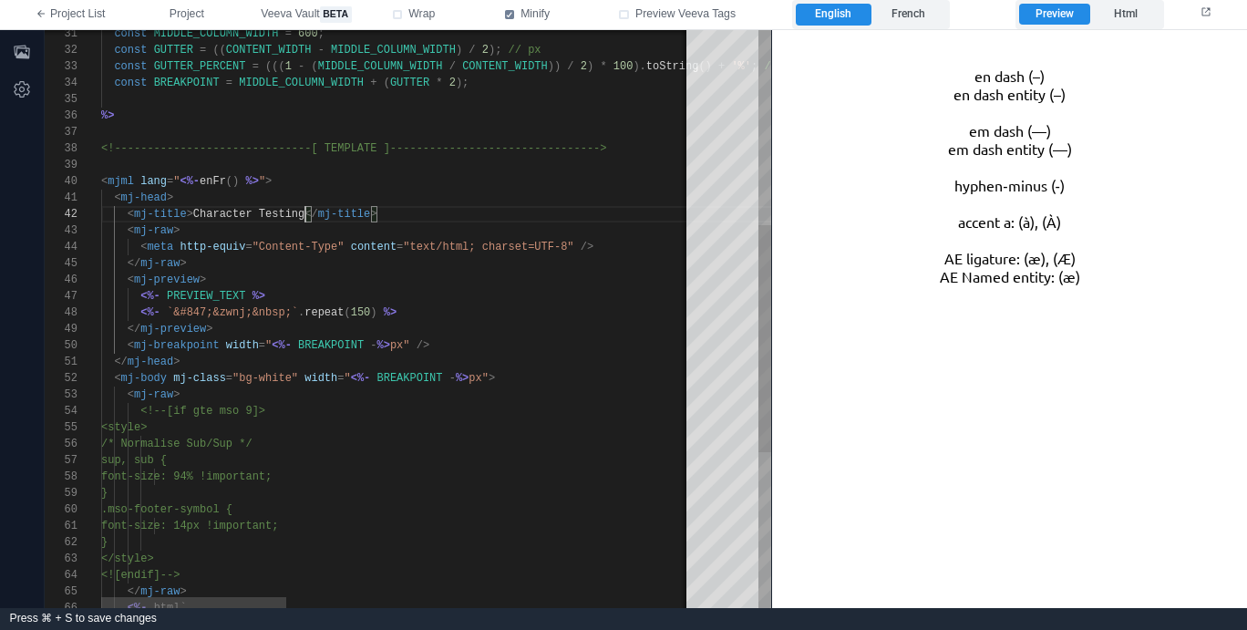
click at [485, 312] on div "<%- `&#847;&zwnj;&nbsp;` . repeat ( 150 ) %>" at bounding box center [1046, 312] width 1890 height 16
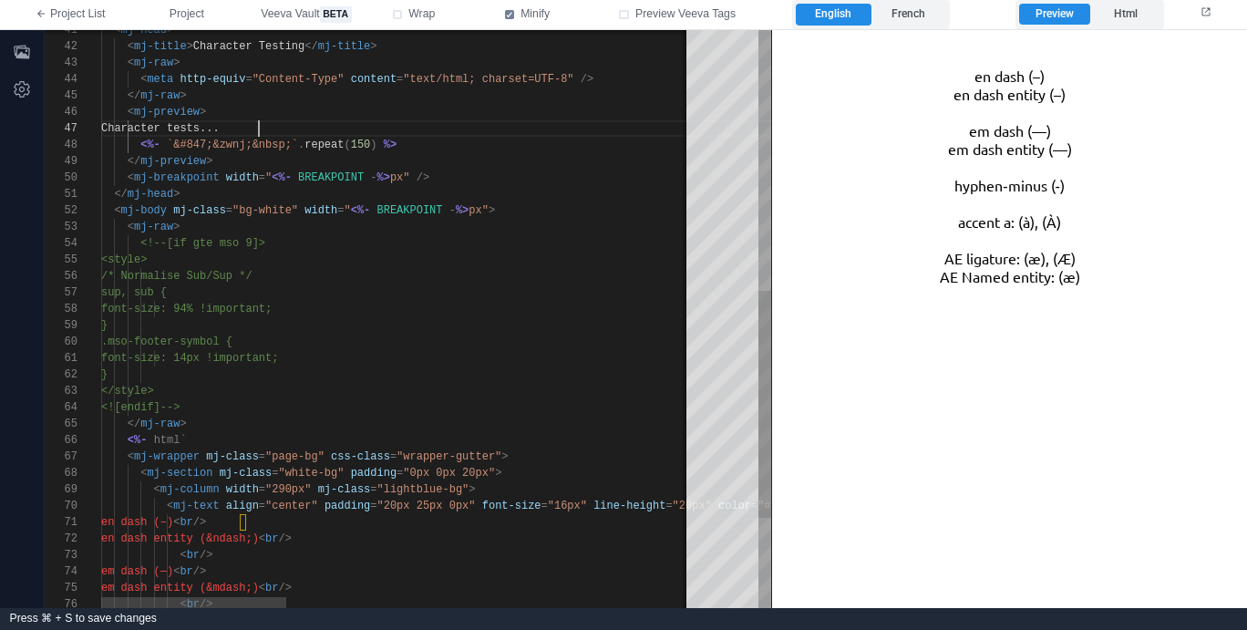
click at [409, 409] on div "<![endif]-->" at bounding box center [1046, 407] width 1890 height 16
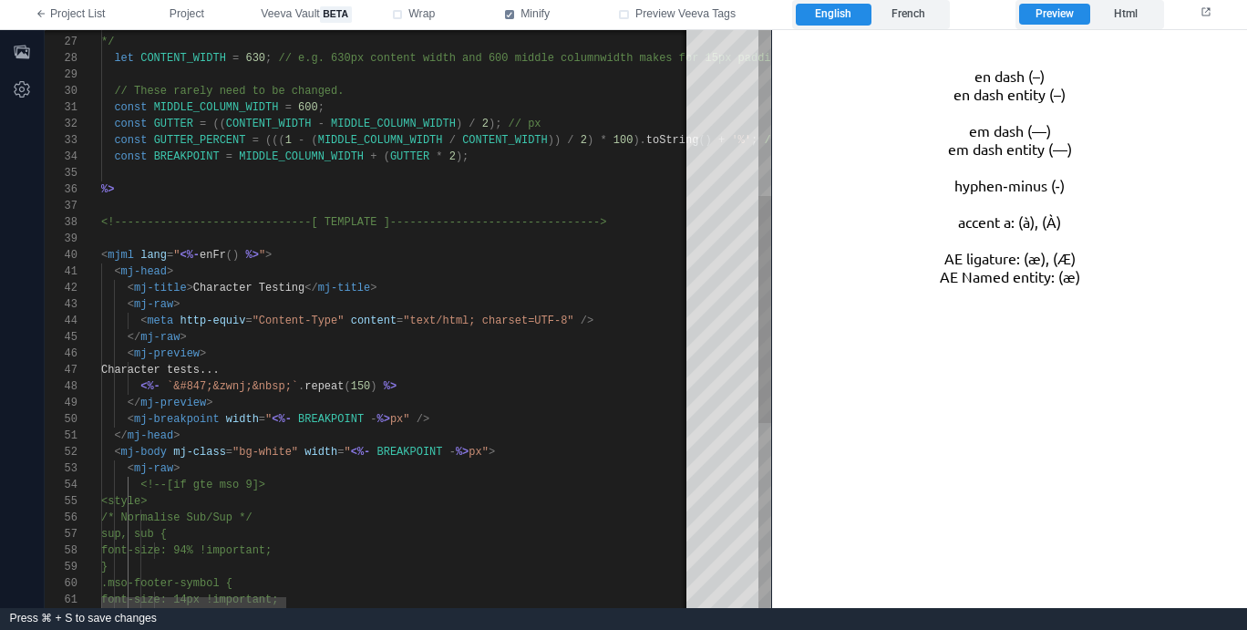
click at [302, 452] on span at bounding box center [301, 452] width 6 height 13
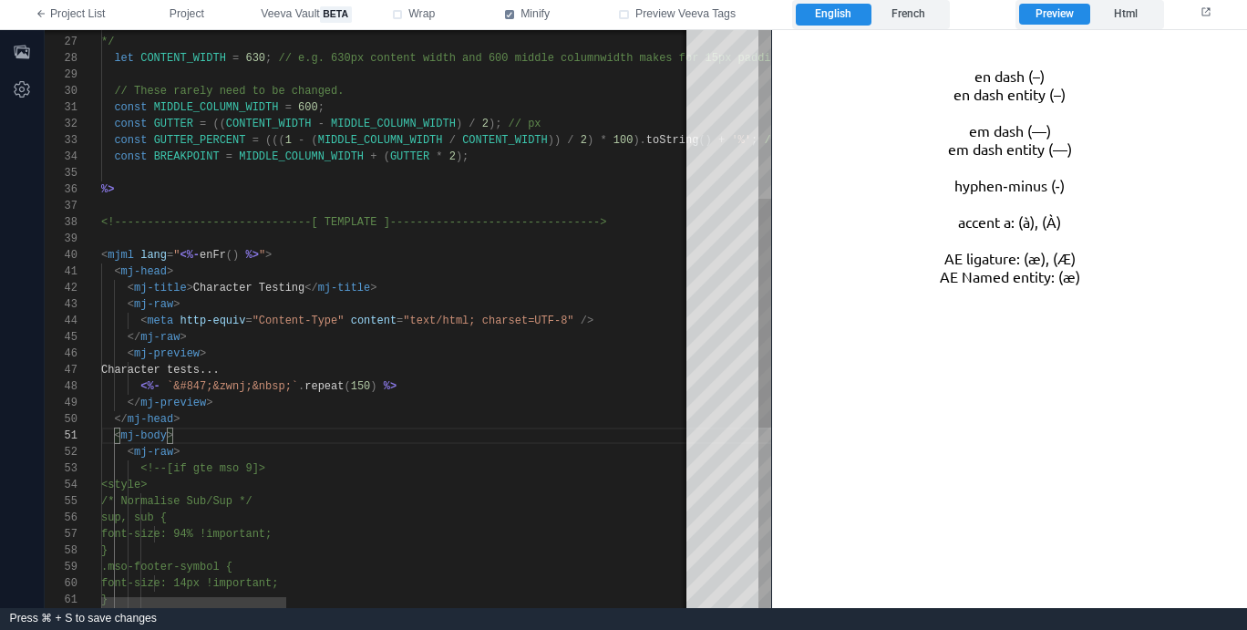
click at [315, 438] on div "< mj-body >" at bounding box center [1046, 435] width 1890 height 16
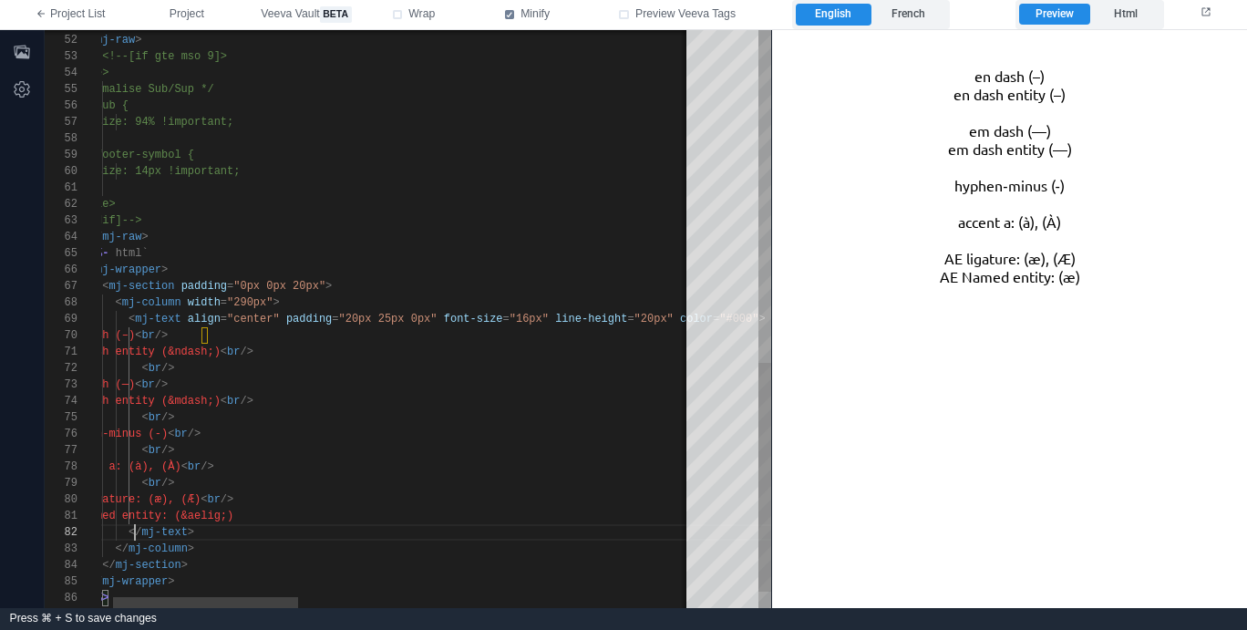
scroll to position [66, 72]
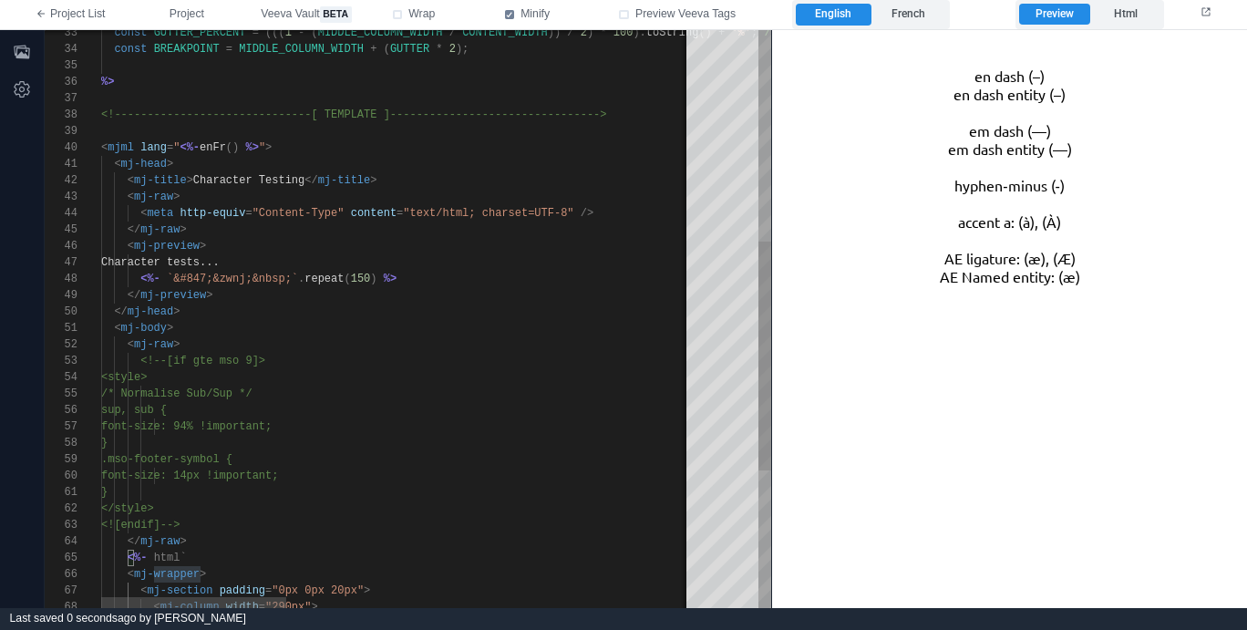
click at [298, 527] on div "<![endif]-->" at bounding box center [1046, 525] width 1890 height 16
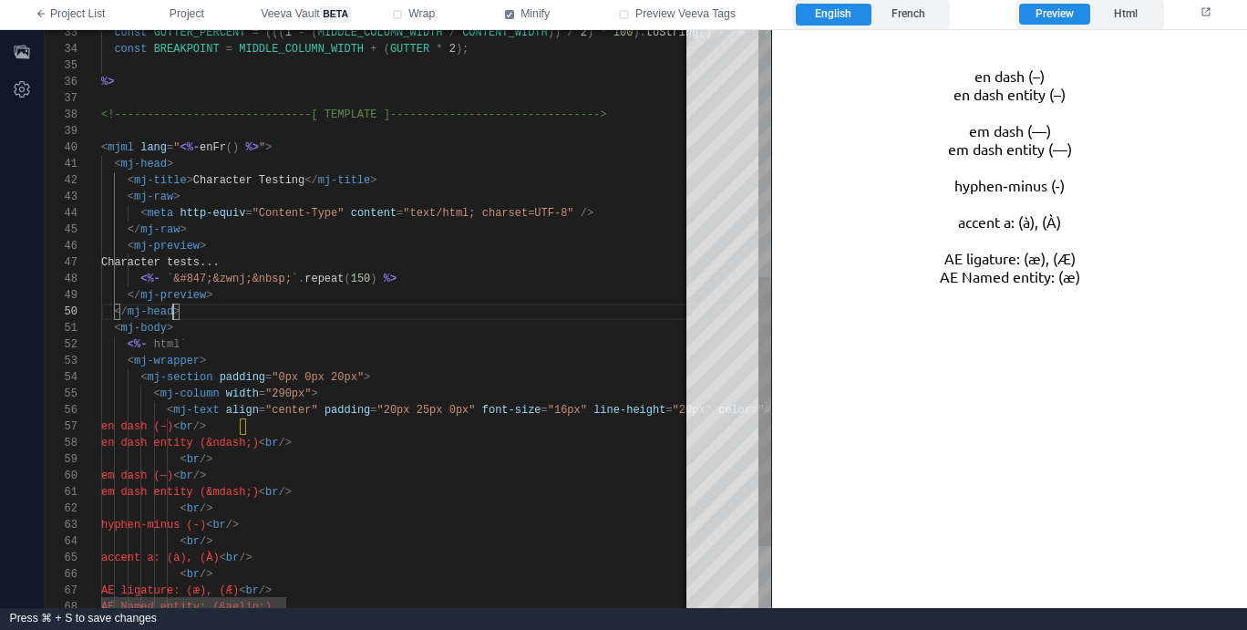
scroll to position [115, 72]
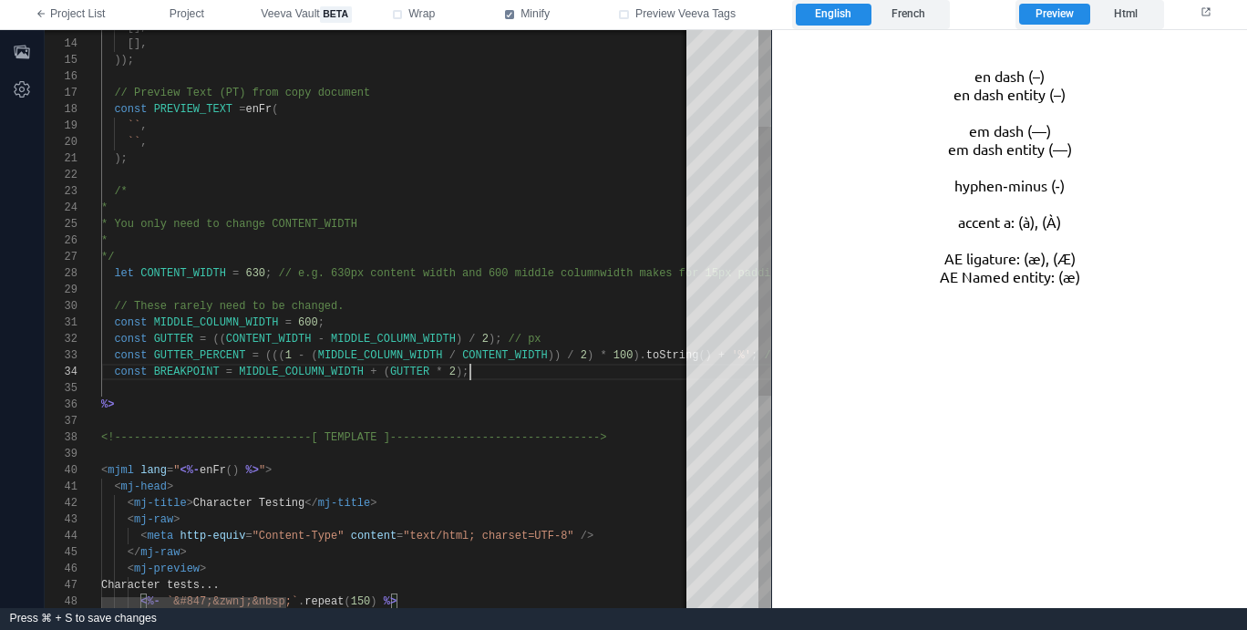
click at [528, 375] on div "const BREAKPOINT = MIDDLE_COLUMN_WIDTH + ( GUTTER * 2 );" at bounding box center [1046, 372] width 1890 height 16
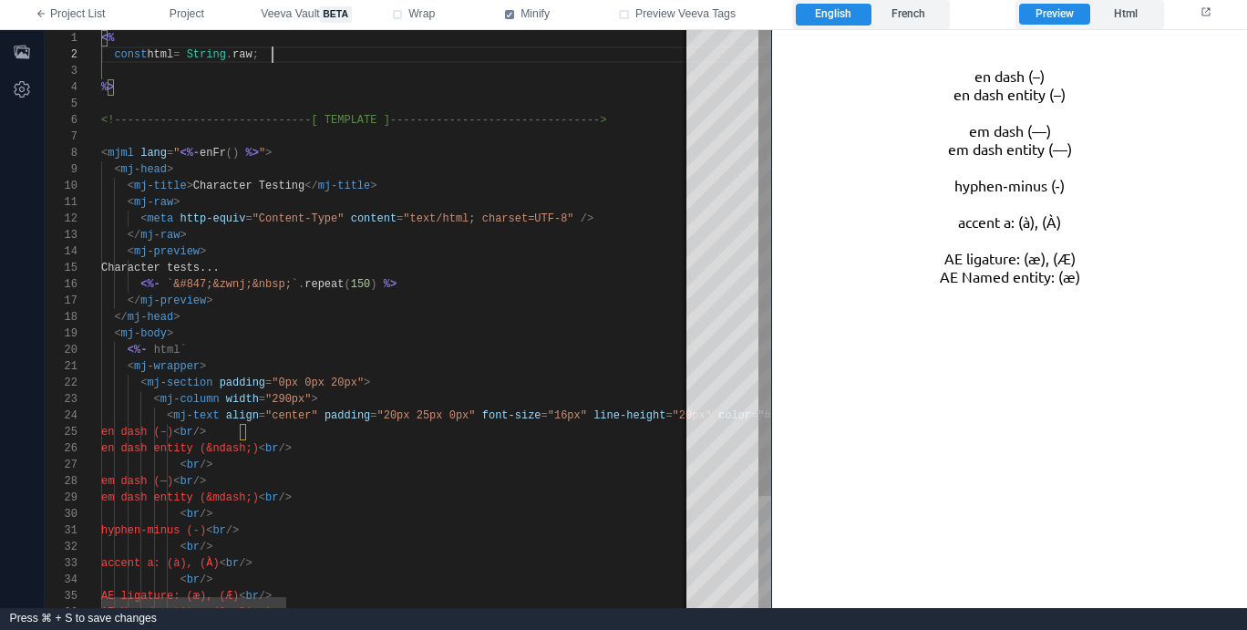
scroll to position [33, 0]
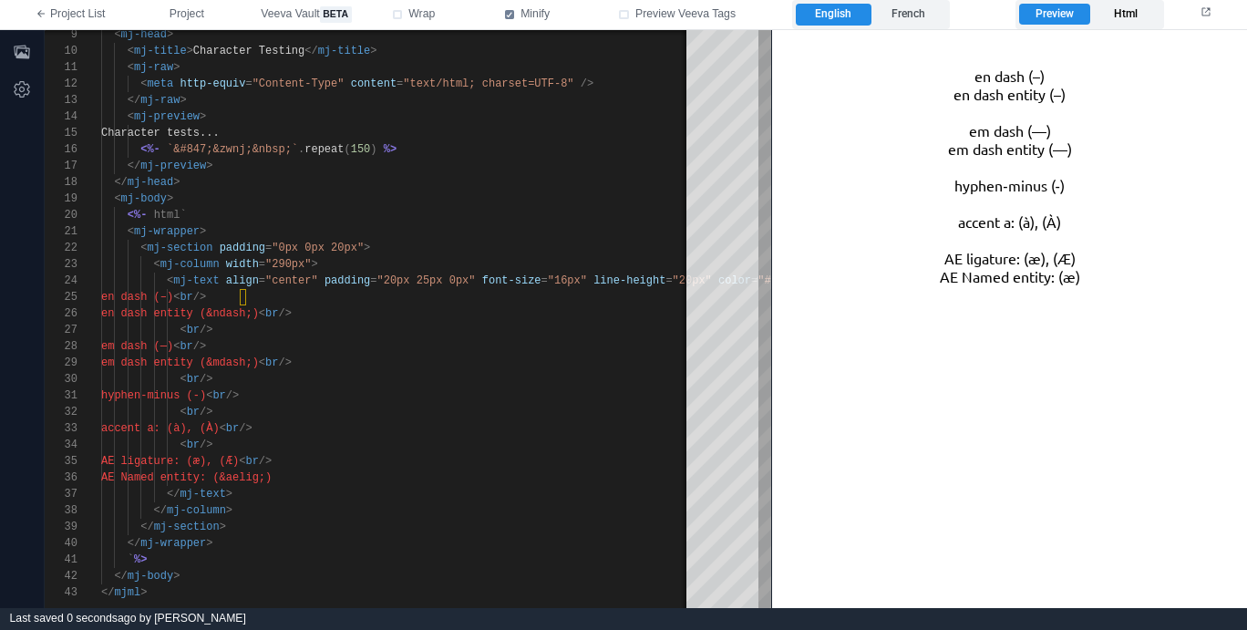
type textarea "**********"
click at [1115, 19] on label "Html" at bounding box center [1125, 15] width 70 height 22
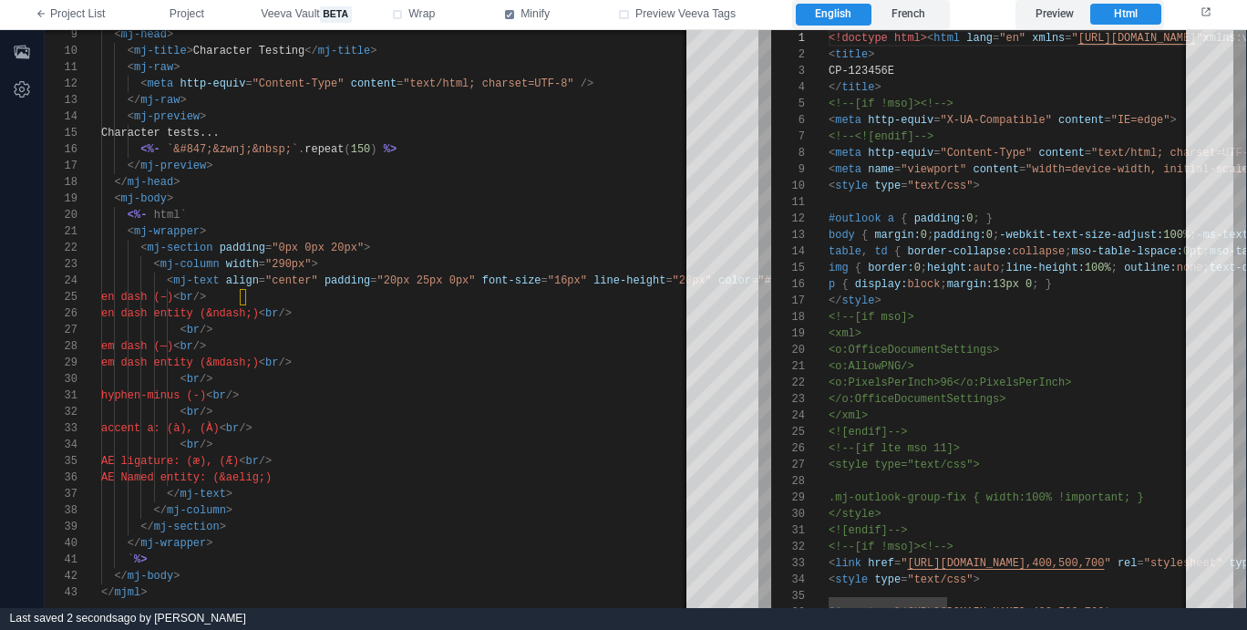
scroll to position [164, 0]
type textarea "**********"
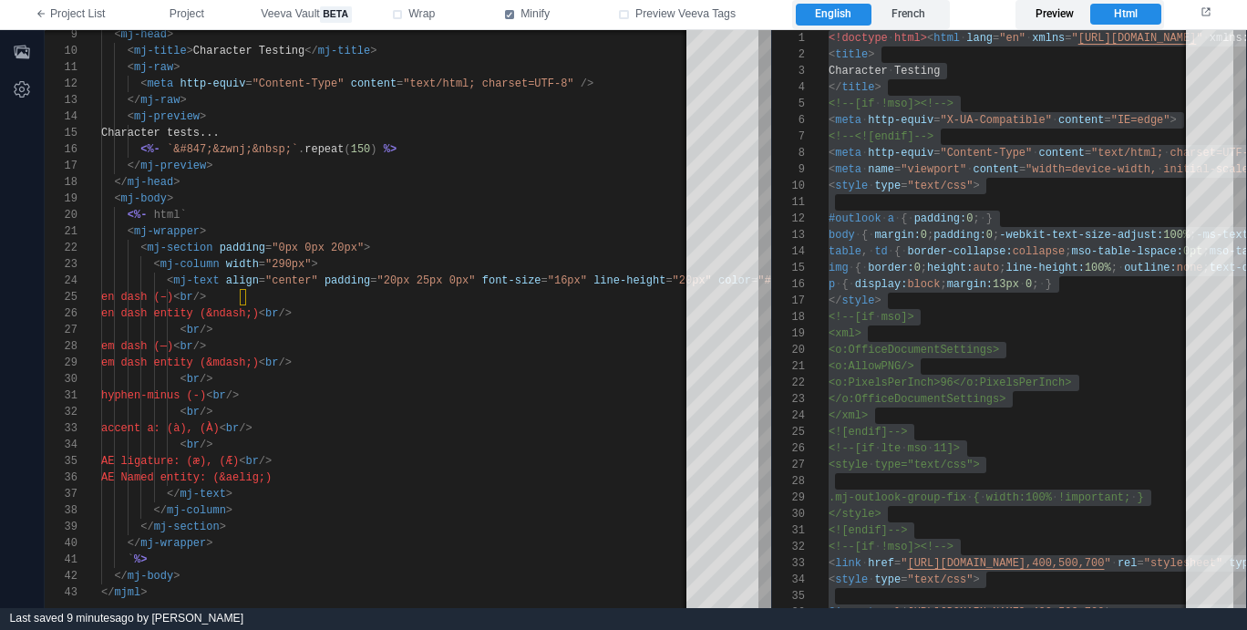
click at [1063, 15] on label "Preview" at bounding box center [1054, 15] width 70 height 22
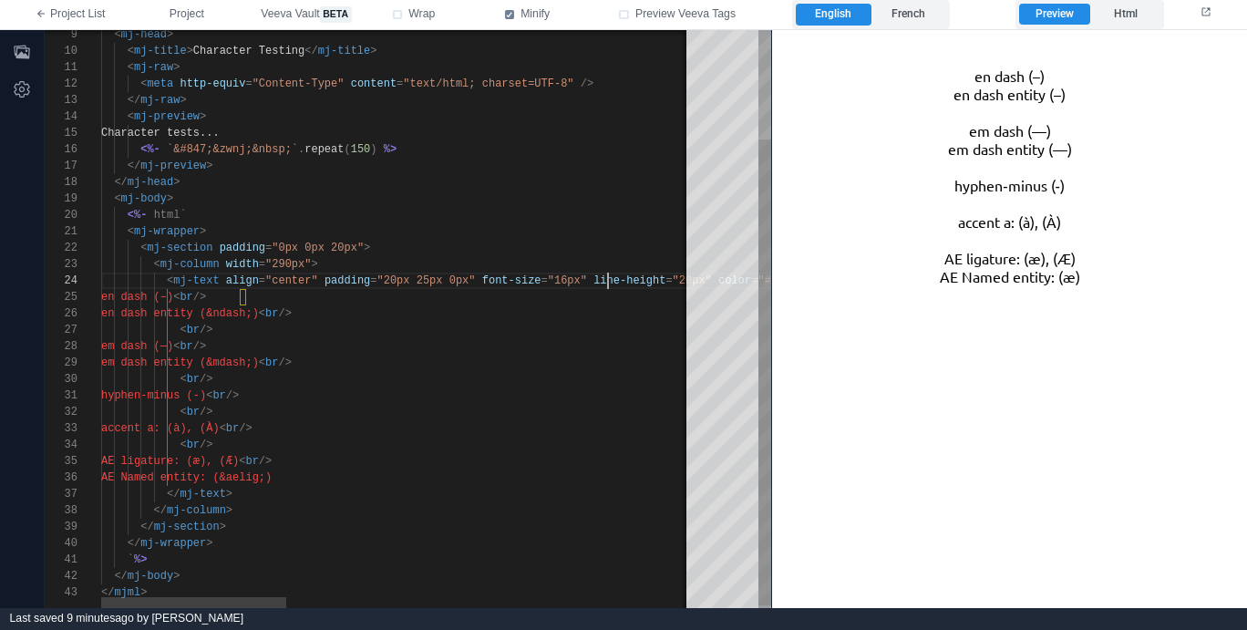
click at [609, 282] on span "line-height" at bounding box center [629, 280] width 72 height 13
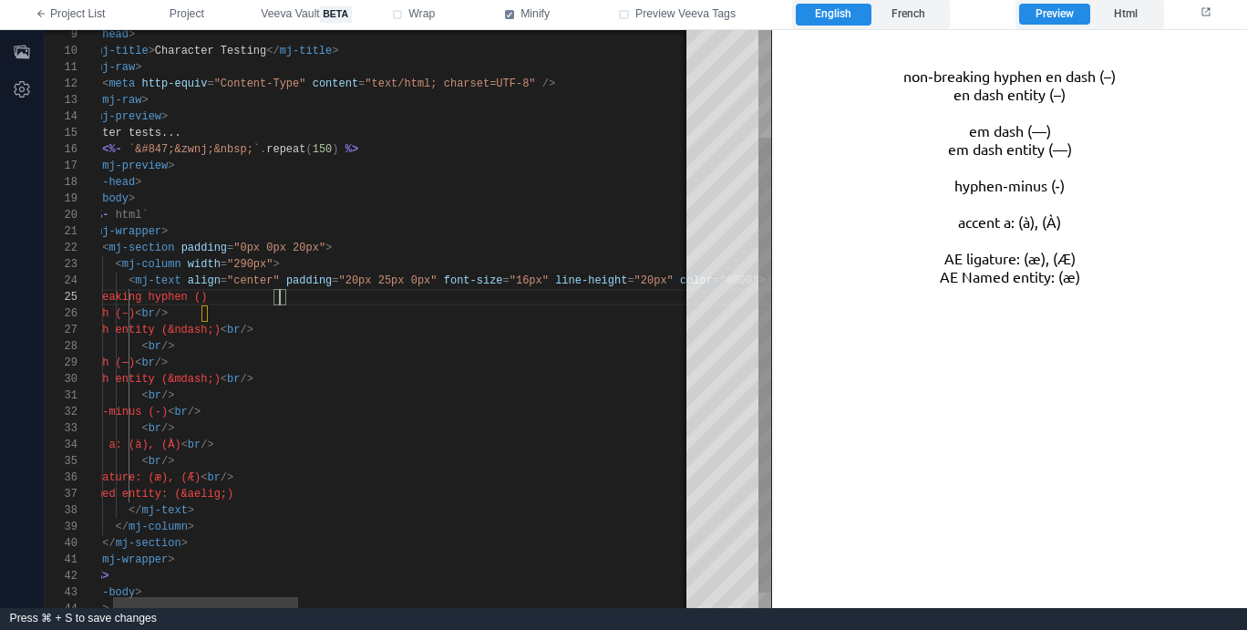
paste textarea "*"
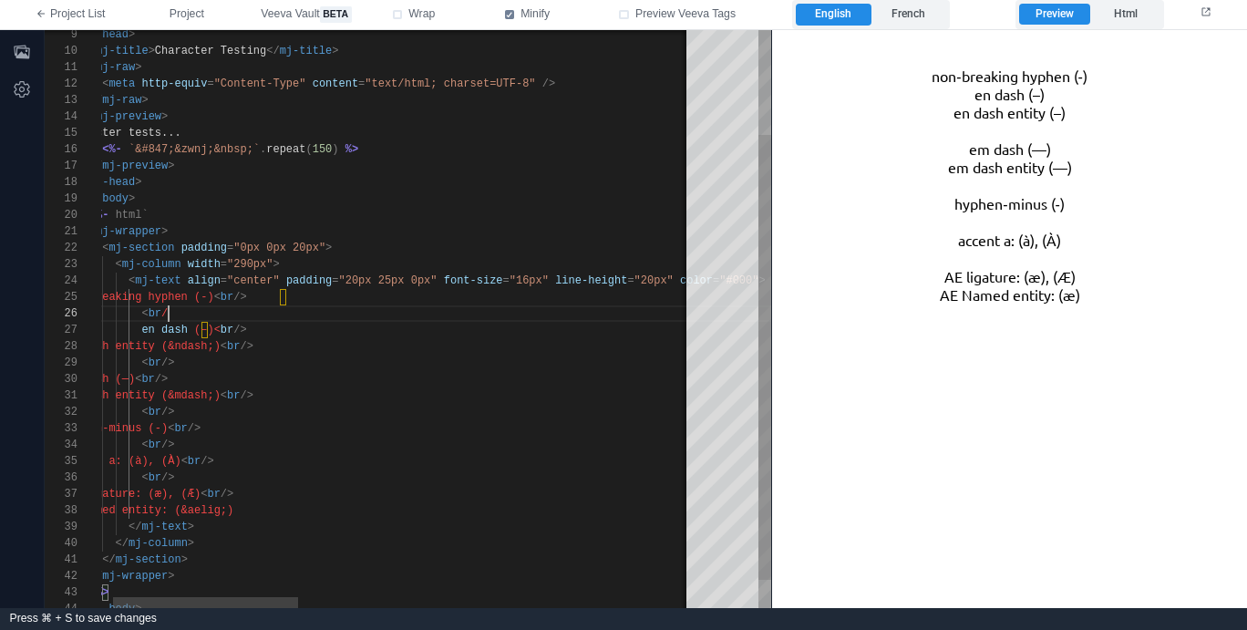
scroll to position [82, 112]
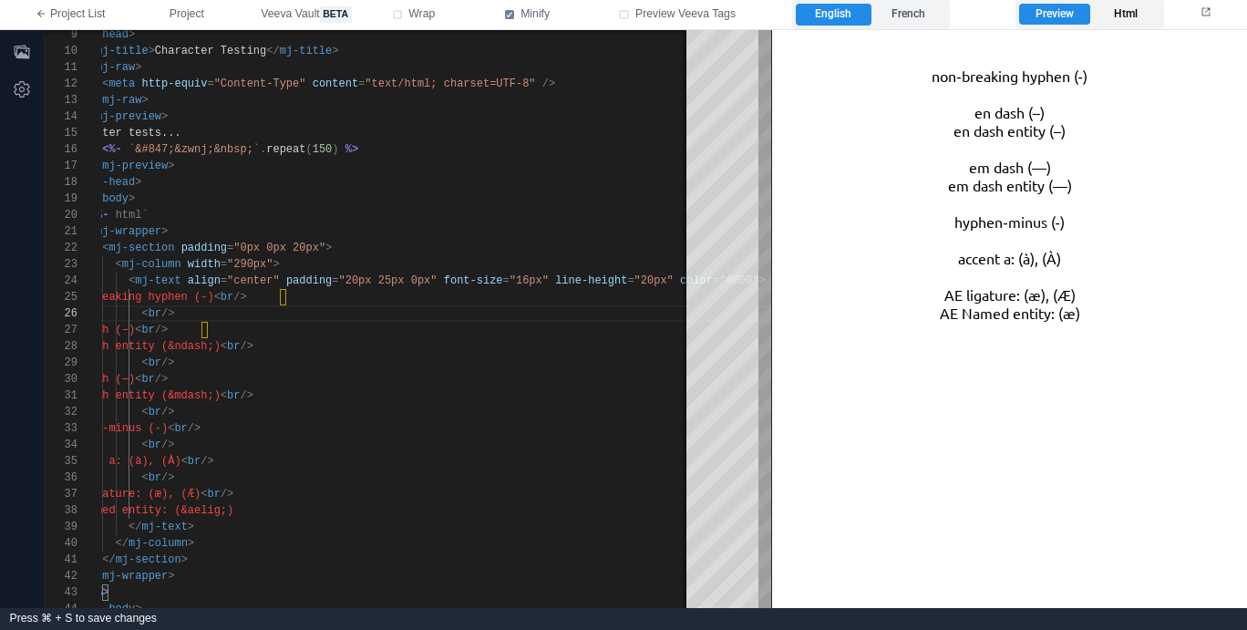
type textarea "**********"
click at [1131, 16] on label "Html" at bounding box center [1125, 15] width 70 height 22
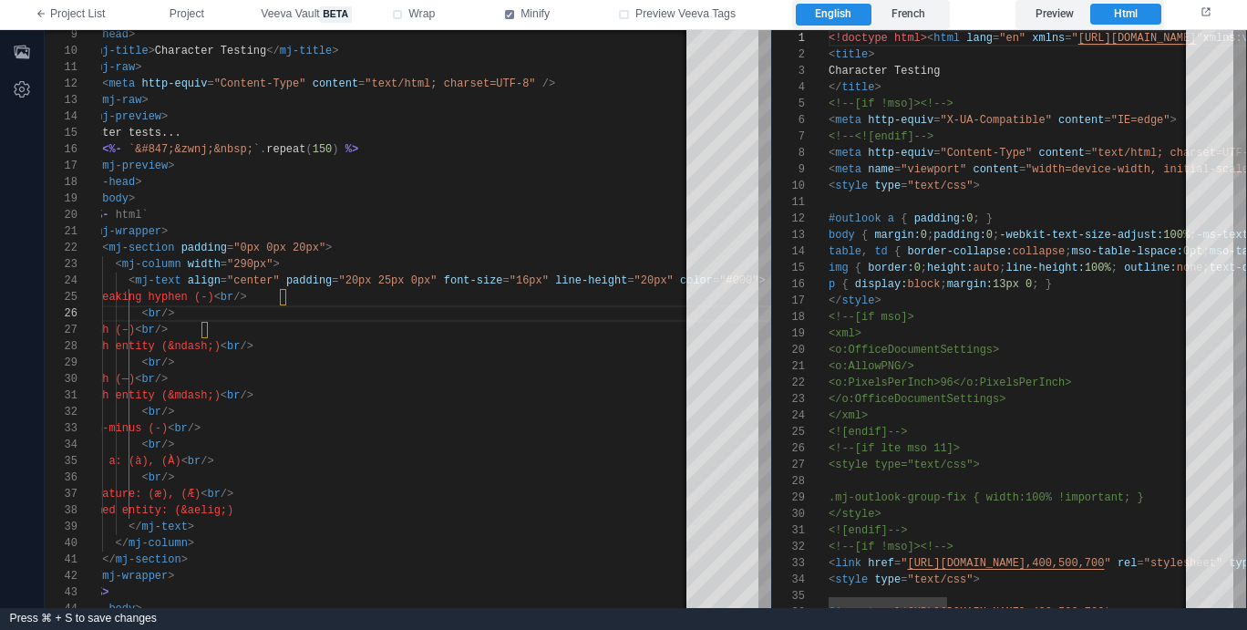
scroll to position [131, 231]
type textarea "**********"
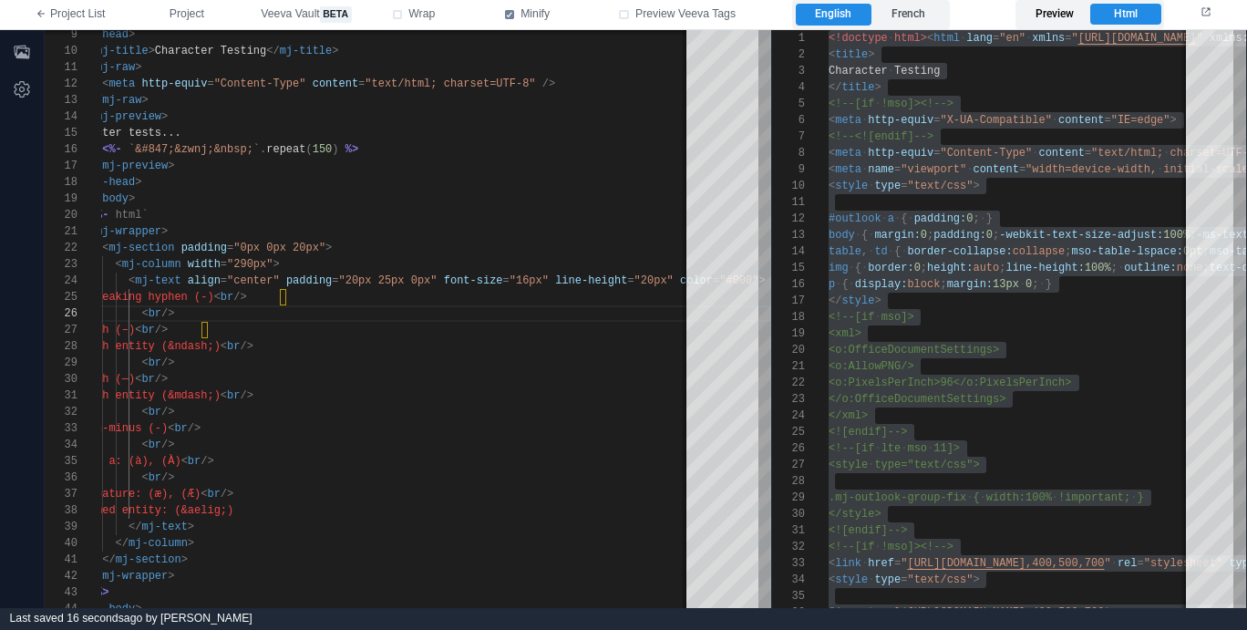
click at [1064, 24] on label "Preview" at bounding box center [1054, 15] width 70 height 22
